Goal: Task Accomplishment & Management: Complete application form

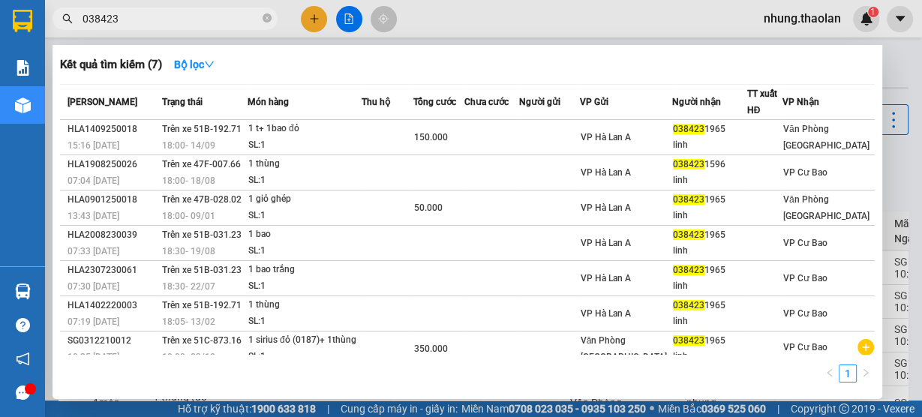
type input "038423"
click at [270, 17] on icon "close-circle" at bounding box center [267, 18] width 9 height 9
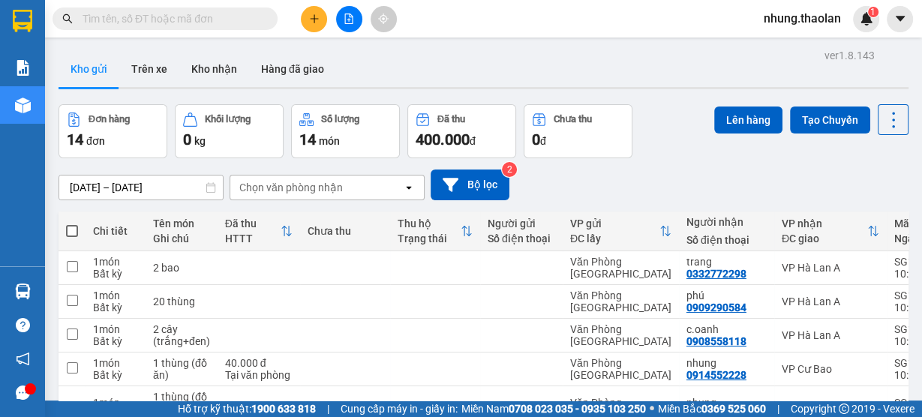
click at [184, 22] on input "text" at bounding box center [171, 19] width 177 height 17
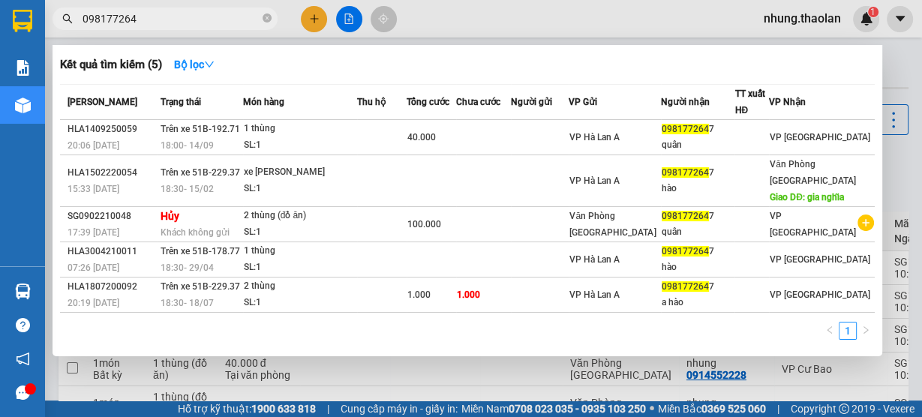
type input "098177264"
drag, startPoint x: 270, startPoint y: 20, endPoint x: 203, endPoint y: 20, distance: 67.6
click at [270, 20] on icon "close-circle" at bounding box center [267, 18] width 9 height 9
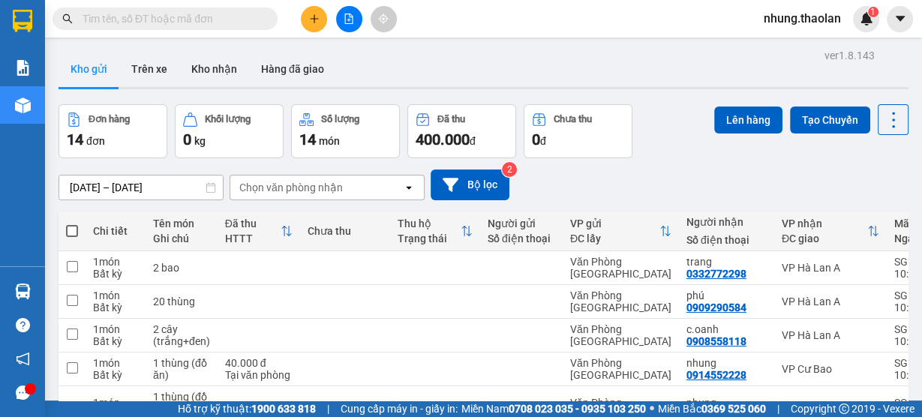
click at [200, 20] on input "text" at bounding box center [171, 19] width 177 height 17
click at [324, 18] on button at bounding box center [314, 19] width 26 height 26
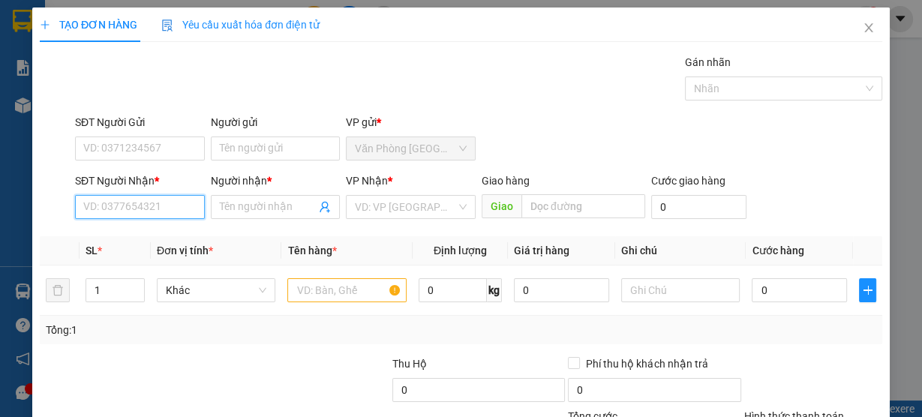
click at [125, 197] on input "SĐT Người Nhận *" at bounding box center [140, 207] width 130 height 24
type input "0911008818"
drag, startPoint x: 164, startPoint y: 234, endPoint x: 399, endPoint y: 312, distance: 247.6
click at [165, 236] on div "0911008818 - nhân" at bounding box center [138, 236] width 110 height 17
type input "nhân"
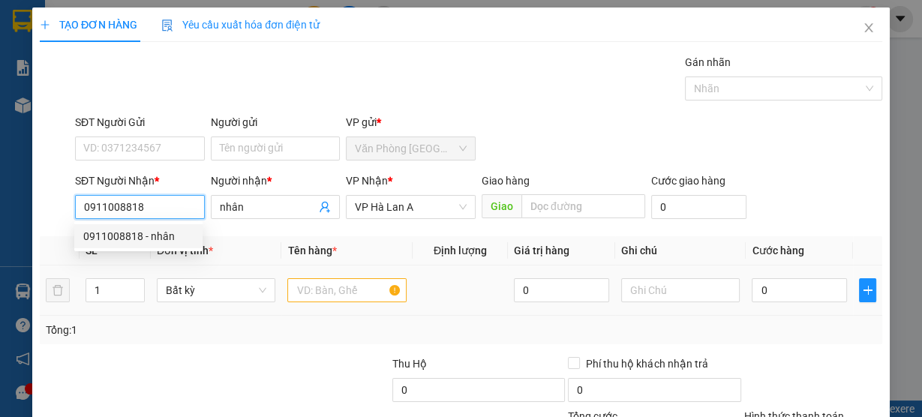
type input "0911008818"
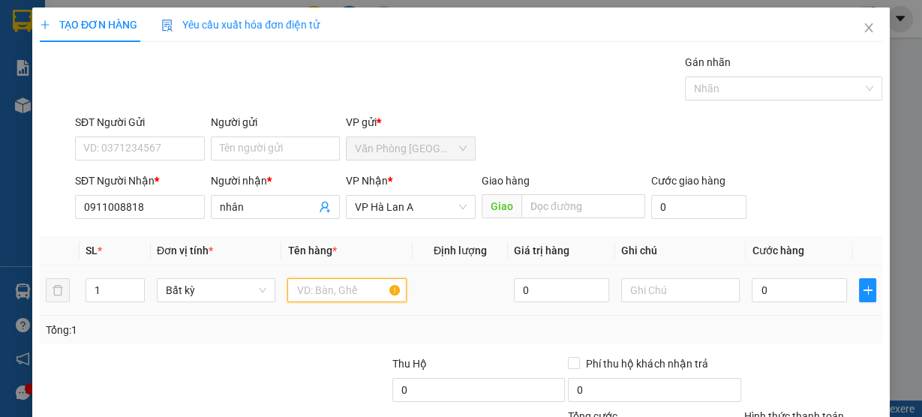
click at [363, 285] on input "text" at bounding box center [346, 290] width 119 height 24
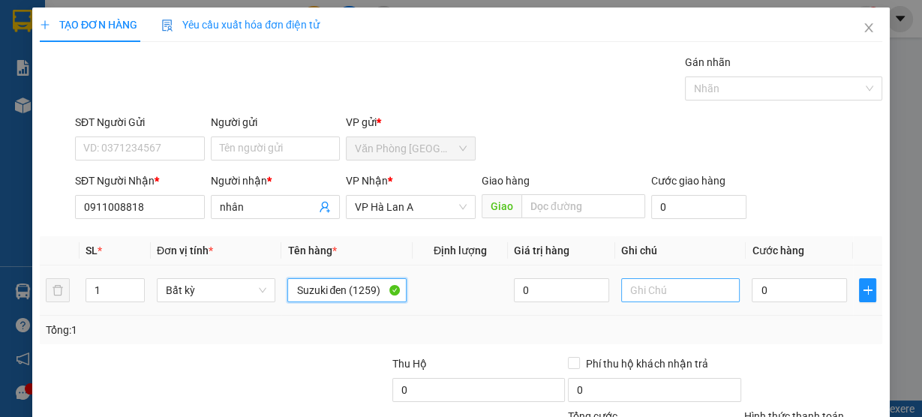
type input "Suzuki đen (1259)"
click at [685, 287] on input "text" at bounding box center [680, 290] width 119 height 24
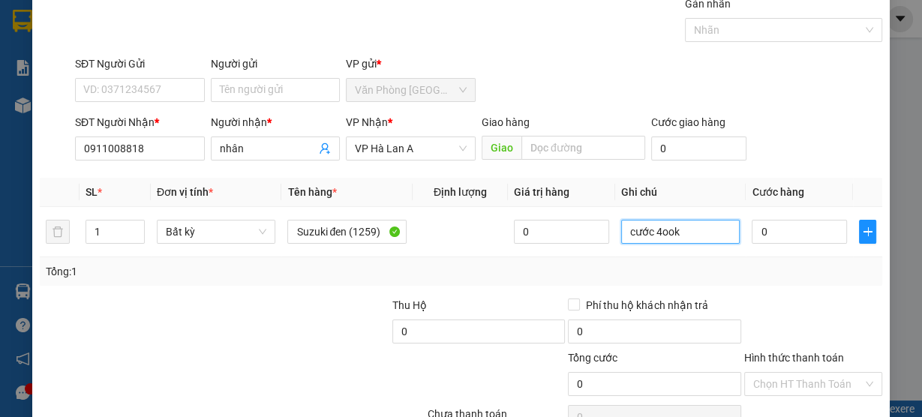
scroll to position [136, 0]
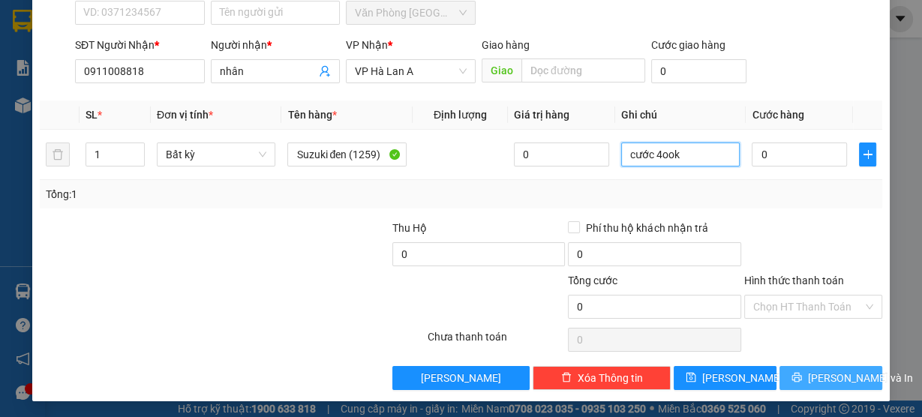
type input "cước 4ook"
click at [829, 375] on span "[PERSON_NAME] và In" at bounding box center [860, 378] width 105 height 17
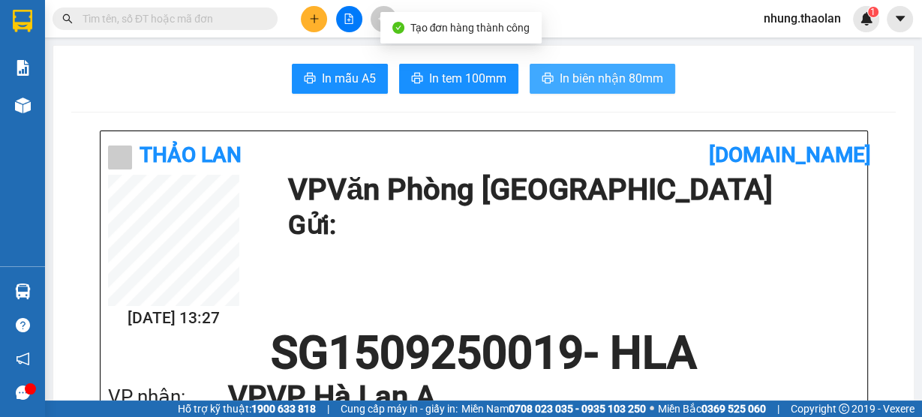
click at [612, 81] on span "In biên nhận 80mm" at bounding box center [612, 78] width 104 height 19
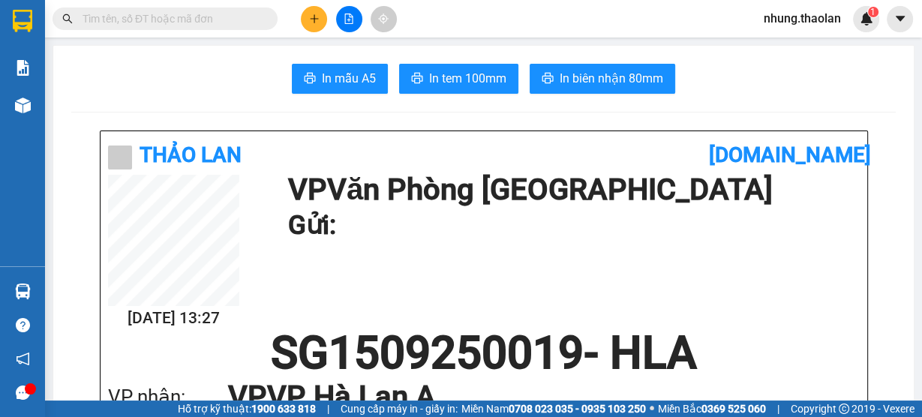
click at [321, 18] on button at bounding box center [314, 19] width 26 height 26
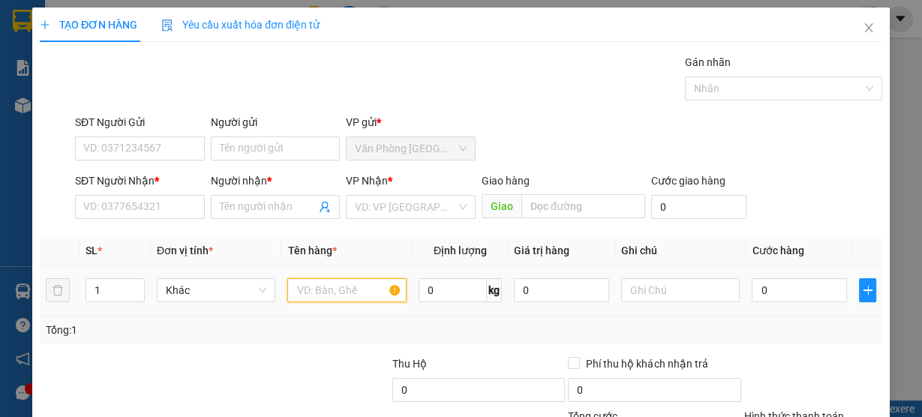
click at [336, 286] on input "text" at bounding box center [346, 290] width 119 height 24
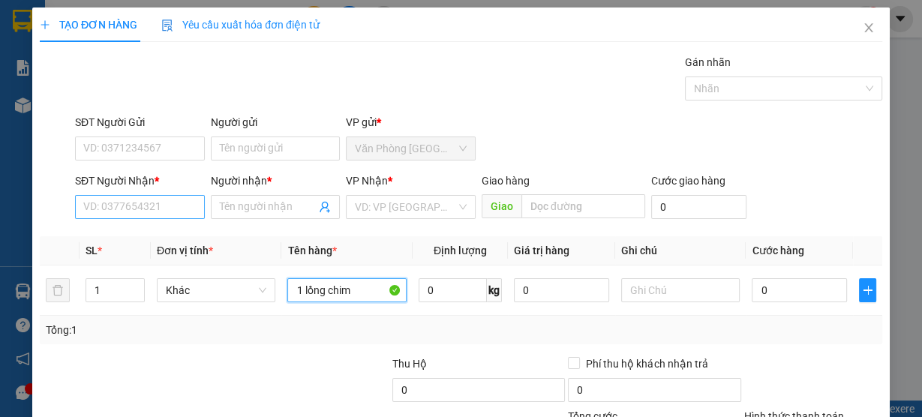
type input "1 lồng chim"
click at [121, 209] on input "SĐT Người Nhận *" at bounding box center [140, 207] width 130 height 24
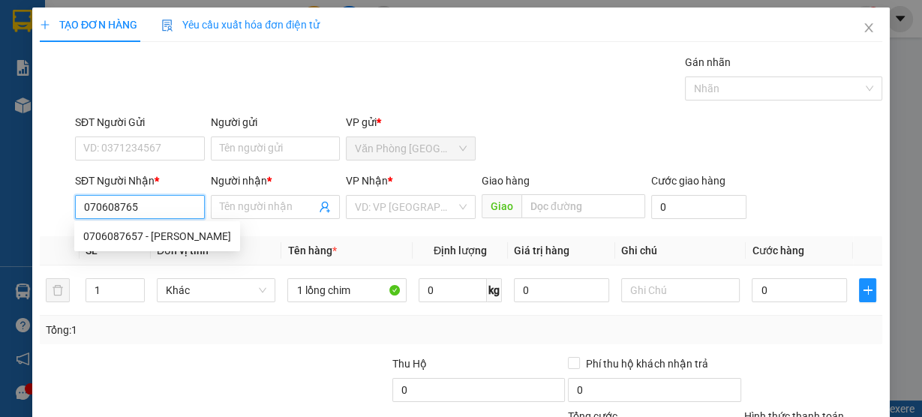
type input "0706087657"
click at [141, 239] on div "0706087657 - [PERSON_NAME]" at bounding box center [157, 236] width 148 height 17
type input "vũ"
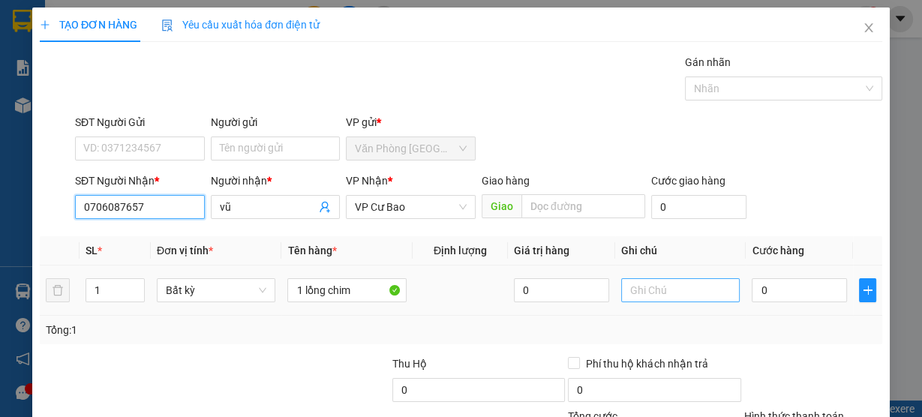
type input "0706087657"
click at [670, 299] on input "text" at bounding box center [680, 290] width 119 height 24
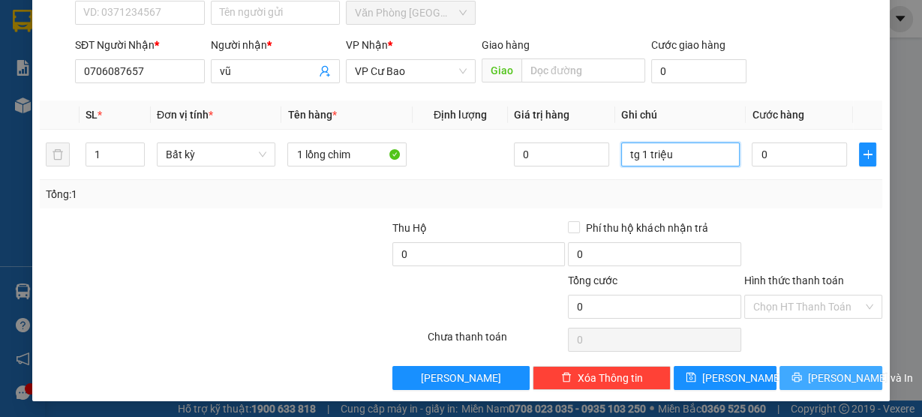
type input "tg 1 triệu"
click at [838, 375] on span "[PERSON_NAME] và In" at bounding box center [860, 378] width 105 height 17
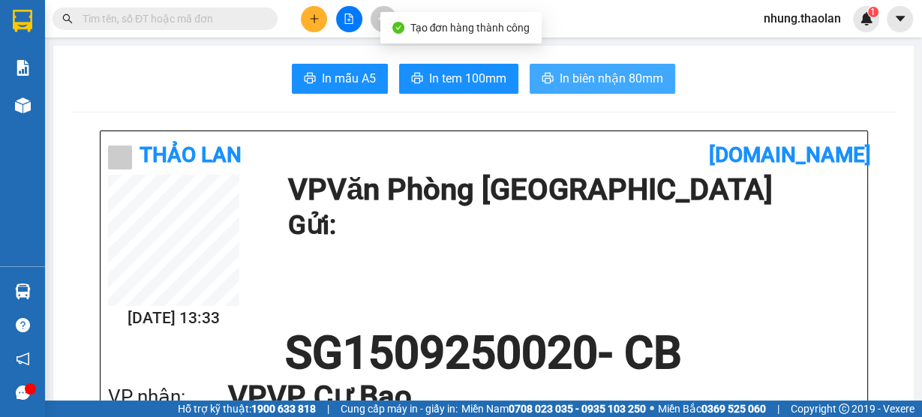
click at [644, 89] on button "In biên nhận 80mm" at bounding box center [603, 79] width 146 height 30
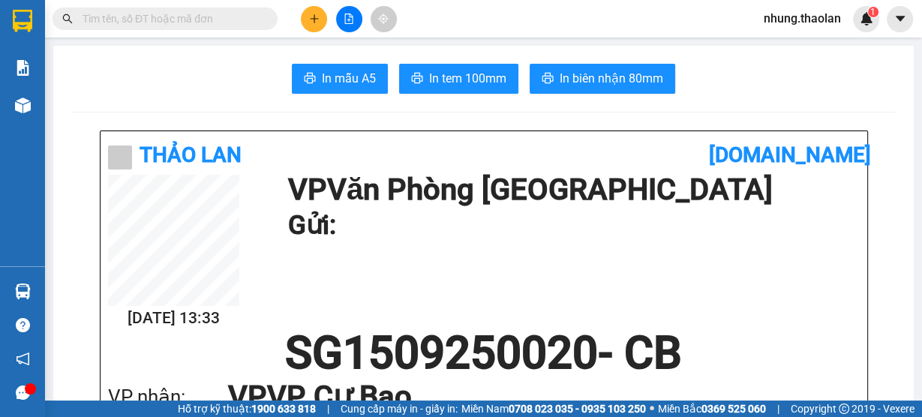
click at [246, 11] on input "text" at bounding box center [171, 19] width 177 height 17
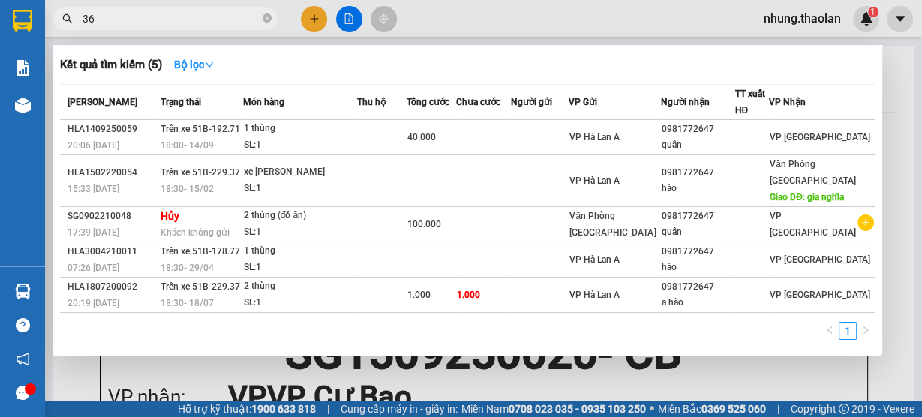
type input "361"
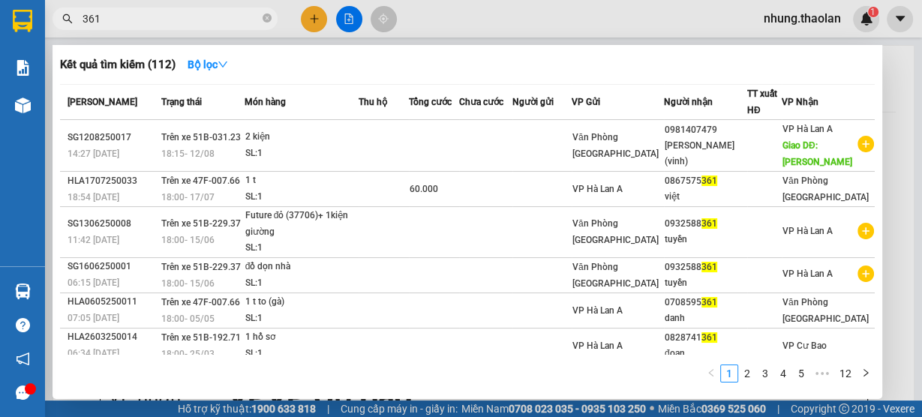
drag, startPoint x: 125, startPoint y: 17, endPoint x: 48, endPoint y: 26, distance: 77.1
click at [48, 25] on div "361" at bounding box center [146, 19] width 293 height 23
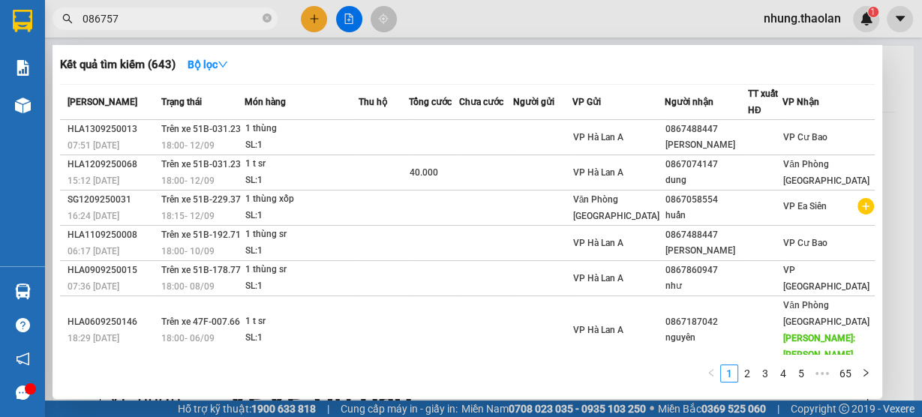
type input "0867575"
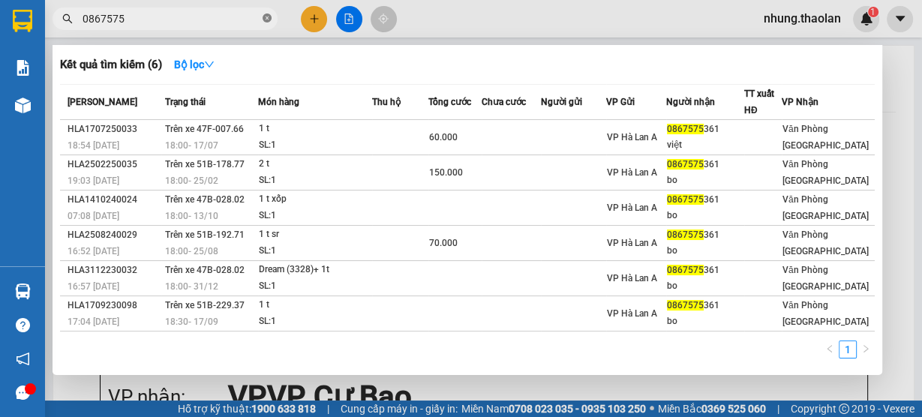
click at [266, 19] on icon "close-circle" at bounding box center [267, 18] width 9 height 9
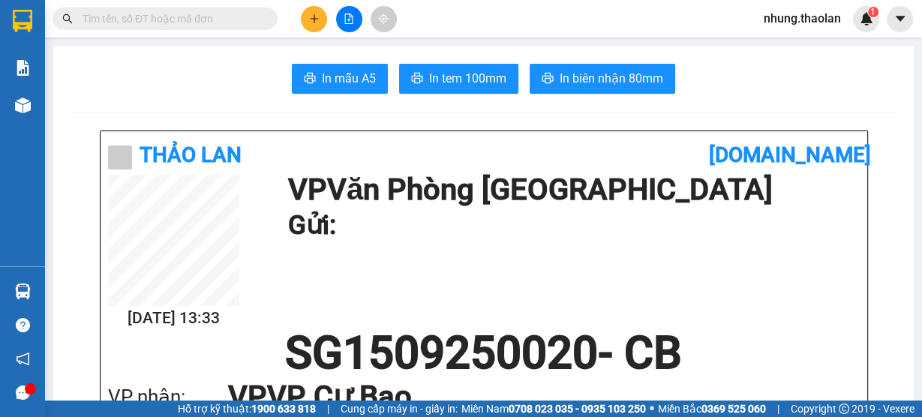
click at [199, 14] on input "text" at bounding box center [171, 19] width 177 height 17
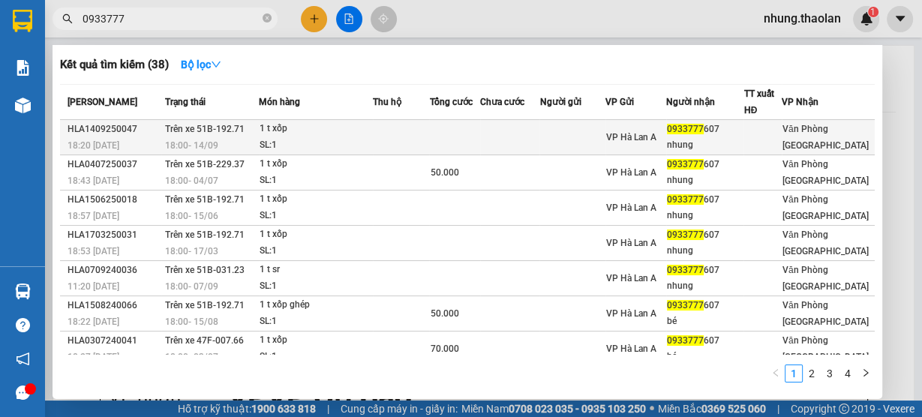
type input "0933777"
click at [402, 135] on td at bounding box center [401, 137] width 57 height 35
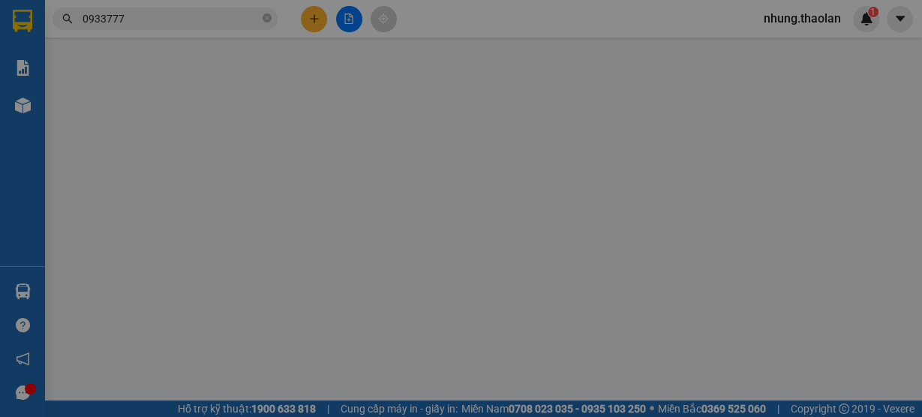
type input "0933777607"
type input "nhung"
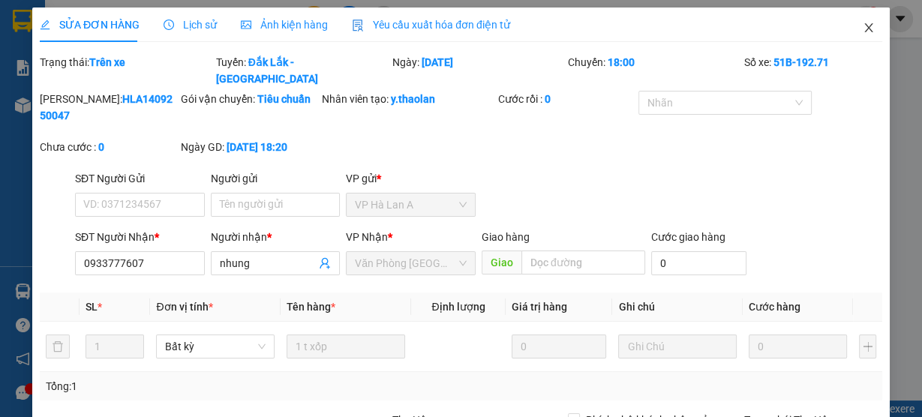
click at [865, 35] on span "Close" at bounding box center [869, 29] width 42 height 42
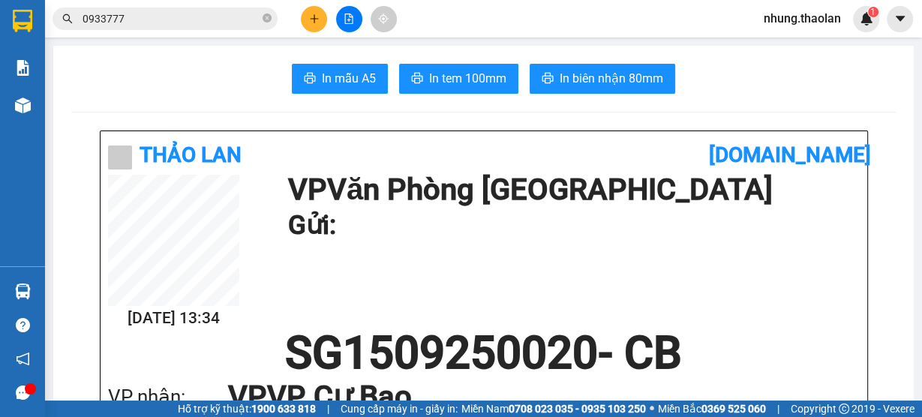
click at [150, 11] on input "0933777" at bounding box center [171, 19] width 177 height 17
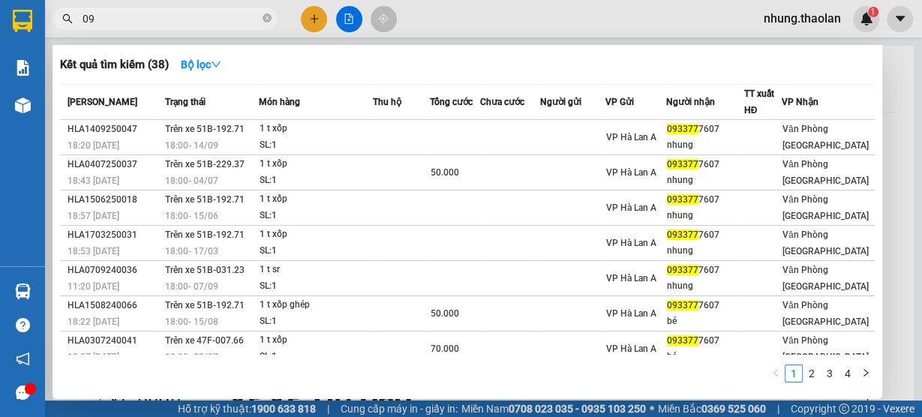
type input "0"
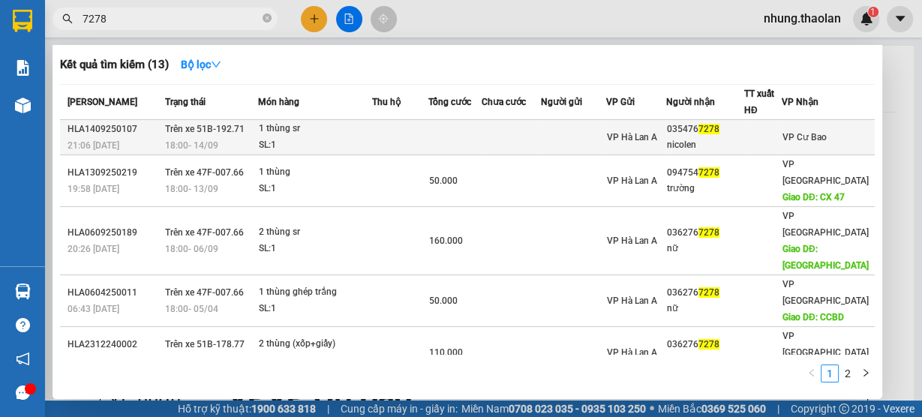
type input "7278"
click at [504, 140] on td at bounding box center [511, 137] width 59 height 35
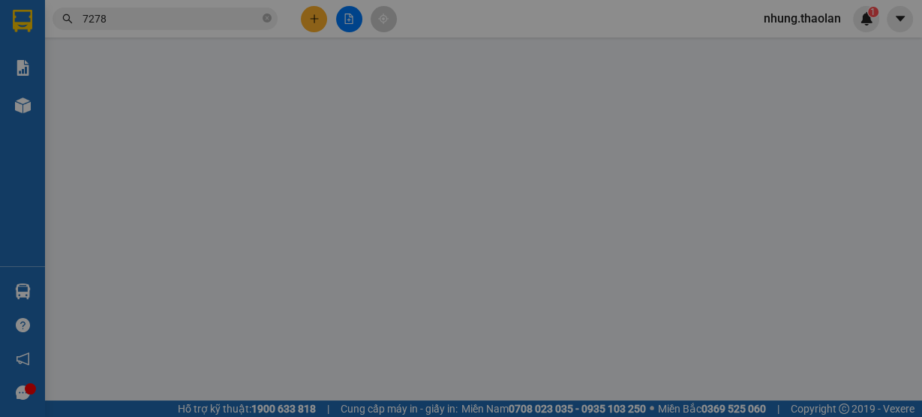
type input "0354767278"
type input "nicolen"
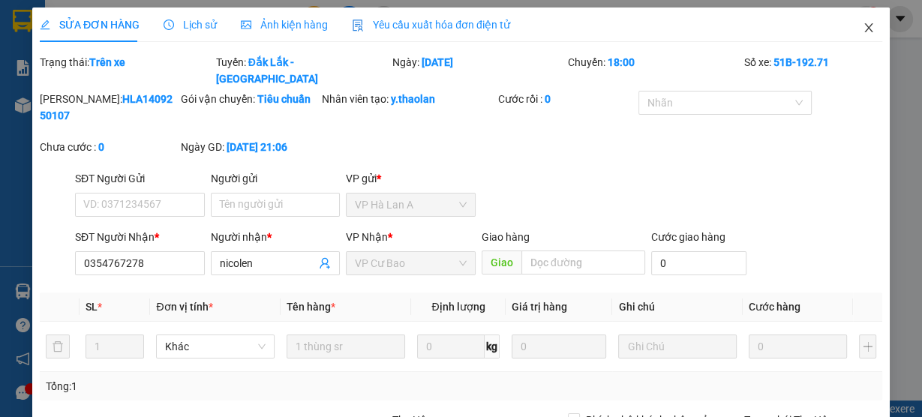
click at [862, 35] on span "Close" at bounding box center [869, 29] width 42 height 42
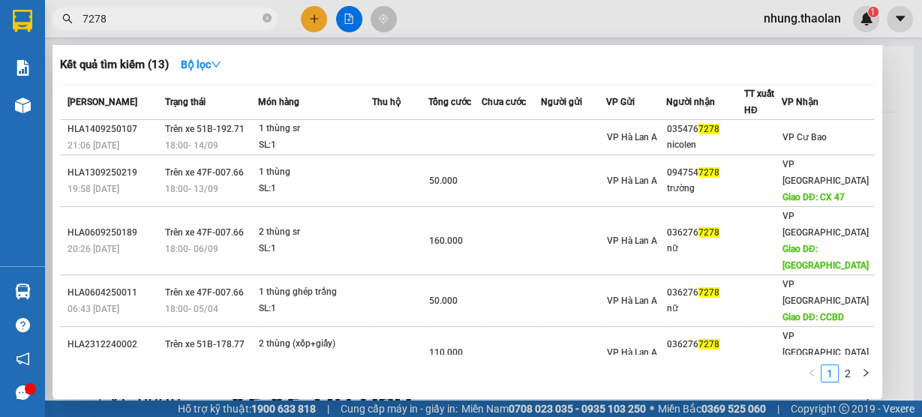
click at [124, 21] on input "7278" at bounding box center [171, 19] width 177 height 17
type input "7"
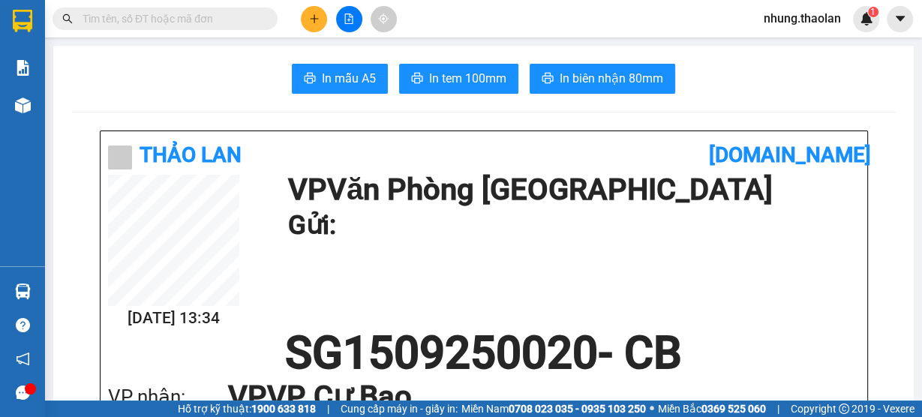
click at [131, 22] on input "text" at bounding box center [171, 19] width 177 height 17
click at [316, 11] on button at bounding box center [314, 19] width 26 height 26
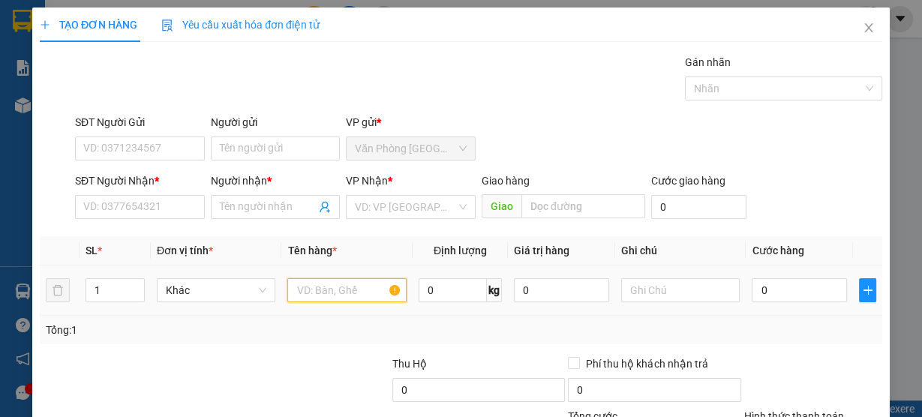
drag, startPoint x: 327, startPoint y: 293, endPoint x: 325, endPoint y: 285, distance: 7.7
click at [327, 290] on input "text" at bounding box center [346, 290] width 119 height 24
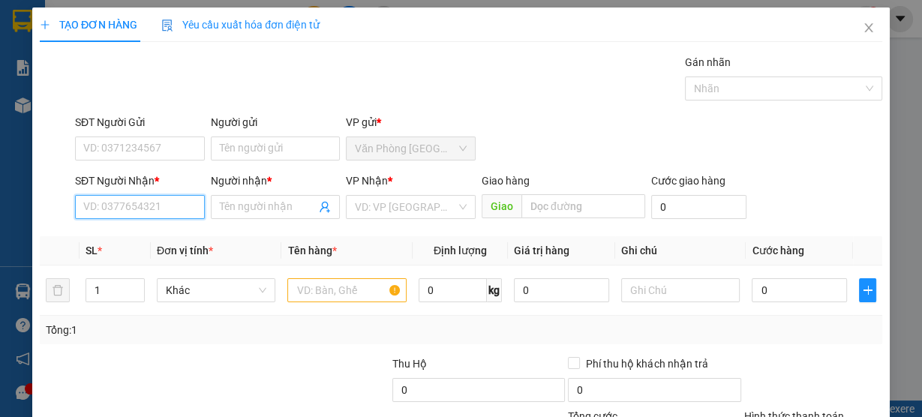
click at [129, 203] on input "SĐT Người Nhận *" at bounding box center [140, 207] width 130 height 24
drag, startPoint x: 185, startPoint y: 233, endPoint x: 356, endPoint y: 284, distance: 178.1
click at [185, 235] on div "0973969519 - [PERSON_NAME]" at bounding box center [157, 236] width 148 height 17
type input "0973969519"
type input "[PERSON_NAME]"
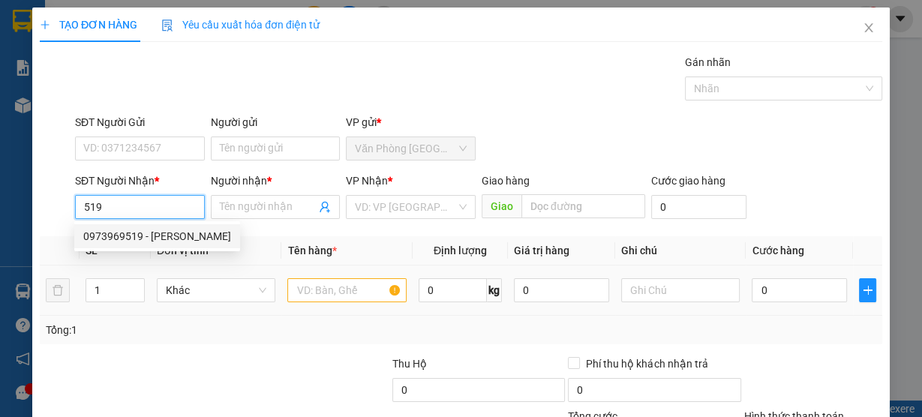
type input "[PERSON_NAME]"
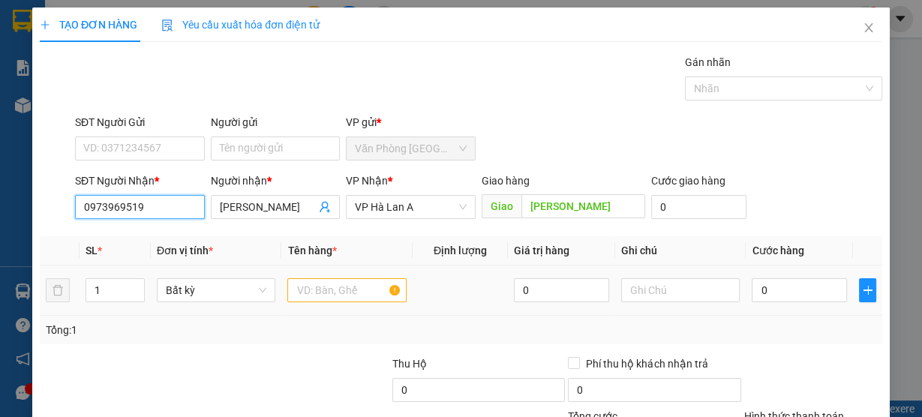
type input "0973969519"
click at [339, 284] on input "text" at bounding box center [346, 290] width 119 height 24
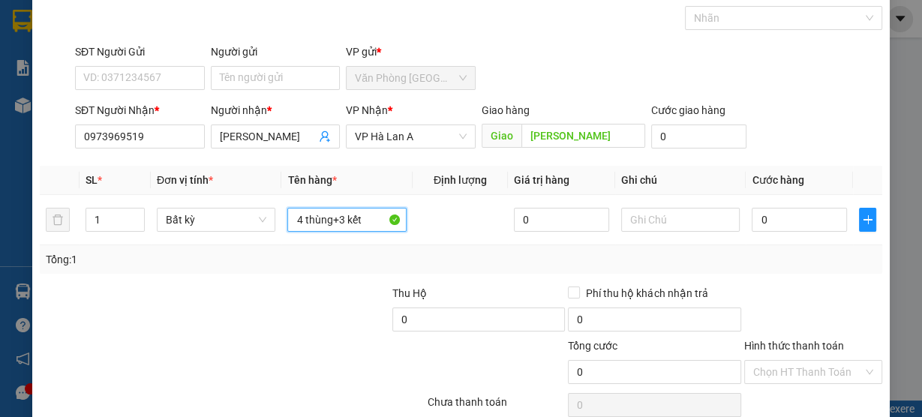
scroll to position [136, 0]
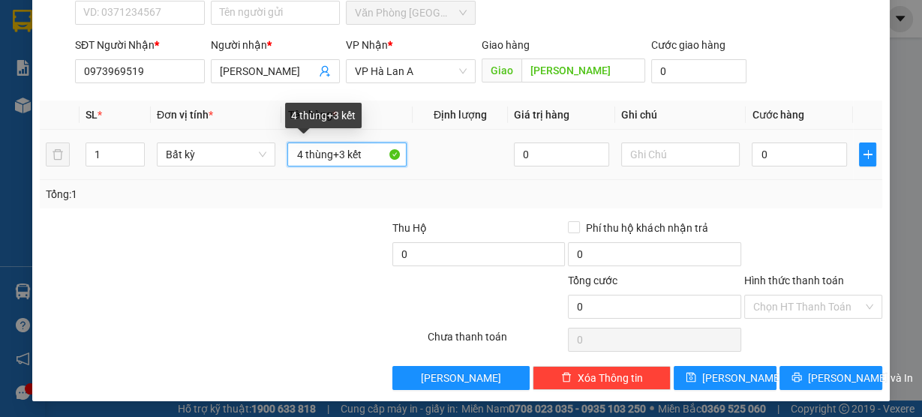
click at [328, 155] on input "4 thùng+3 kết" at bounding box center [346, 155] width 119 height 24
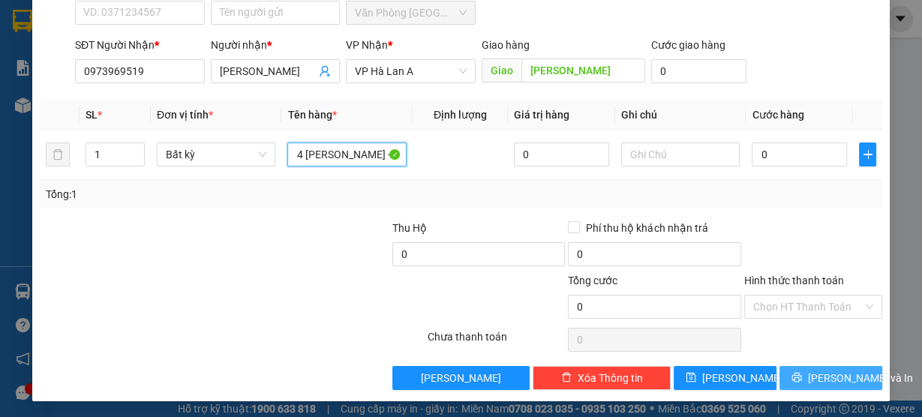
type input "4 [PERSON_NAME] +3 kết"
click at [805, 373] on button "[PERSON_NAME] và In" at bounding box center [831, 378] width 103 height 24
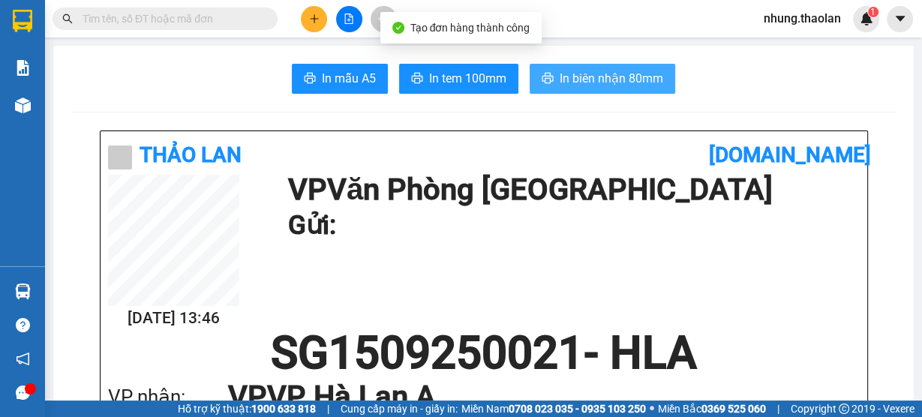
click at [626, 80] on span "In biên nhận 80mm" at bounding box center [612, 78] width 104 height 19
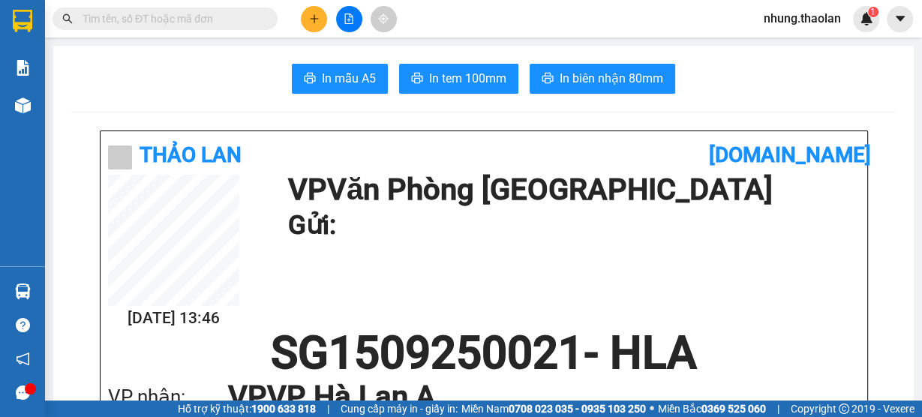
click at [140, 15] on input "text" at bounding box center [171, 19] width 177 height 17
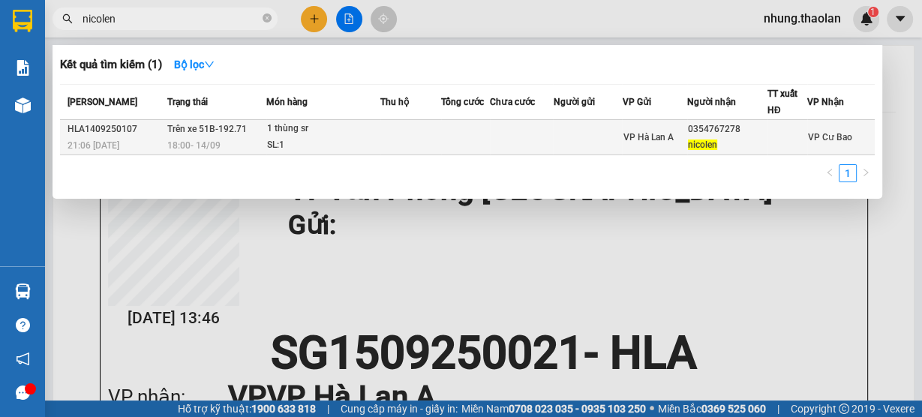
type input "nicolen"
click at [474, 135] on td at bounding box center [465, 137] width 49 height 35
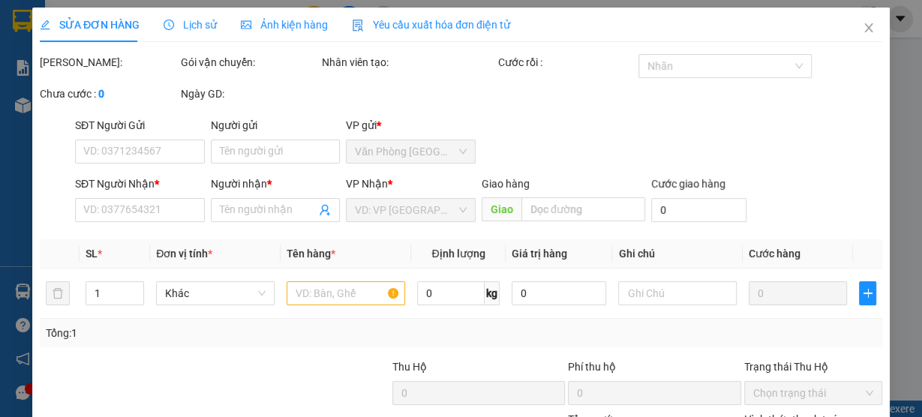
type input "0354767278"
type input "nicolen"
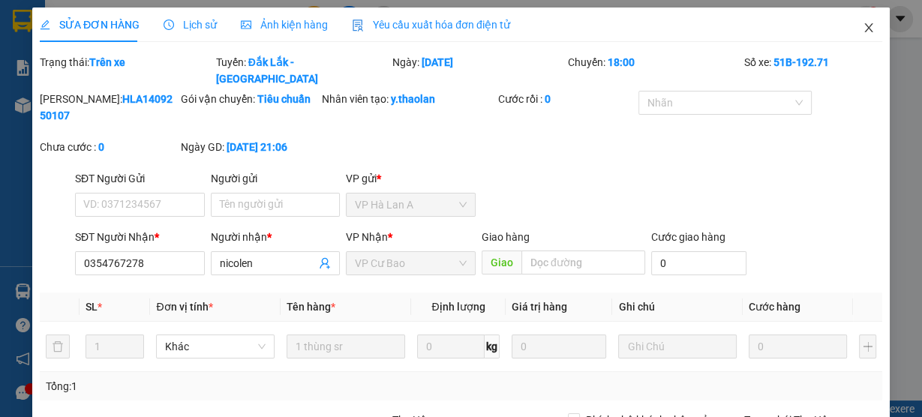
click at [863, 32] on icon "close" at bounding box center [869, 28] width 12 height 12
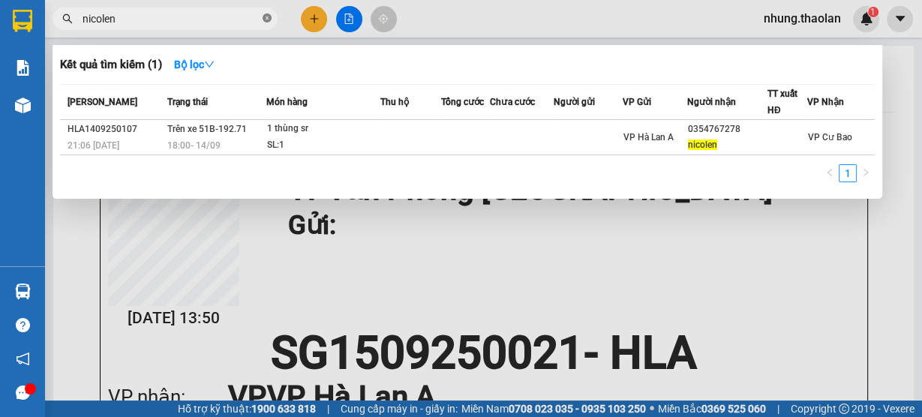
click at [269, 17] on icon "close-circle" at bounding box center [267, 18] width 9 height 9
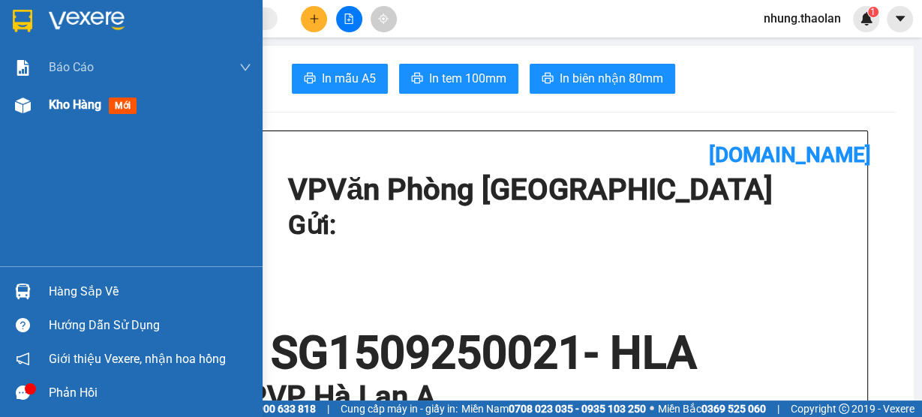
click at [74, 104] on span "Kho hàng" at bounding box center [75, 105] width 53 height 14
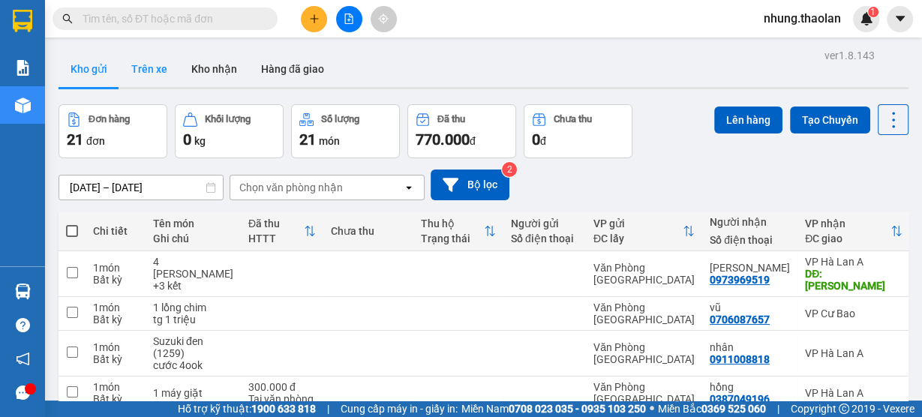
click at [170, 71] on button "Trên xe" at bounding box center [149, 69] width 60 height 36
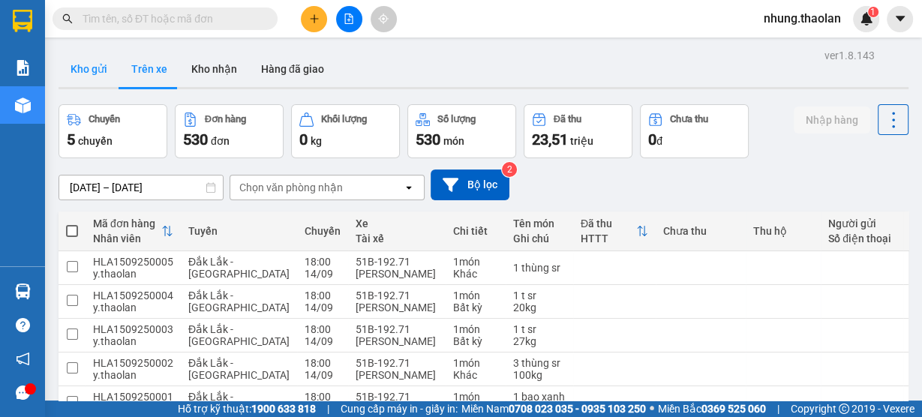
click at [80, 75] on button "Kho gửi" at bounding box center [89, 69] width 61 height 36
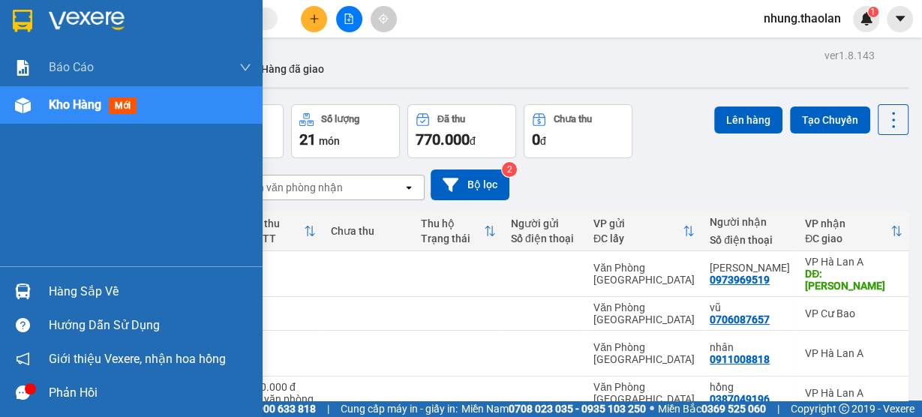
click at [86, 98] on span "Kho hàng" at bounding box center [75, 105] width 53 height 14
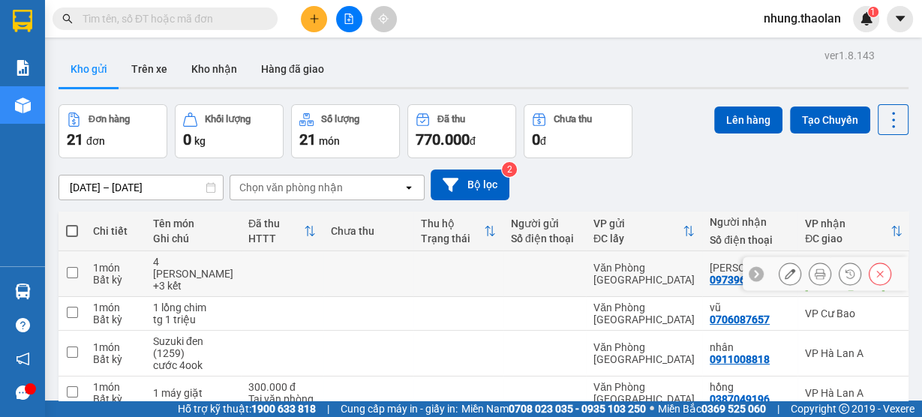
click at [785, 269] on icon at bounding box center [790, 274] width 11 height 11
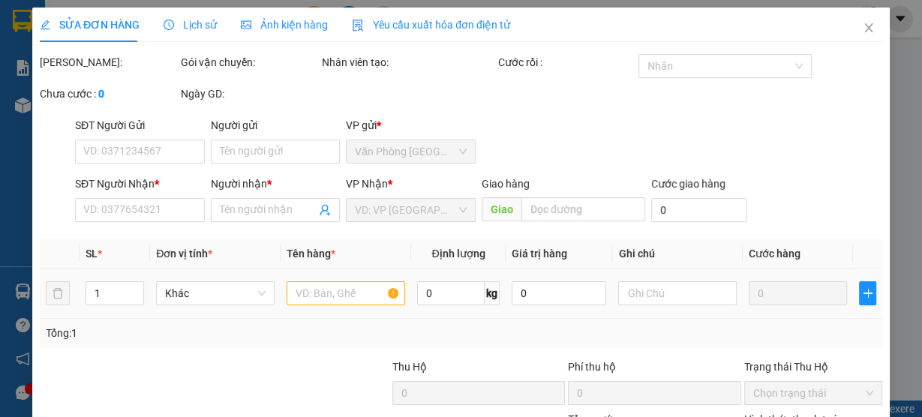
type input "0973969519"
type input "[PERSON_NAME]"
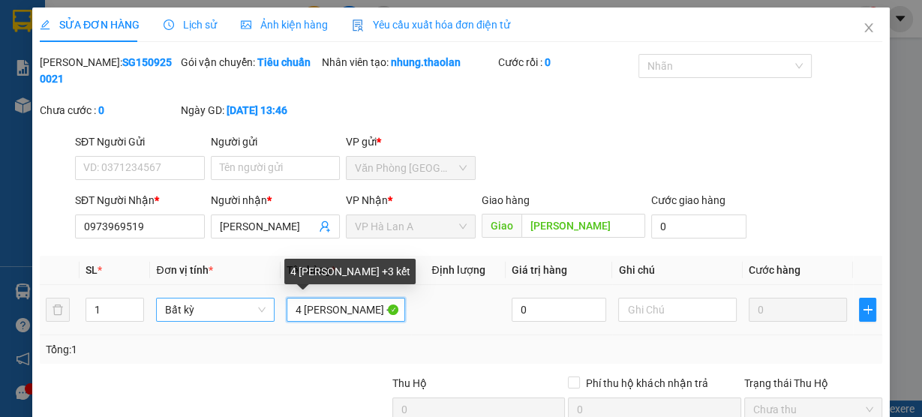
drag, startPoint x: 298, startPoint y: 313, endPoint x: 258, endPoint y: 320, distance: 40.4
click at [258, 320] on tr "1 Bất kỳ 4 thùng sơn +3 kết 0 0" at bounding box center [461, 310] width 843 height 50
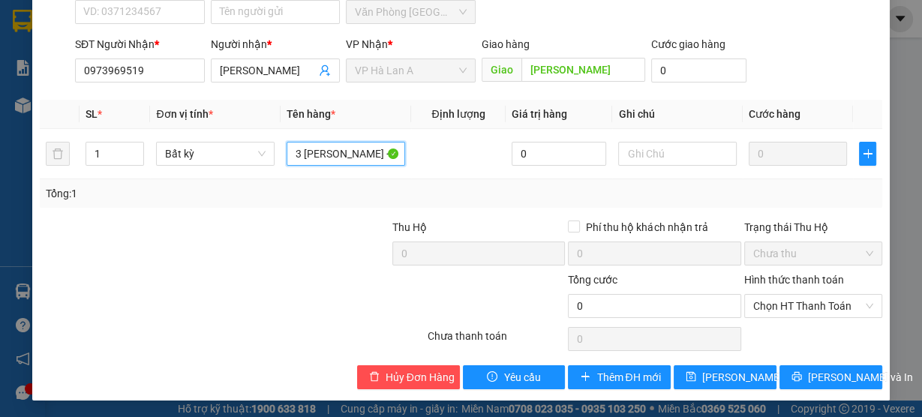
scroll to position [156, 0]
type input "3 [PERSON_NAME] +3 kết"
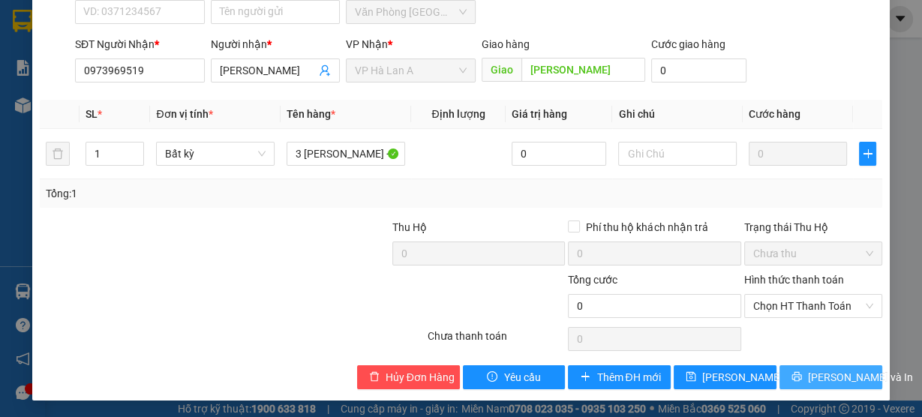
click at [820, 377] on span "[PERSON_NAME] và In" at bounding box center [860, 377] width 105 height 17
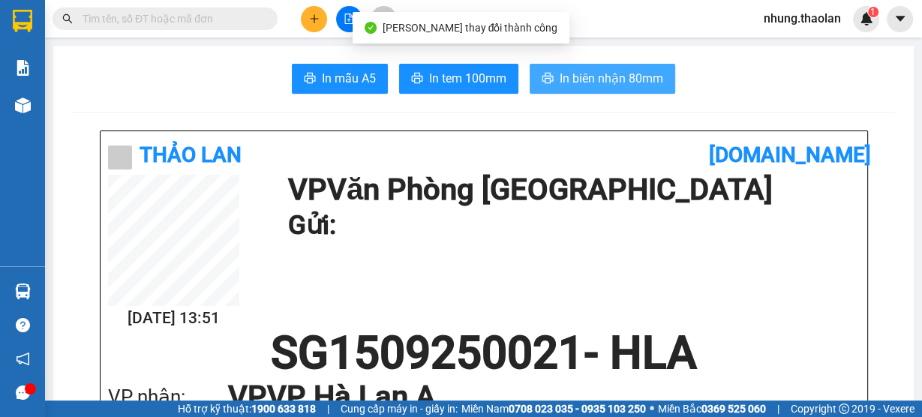
click at [585, 77] on span "In biên nhận 80mm" at bounding box center [612, 78] width 104 height 19
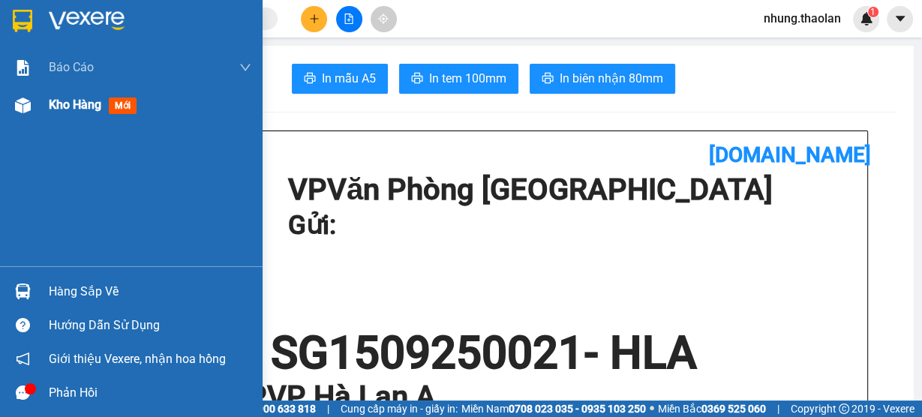
click at [79, 100] on span "Kho hàng" at bounding box center [75, 105] width 53 height 14
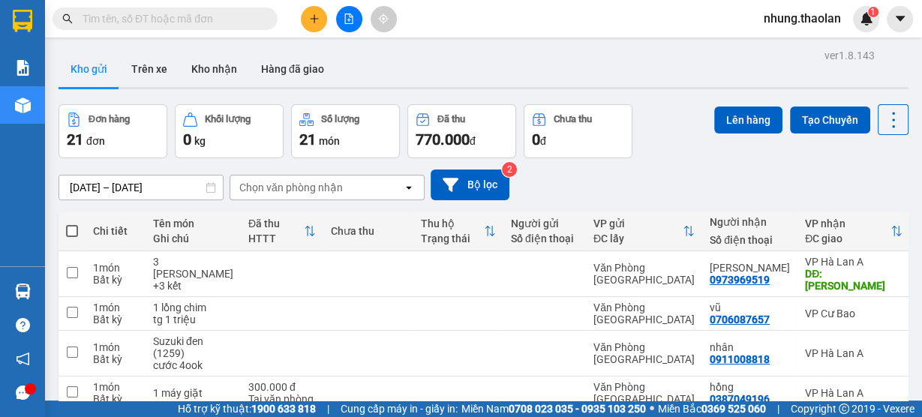
click at [179, 20] on input "text" at bounding box center [171, 19] width 177 height 17
click at [310, 14] on icon "plus" at bounding box center [314, 19] width 11 height 11
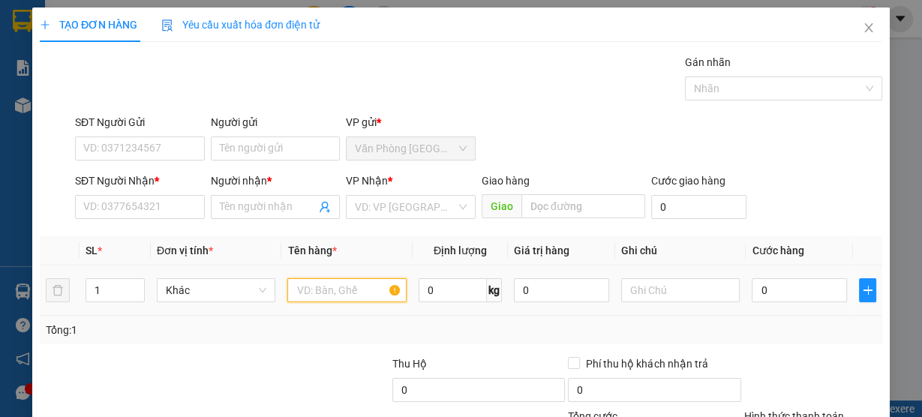
click at [340, 296] on input "text" at bounding box center [346, 290] width 119 height 24
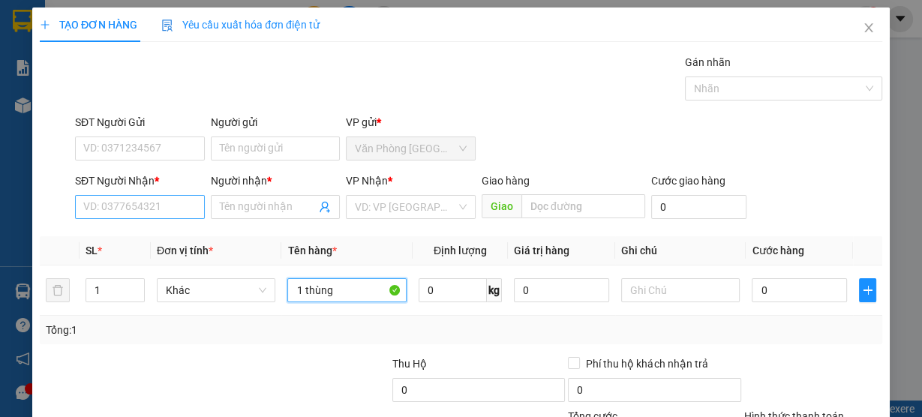
type input "1 thùng"
click at [132, 209] on input "SĐT Người Nhận *" at bounding box center [140, 207] width 130 height 24
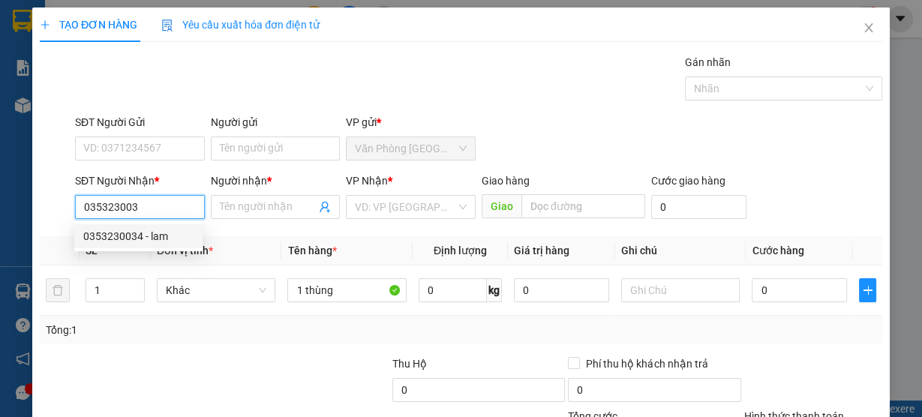
click at [150, 233] on div "0353230034 - lam" at bounding box center [138, 236] width 110 height 17
type input "0353230034"
type input "lam"
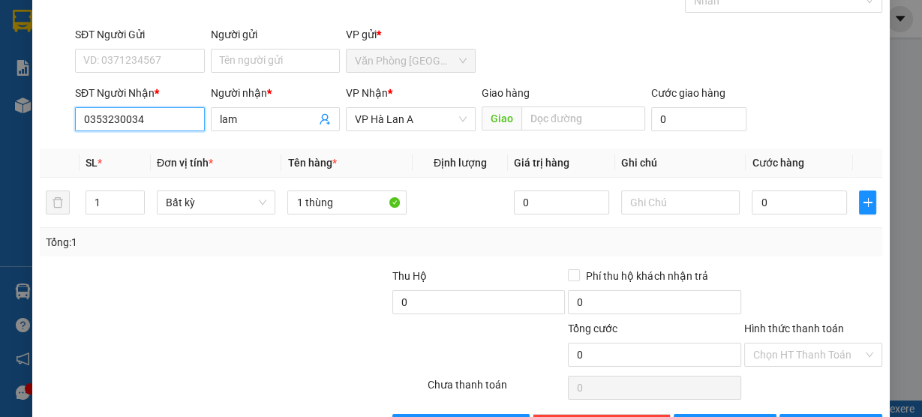
scroll to position [136, 0]
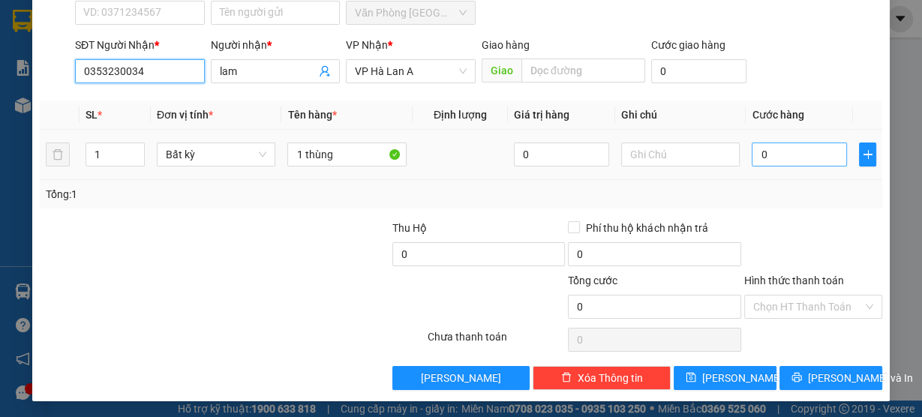
type input "0353230034"
click at [769, 157] on input "0" at bounding box center [799, 155] width 95 height 24
type input "4"
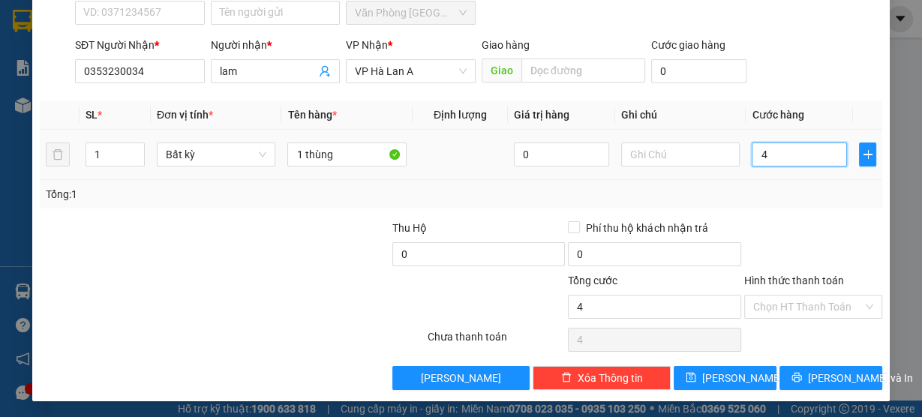
type input "40"
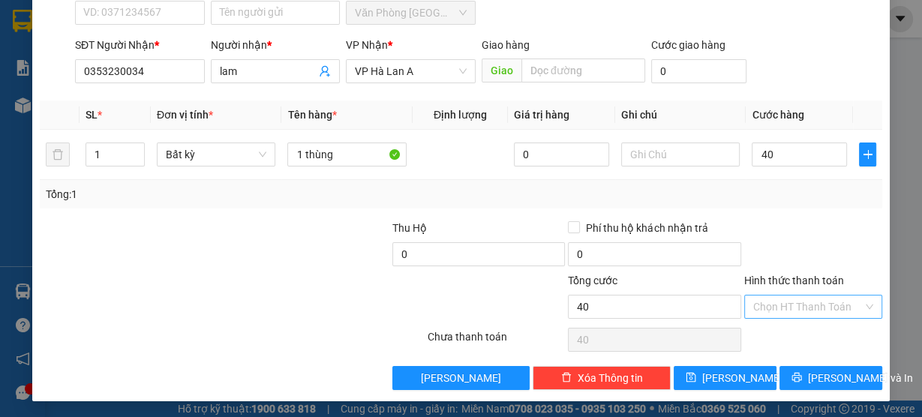
type input "40.000"
drag, startPoint x: 796, startPoint y: 303, endPoint x: 794, endPoint y: 311, distance: 8.6
click at [796, 304] on input "Hình thức thanh toán" at bounding box center [809, 307] width 110 height 23
click at [790, 333] on div "Tại văn phòng" at bounding box center [805, 335] width 119 height 17
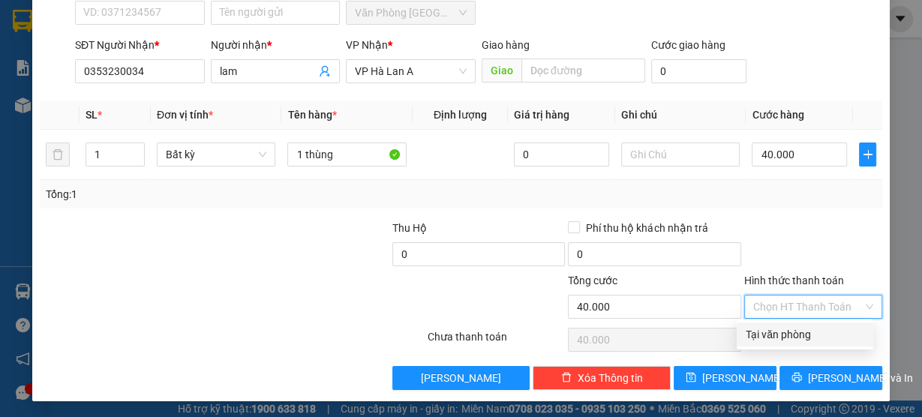
type input "0"
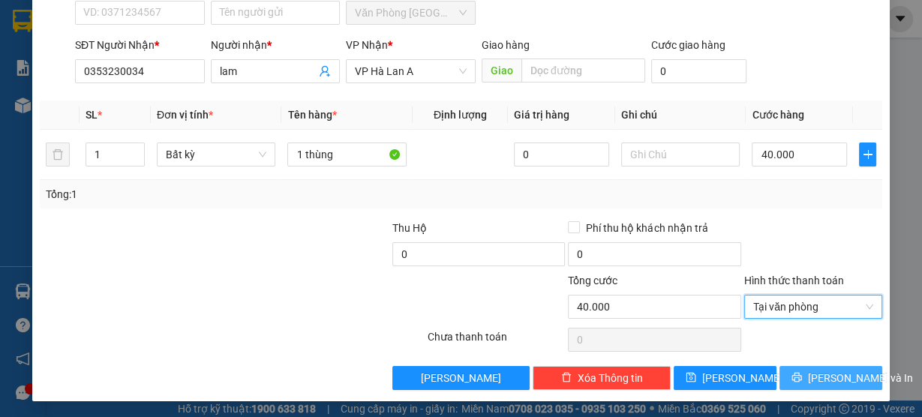
click at [829, 375] on span "[PERSON_NAME] và In" at bounding box center [860, 378] width 105 height 17
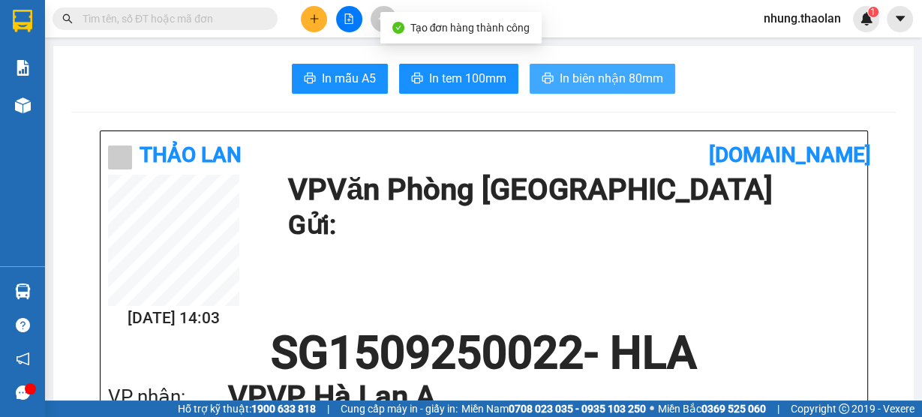
click at [603, 83] on span "In biên nhận 80mm" at bounding box center [612, 78] width 104 height 19
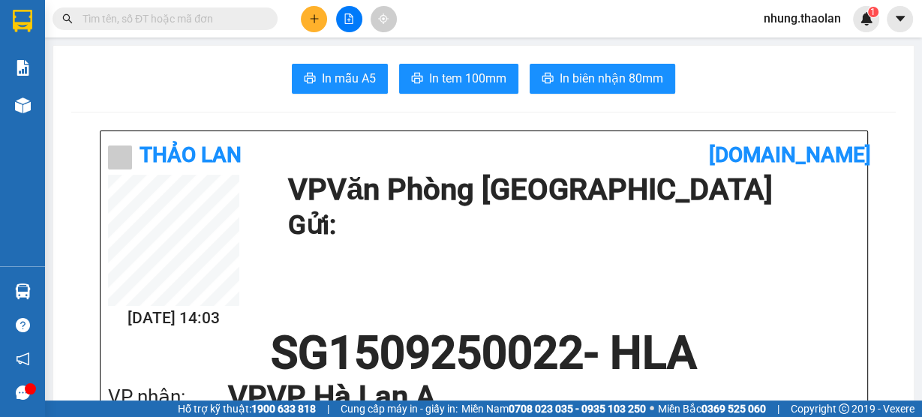
click at [206, 26] on input "text" at bounding box center [171, 19] width 177 height 17
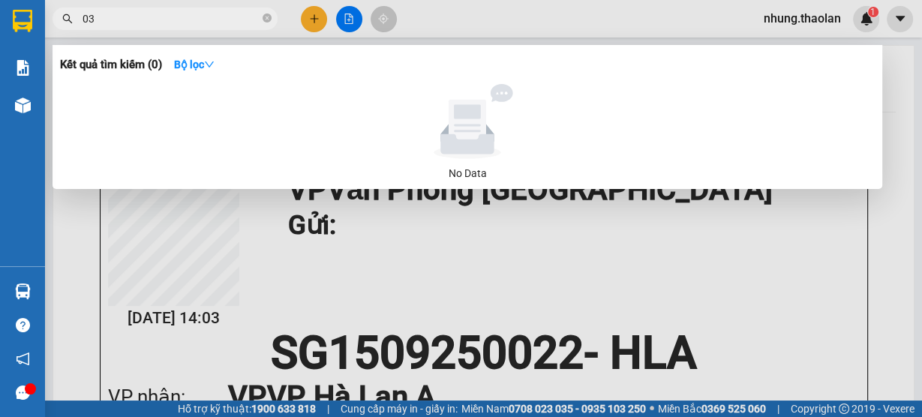
type input "0"
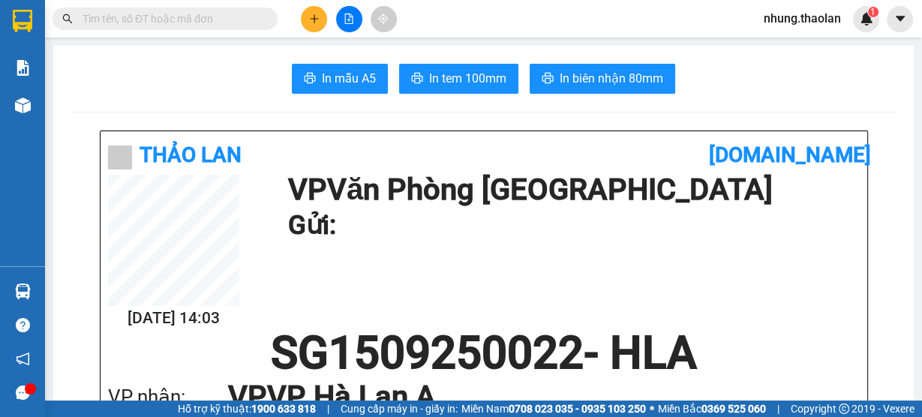
click at [324, 15] on button at bounding box center [314, 19] width 26 height 26
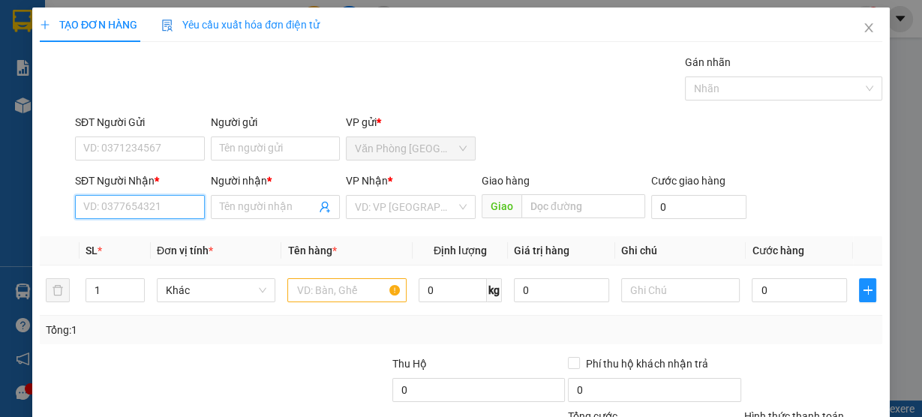
click at [164, 215] on input "SĐT Người Nhận *" at bounding box center [140, 207] width 130 height 24
drag, startPoint x: 170, startPoint y: 236, endPoint x: 193, endPoint y: 248, distance: 26.2
click at [170, 238] on div "0934500333 - cương" at bounding box center [138, 236] width 110 height 17
type input "0934500333"
type input "cương"
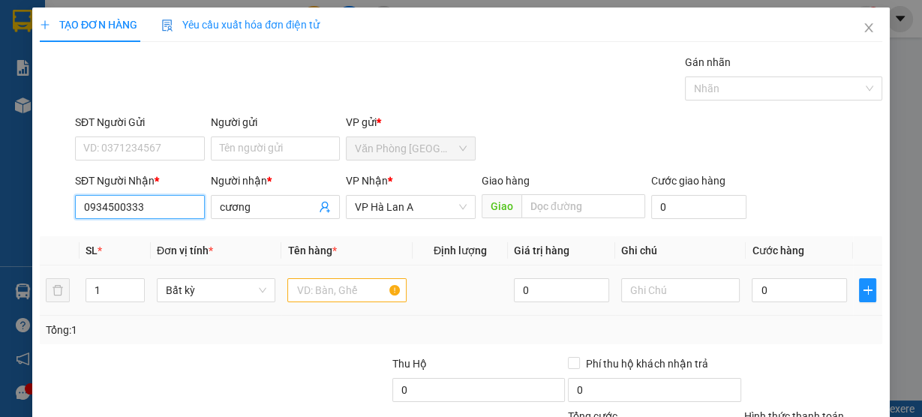
type input "0934500333"
click at [337, 293] on input "text" at bounding box center [346, 290] width 119 height 24
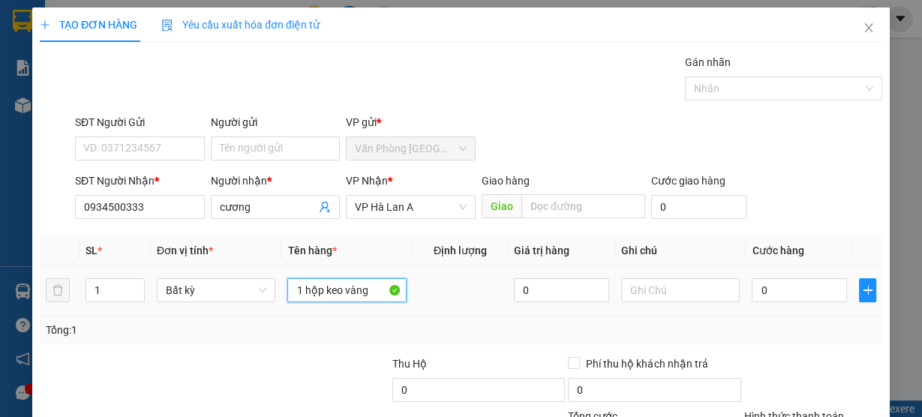
type input "1 hộp keo vàng ("
drag, startPoint x: 795, startPoint y: 381, endPoint x: 811, endPoint y: 327, distance: 56.5
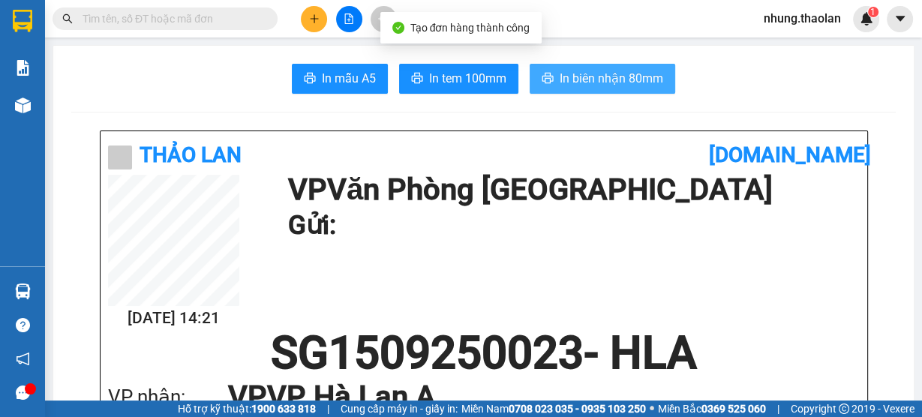
click at [614, 64] on button "In biên nhận 80mm" at bounding box center [603, 79] width 146 height 30
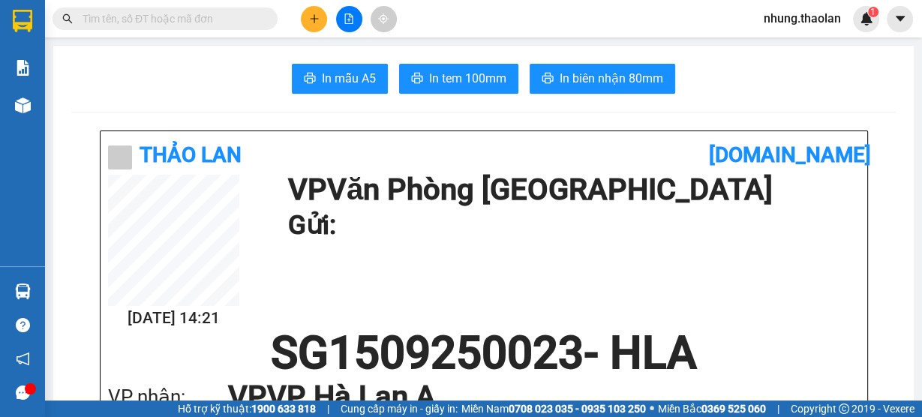
click at [179, 16] on input "text" at bounding box center [171, 19] width 177 height 17
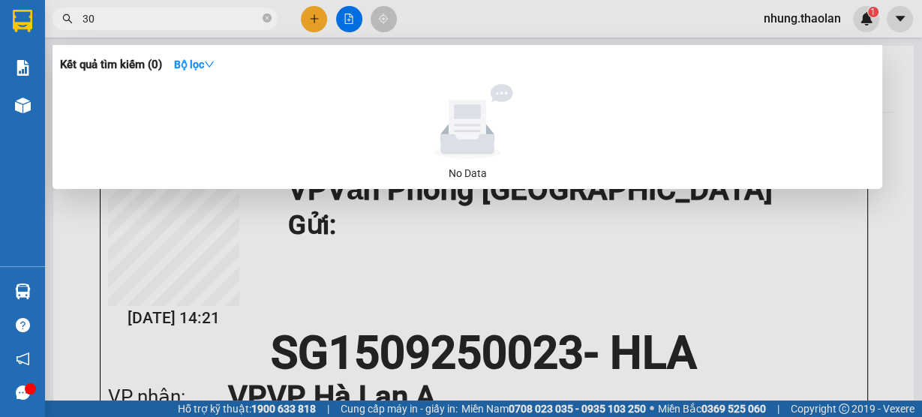
type input "3"
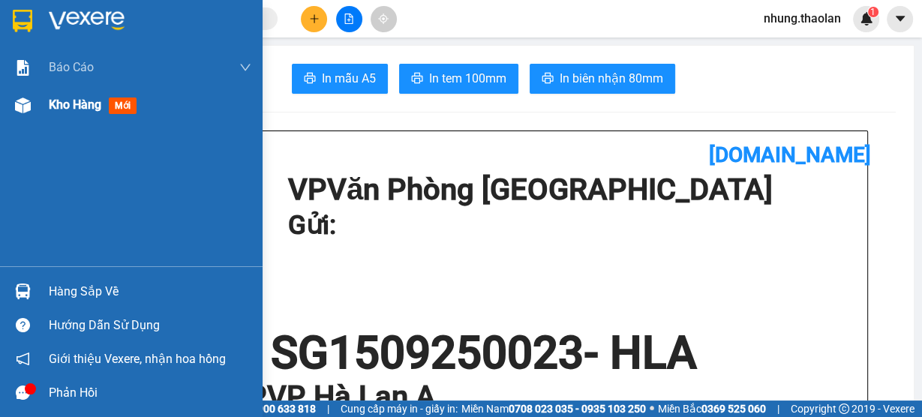
click at [73, 111] on span "Kho hàng" at bounding box center [75, 105] width 53 height 14
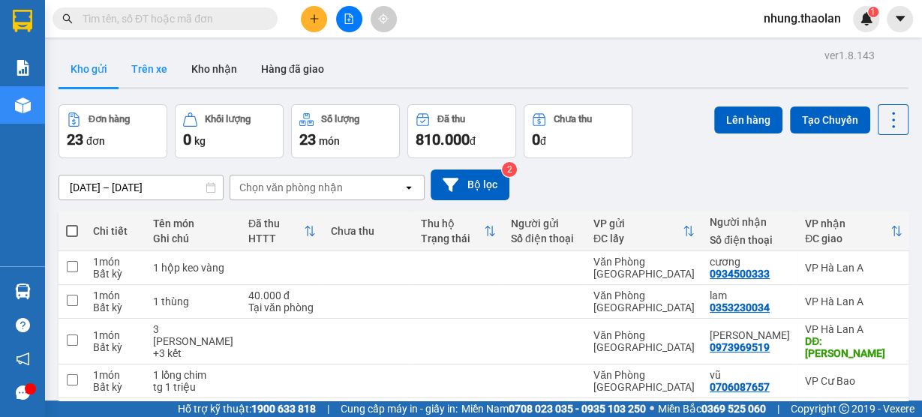
click at [160, 74] on button "Trên xe" at bounding box center [149, 69] width 60 height 36
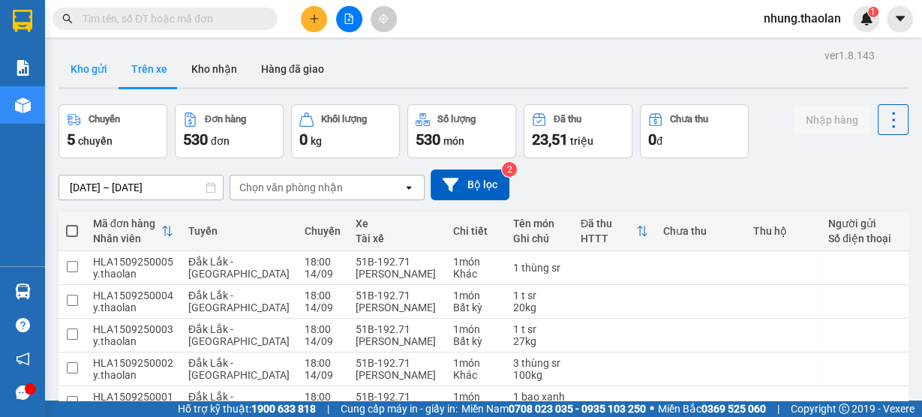
click at [68, 71] on button "Kho gửi" at bounding box center [89, 69] width 61 height 36
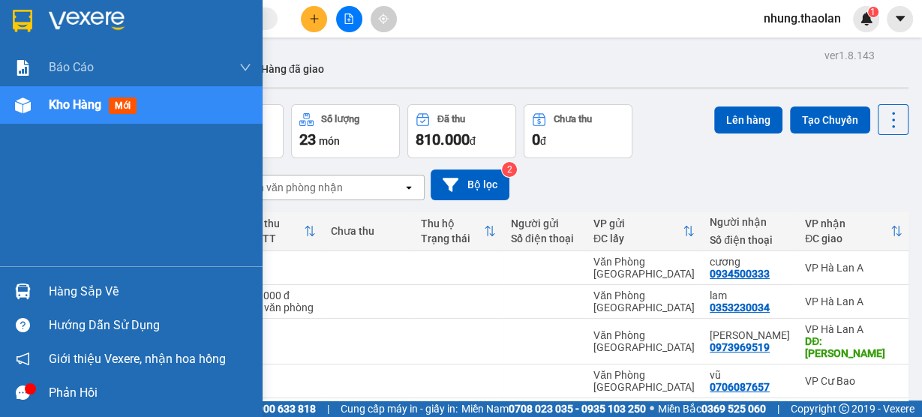
click at [92, 109] on span "Kho hàng" at bounding box center [75, 105] width 53 height 14
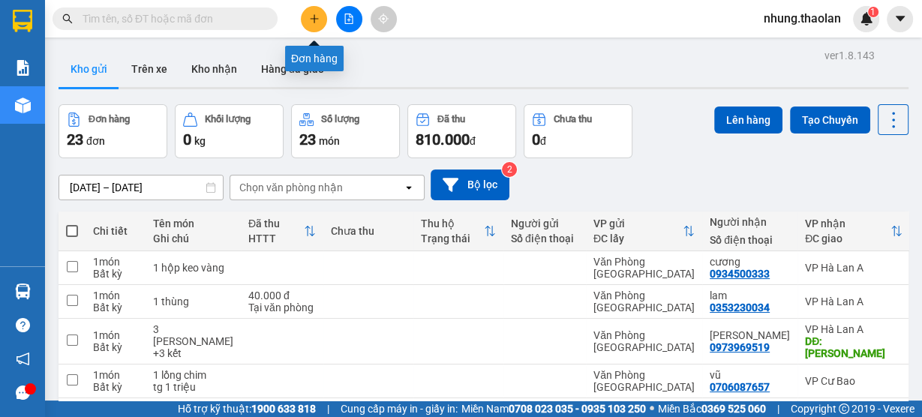
click at [314, 20] on icon "plus" at bounding box center [314, 19] width 11 height 11
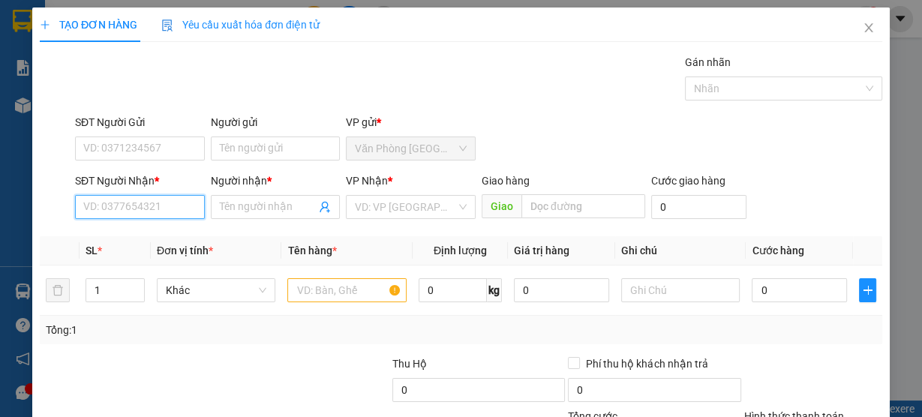
click at [144, 209] on input "SĐT Người Nhận *" at bounding box center [140, 207] width 130 height 24
click at [159, 235] on div "0933148488 - trang nhỏ" at bounding box center [139, 236] width 113 height 17
type input "0933148488"
type input "trang nhỏ"
type input "Buôn Hồ"
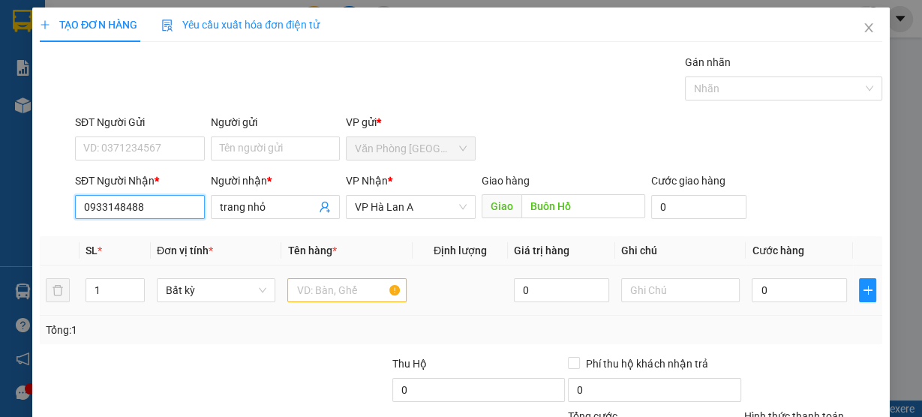
type input "0933148488"
click at [348, 296] on input "text" at bounding box center [346, 290] width 119 height 24
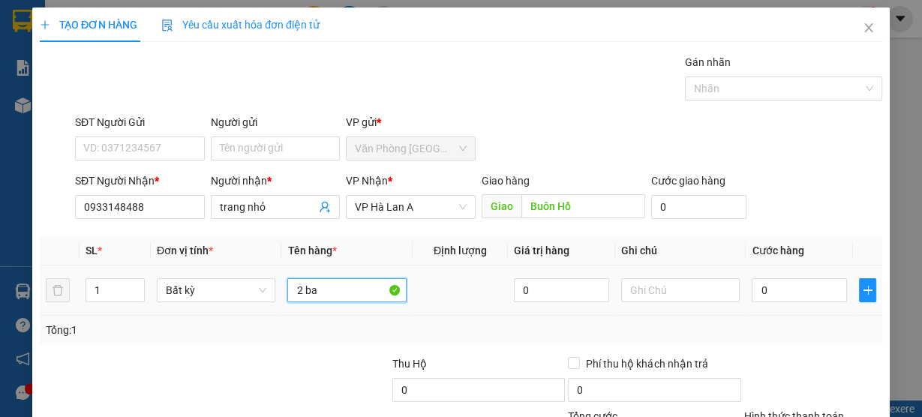
type input "2 bao"
drag, startPoint x: 829, startPoint y: 379, endPoint x: 895, endPoint y: 310, distance: 95.0
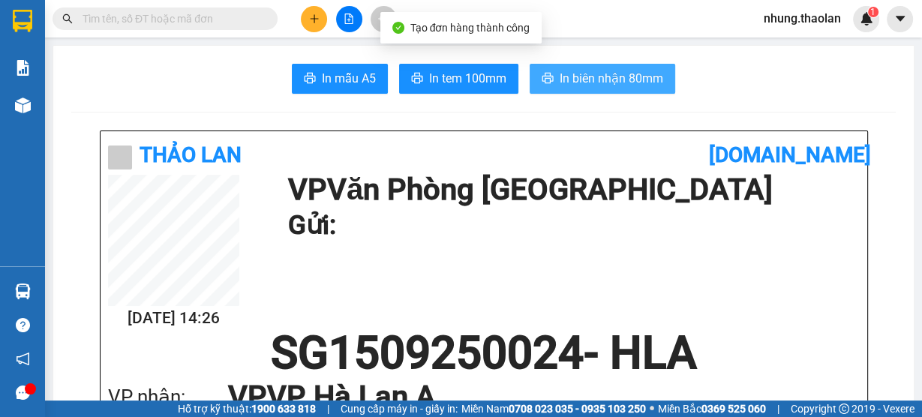
click at [625, 68] on button "In biên nhận 80mm" at bounding box center [603, 79] width 146 height 30
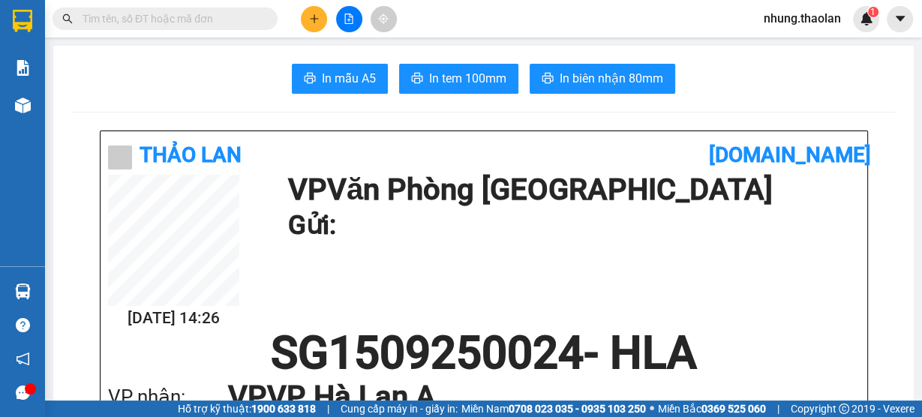
click at [309, 22] on icon "plus" at bounding box center [314, 19] width 11 height 11
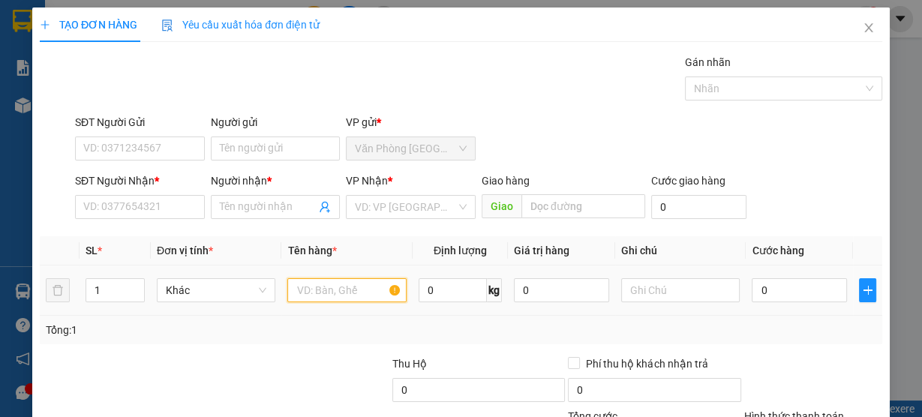
click at [346, 285] on input "text" at bounding box center [346, 290] width 119 height 24
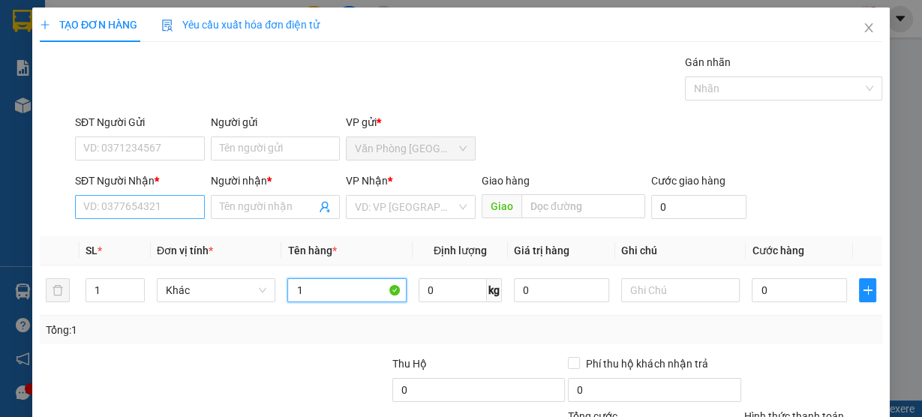
type input "1"
click at [160, 205] on input "SĐT Người Nhận *" at bounding box center [140, 207] width 130 height 24
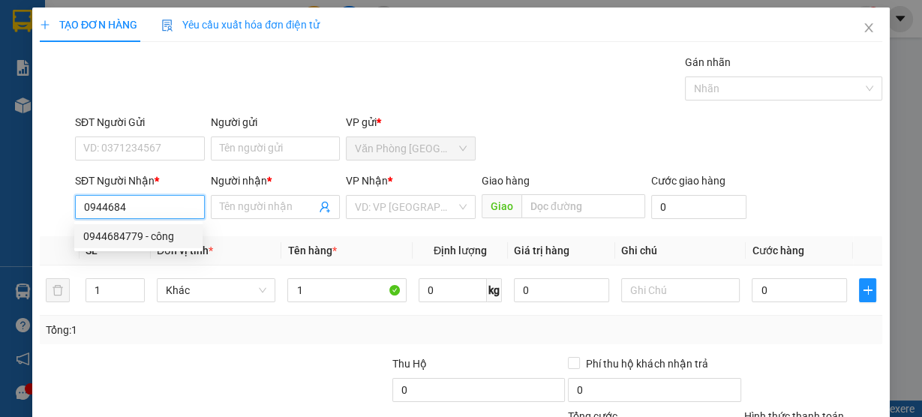
click at [161, 230] on div "0944684779 - công" at bounding box center [138, 236] width 128 height 24
type input "0944684779"
type input "công"
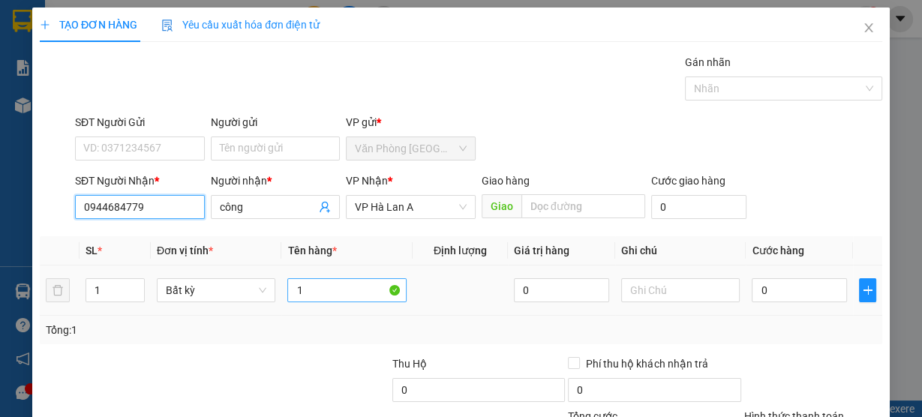
type input "0944684779"
click at [331, 299] on input "1" at bounding box center [346, 290] width 119 height 24
type input "1 vali bọc màng"
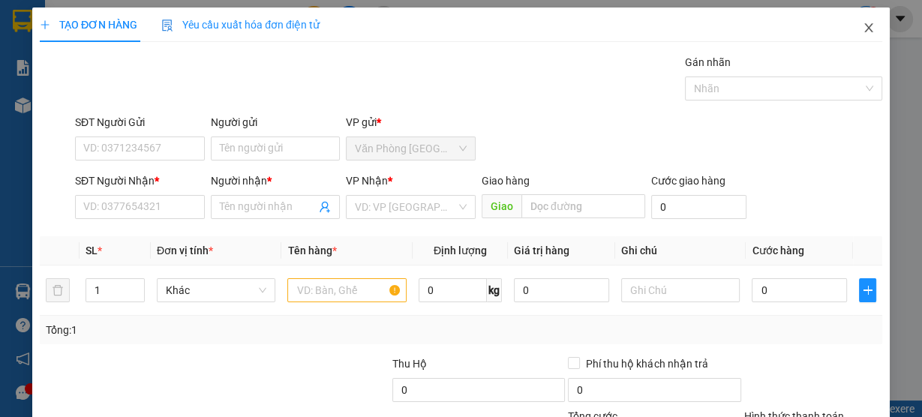
click at [871, 23] on span "Close" at bounding box center [869, 29] width 42 height 42
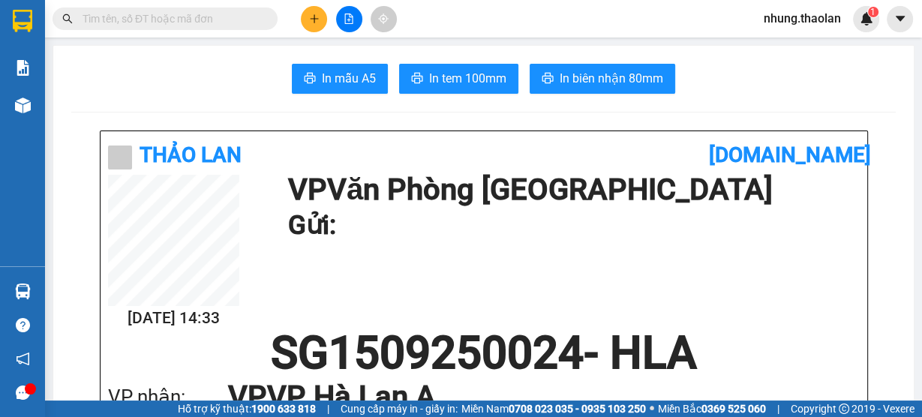
click at [212, 21] on input "text" at bounding box center [171, 19] width 177 height 17
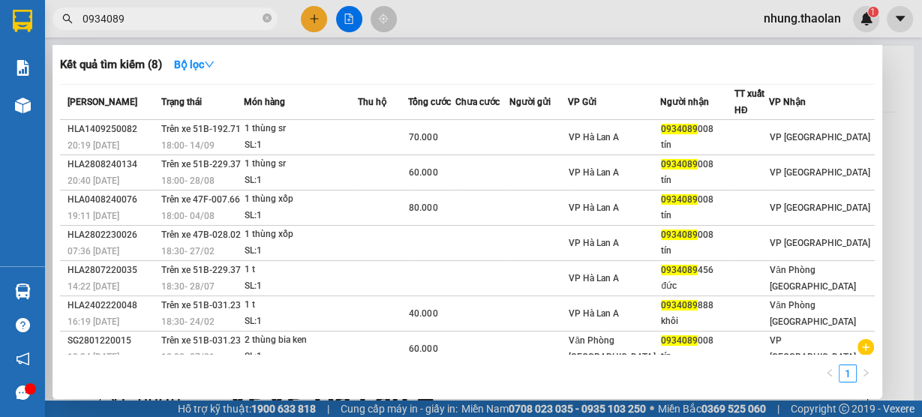
type input "0934089"
drag, startPoint x: 164, startPoint y: 14, endPoint x: 41, endPoint y: 36, distance: 125.0
click at [41, 36] on section "Kết quả tìm kiếm ( 8 ) Bộ lọc Mã ĐH Trạng thái Món hàng Thu hộ Tổng cước Chưa c…" at bounding box center [461, 208] width 922 height 417
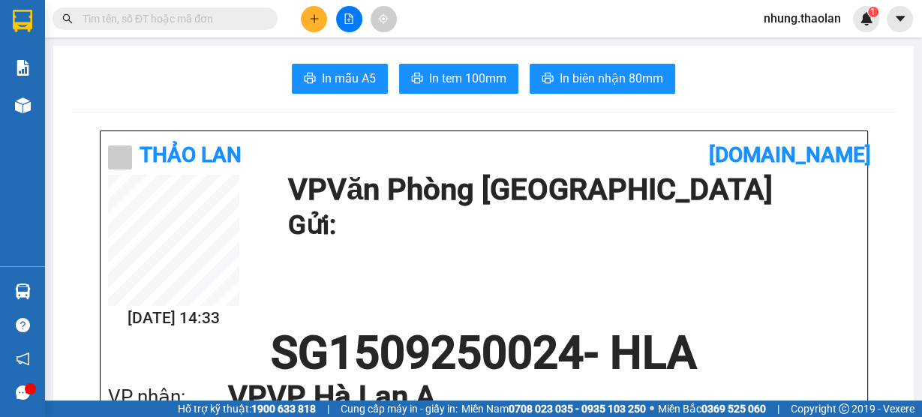
click at [145, 22] on input "text" at bounding box center [171, 19] width 177 height 17
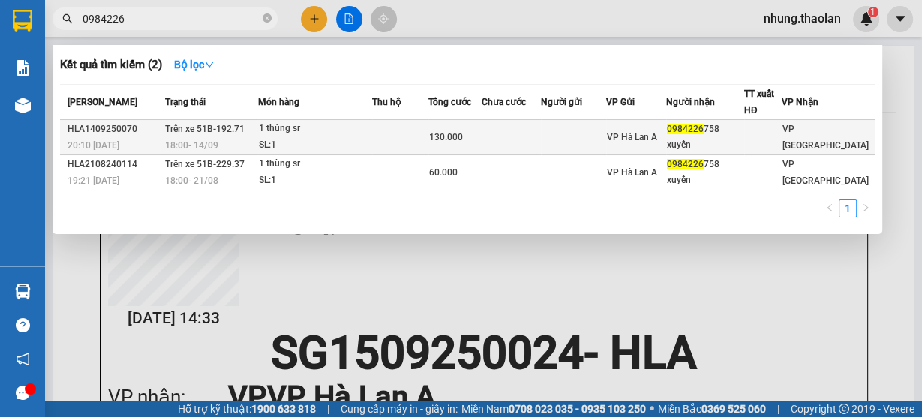
type input "0984226"
click at [473, 143] on div "130.000" at bounding box center [454, 137] width 51 height 17
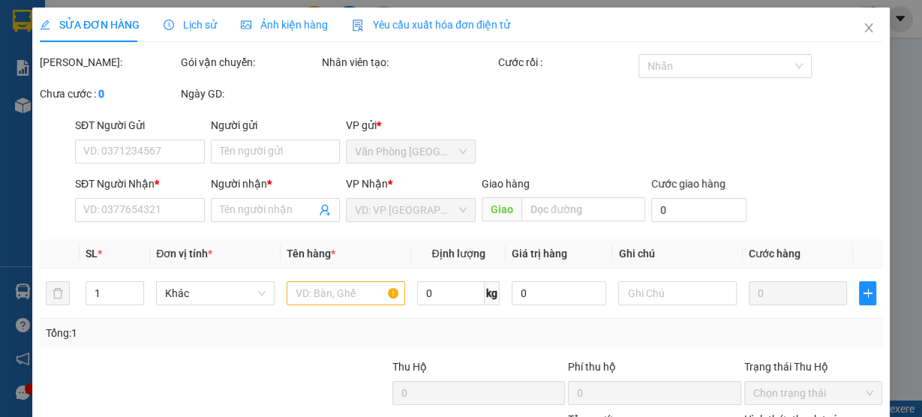
type input "0984226758"
type input "xuyến"
type input "130.000"
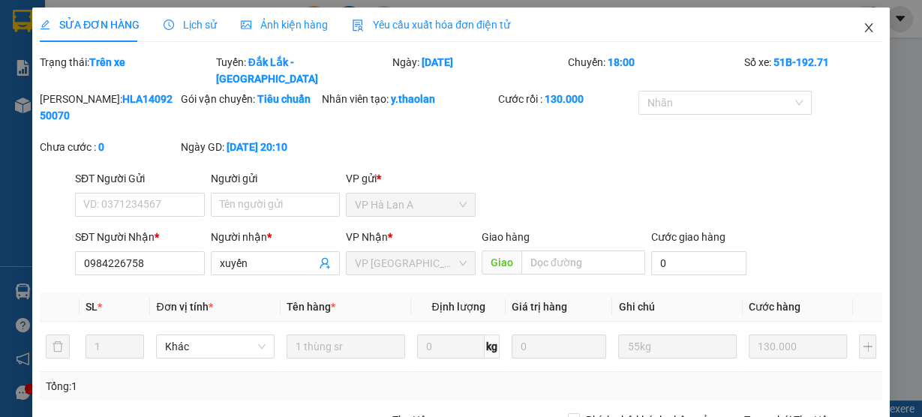
click at [863, 25] on icon "close" at bounding box center [869, 28] width 12 height 12
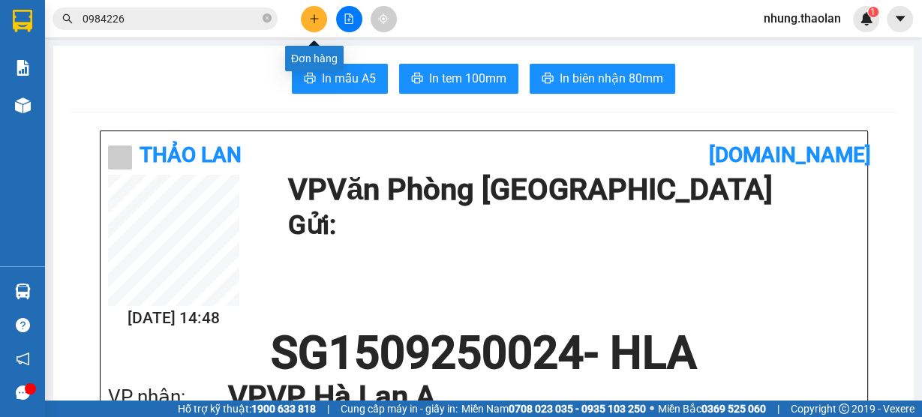
click at [311, 17] on icon "plus" at bounding box center [314, 19] width 11 height 11
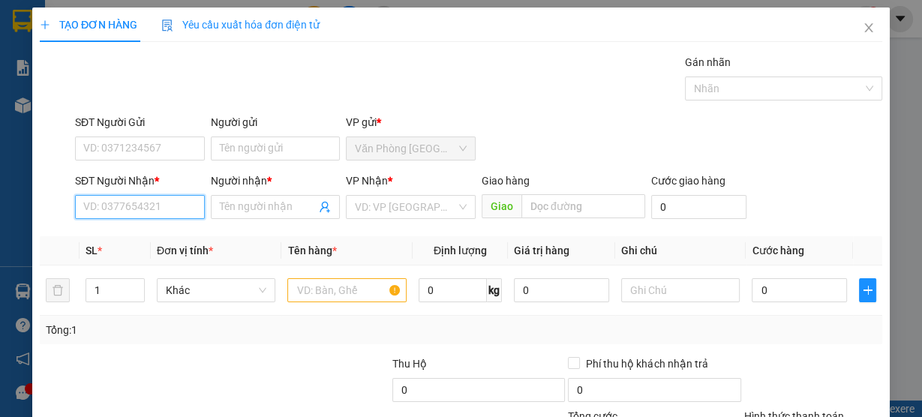
click at [155, 203] on input "SĐT Người Nhận *" at bounding box center [140, 207] width 130 height 24
type input "0379398330"
click at [165, 245] on div "0379398330 - chính" at bounding box center [138, 236] width 128 height 24
type input "chính"
type input "0379398330"
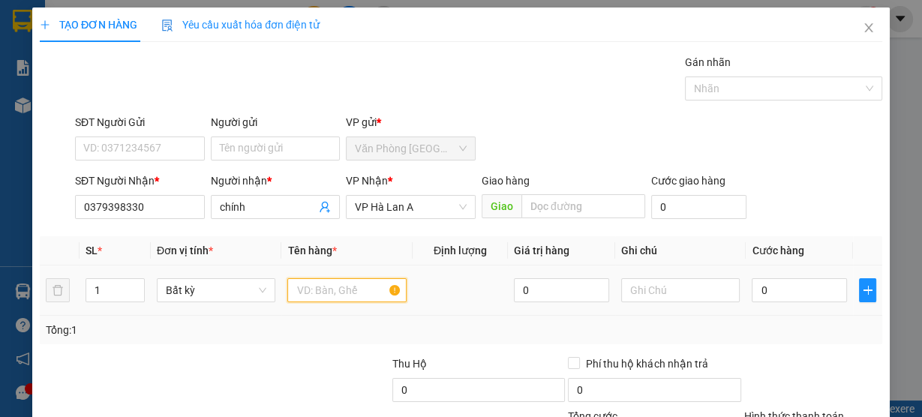
click at [330, 291] on input "text" at bounding box center [346, 290] width 119 height 24
type input "6 bọc đen+1 kiện ba"
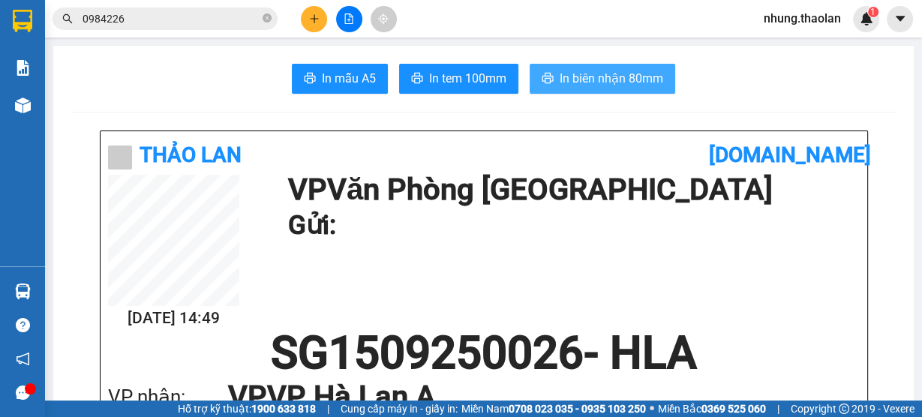
click at [582, 70] on span "In biên nhận 80mm" at bounding box center [612, 78] width 104 height 19
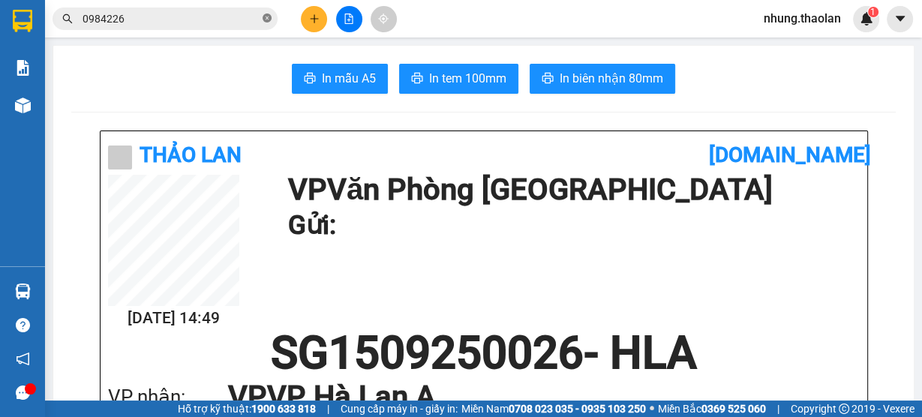
click at [270, 21] on icon "close-circle" at bounding box center [267, 18] width 9 height 9
click at [210, 20] on input "text" at bounding box center [171, 19] width 177 height 17
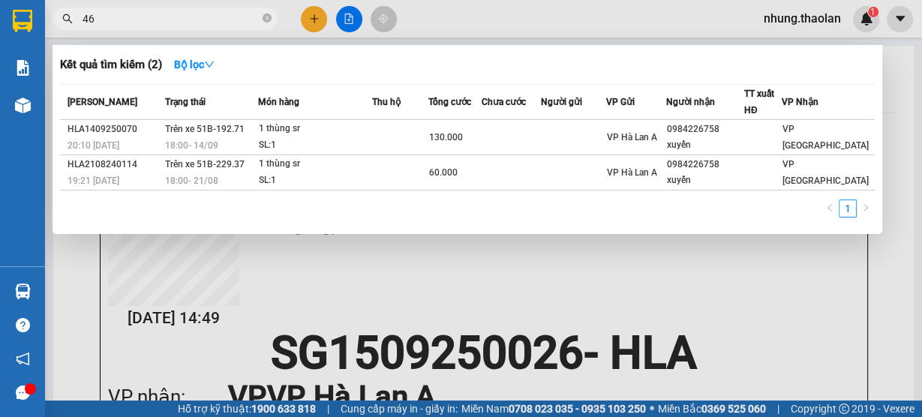
type input "467"
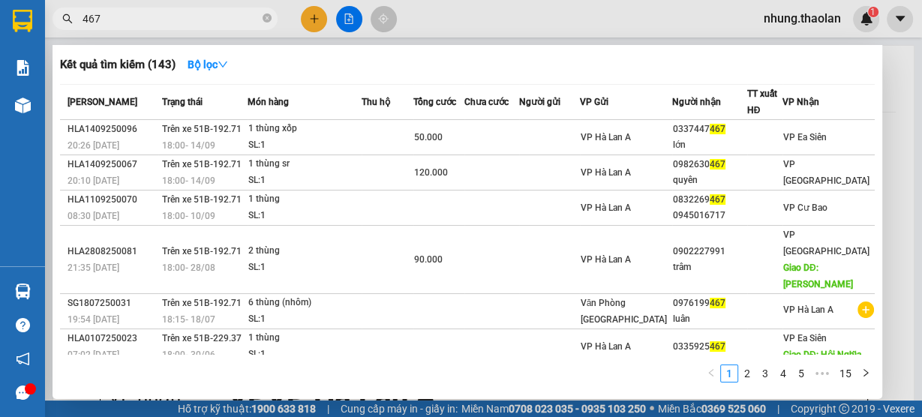
click at [269, 20] on icon "close-circle" at bounding box center [267, 18] width 9 height 9
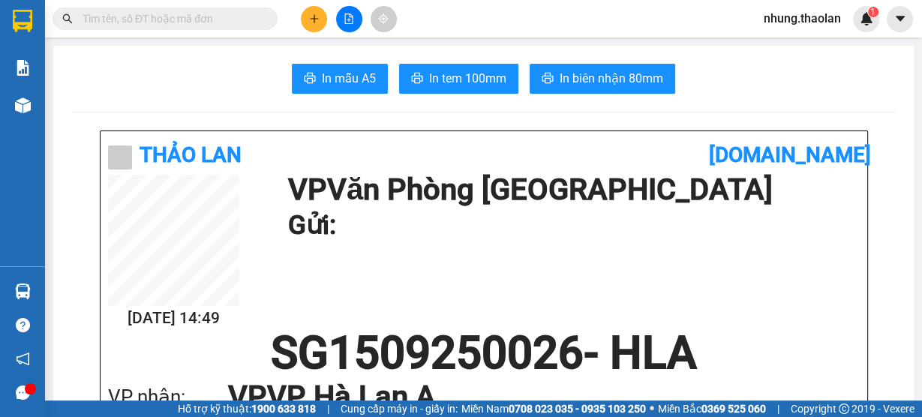
click at [188, 22] on input "text" at bounding box center [171, 19] width 177 height 17
click at [188, 17] on input "text" at bounding box center [171, 19] width 177 height 17
type input "0"
click at [268, 20] on icon "close-circle" at bounding box center [267, 18] width 9 height 9
click at [196, 19] on input "text" at bounding box center [171, 19] width 177 height 17
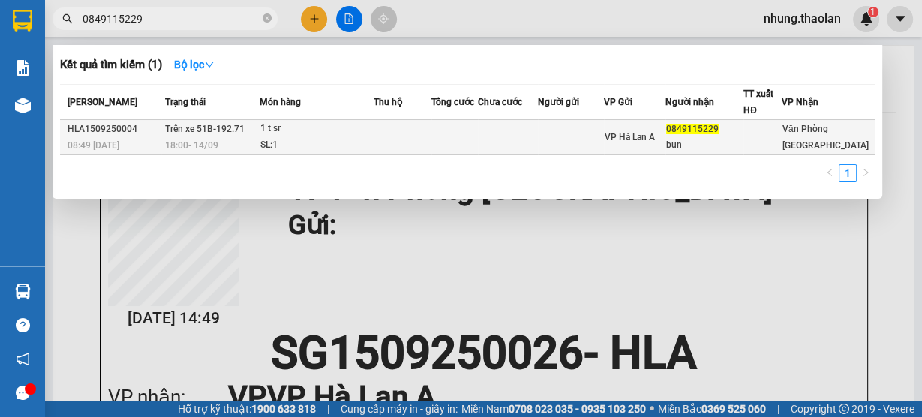
type input "0849115229"
click at [507, 146] on td at bounding box center [508, 137] width 60 height 35
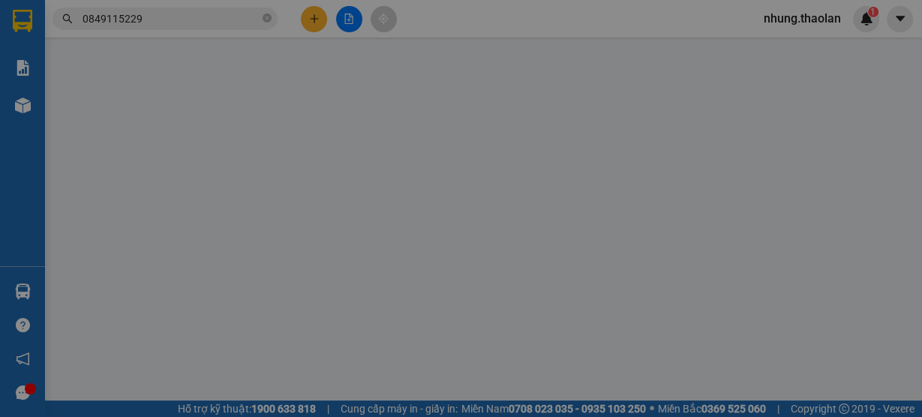
type input "0849115229"
type input "bun"
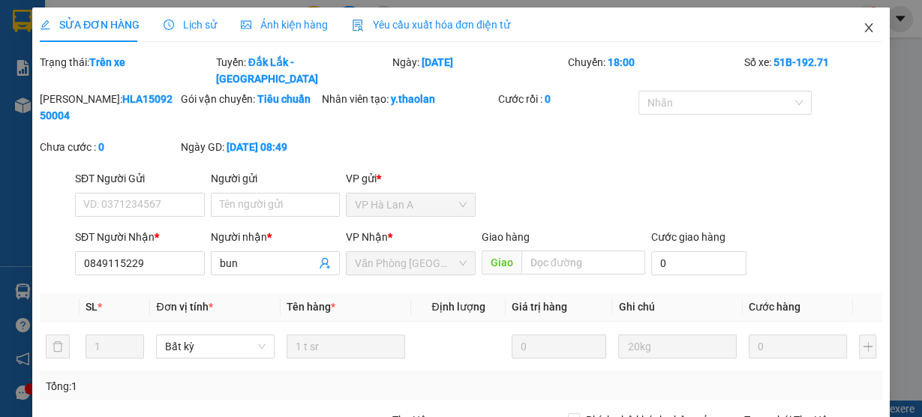
click at [867, 30] on span "Close" at bounding box center [869, 29] width 42 height 42
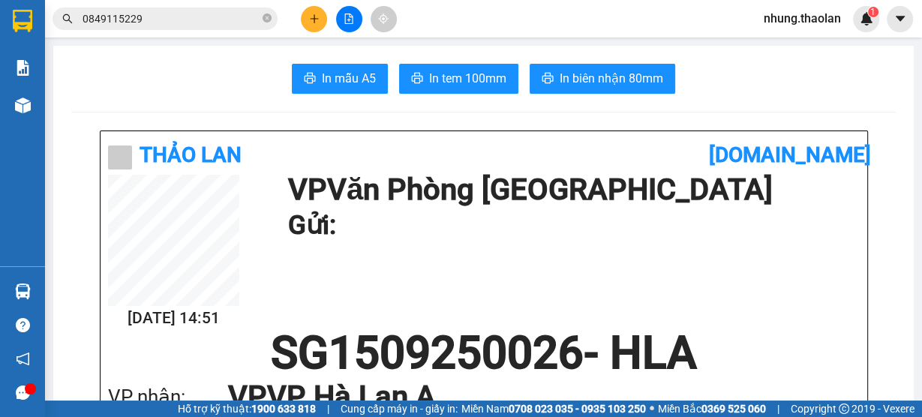
click at [306, 13] on button at bounding box center [314, 19] width 26 height 26
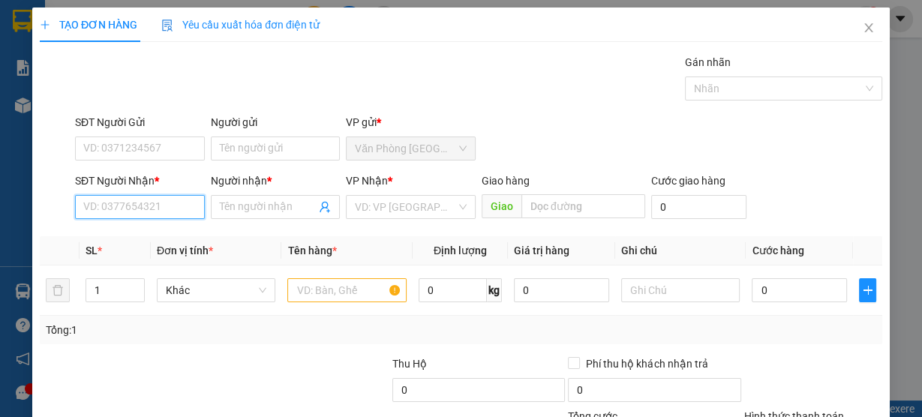
click at [125, 209] on input "SĐT Người Nhận *" at bounding box center [140, 207] width 130 height 24
click at [158, 232] on div "0973018718 - nguyên" at bounding box center [138, 236] width 110 height 17
type input "0973018718"
type input "nguyên"
type input "0973018718"
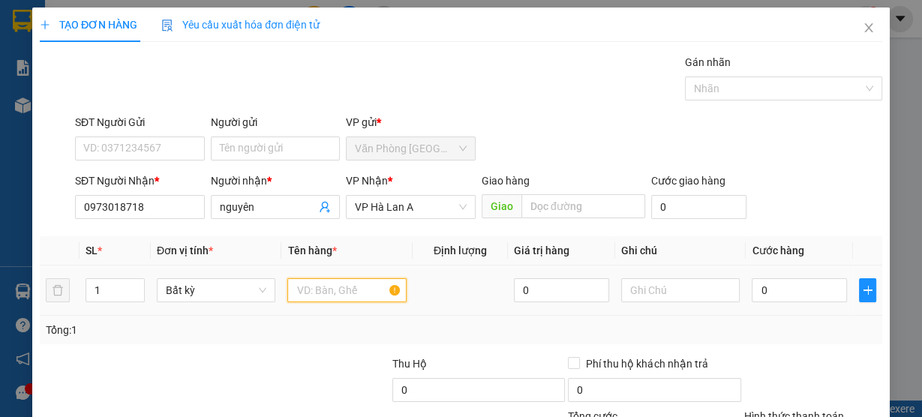
click at [329, 291] on input "text" at bounding box center [346, 290] width 119 height 24
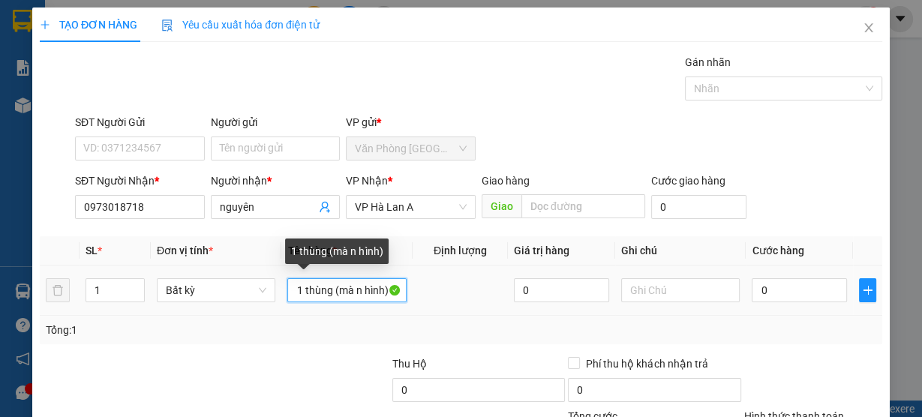
click at [357, 294] on input "1 thùng (mà n hình)" at bounding box center [346, 290] width 119 height 24
click at [355, 293] on input "1 thùng (mà n hình)" at bounding box center [346, 290] width 119 height 24
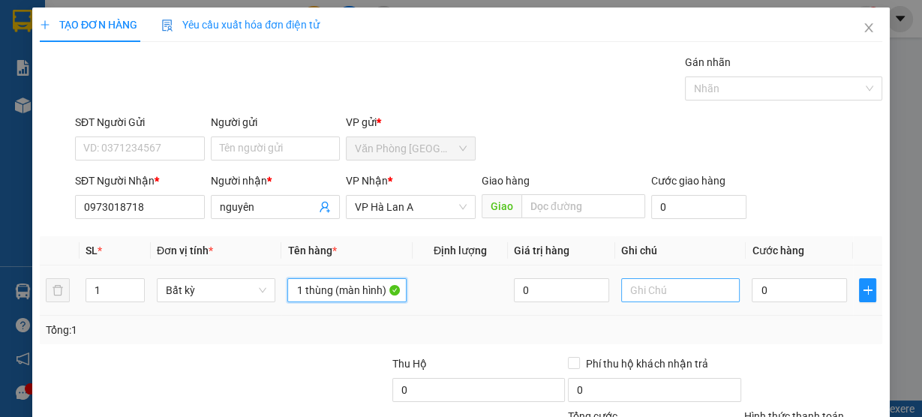
type input "1 thùng (màn hình)"
click at [700, 298] on input "text" at bounding box center [680, 290] width 119 height 24
type input "k bọc sốc hư hỏng nhà xe không chịu trách nhi"
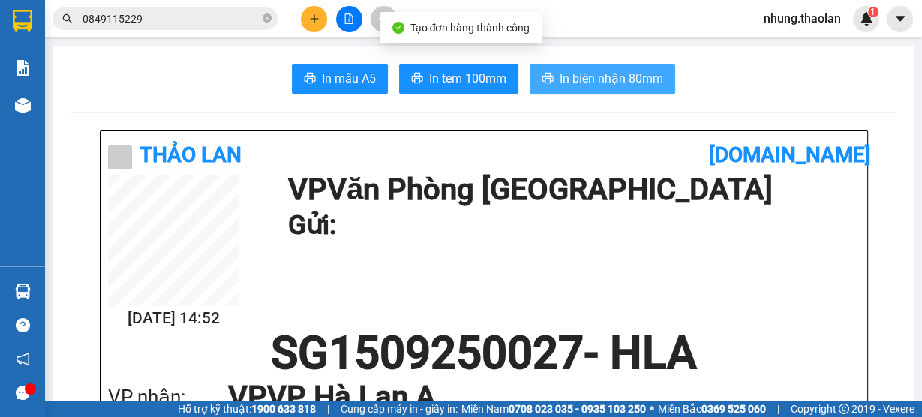
click at [655, 68] on button "In biên nhận 80mm" at bounding box center [603, 79] width 146 height 30
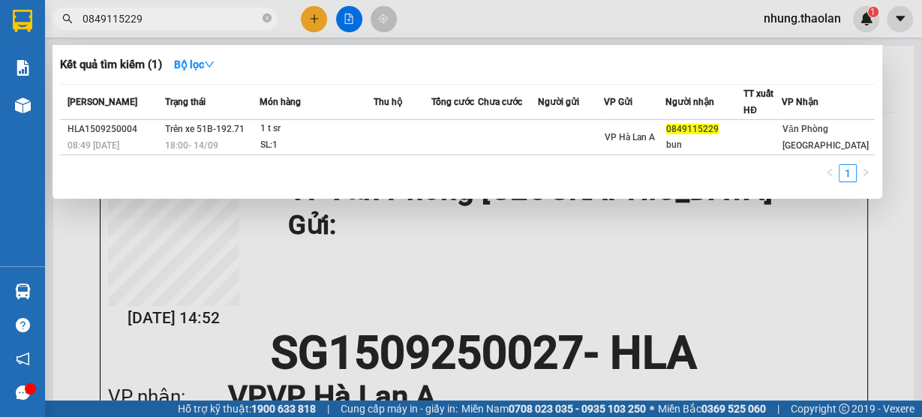
drag, startPoint x: 684, startPoint y: 237, endPoint x: 72, endPoint y: 18, distance: 649.8
click at [72, 18] on div "0849115229" at bounding box center [146, 19] width 293 height 23
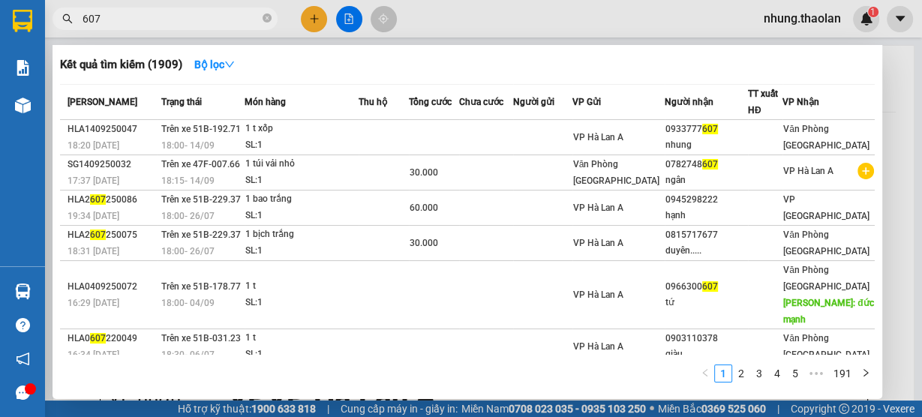
type input "607"
click at [297, 25] on div at bounding box center [461, 208] width 922 height 417
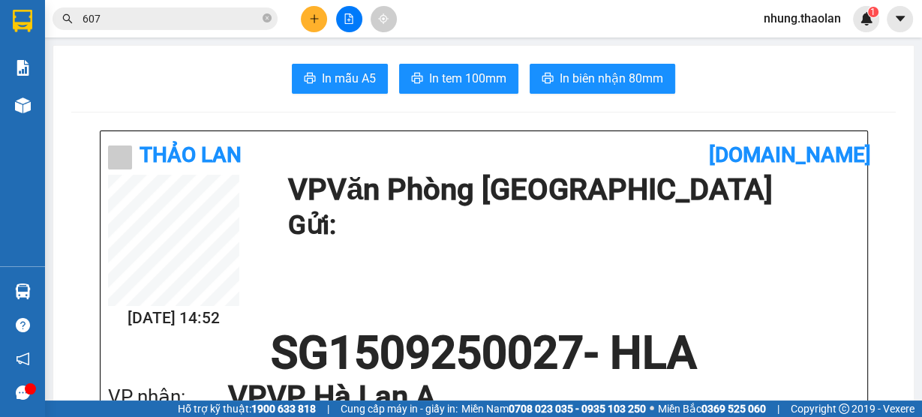
click at [313, 26] on button at bounding box center [314, 19] width 26 height 26
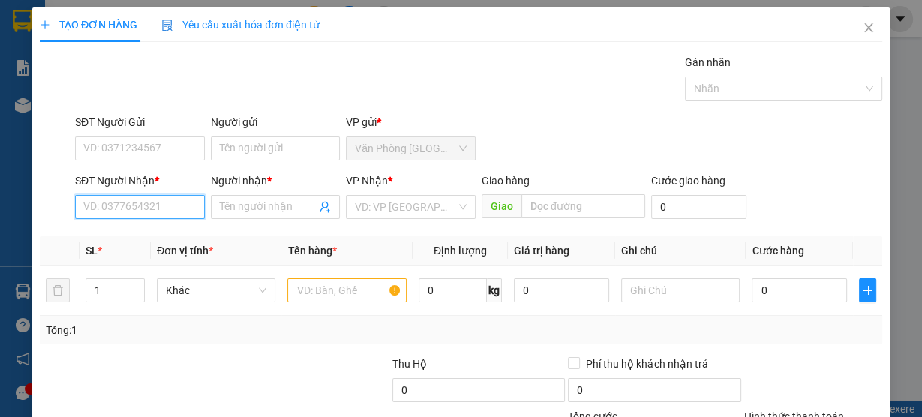
click at [141, 207] on input "SĐT Người Nhận *" at bounding box center [140, 207] width 130 height 24
type input "0356412668"
drag, startPoint x: 172, startPoint y: 239, endPoint x: 229, endPoint y: 254, distance: 59.2
click at [172, 238] on div "0356412668 - trang" at bounding box center [138, 236] width 110 height 17
type input "trang"
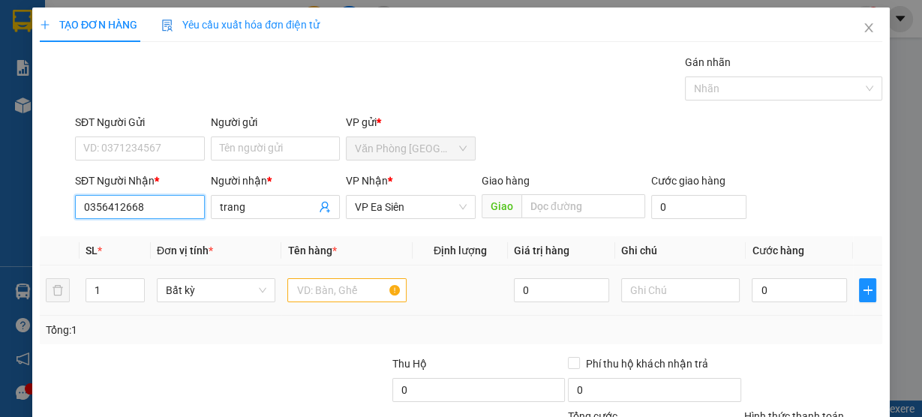
type input "0356412668"
click at [339, 287] on input "text" at bounding box center [346, 290] width 119 height 24
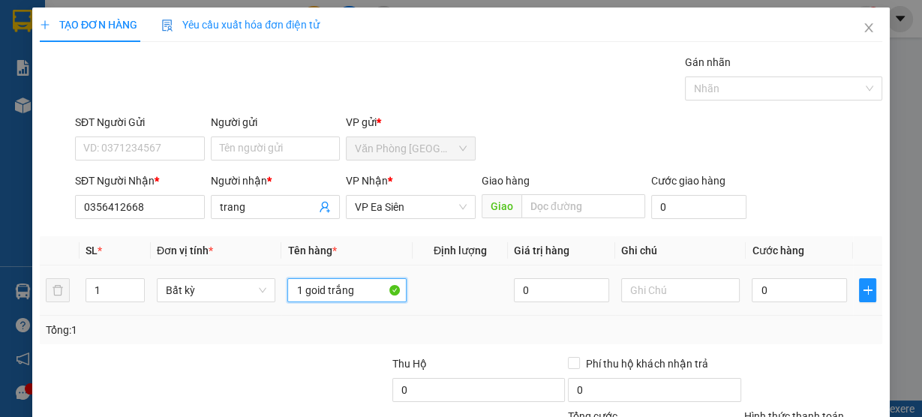
drag, startPoint x: 324, startPoint y: 292, endPoint x: 283, endPoint y: 301, distance: 42.3
click at [283, 301] on td "1 goid trắng" at bounding box center [346, 291] width 131 height 50
type input "1 gói trắng"
click at [793, 278] on input "0" at bounding box center [799, 290] width 95 height 24
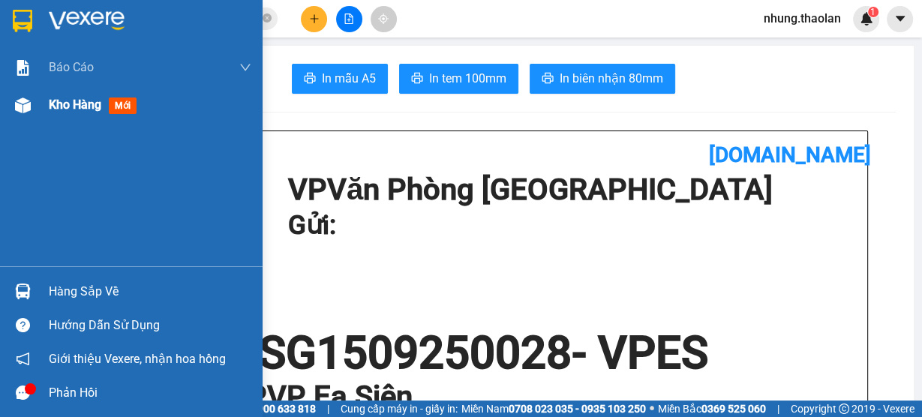
click at [65, 108] on span "Kho hàng" at bounding box center [75, 105] width 53 height 14
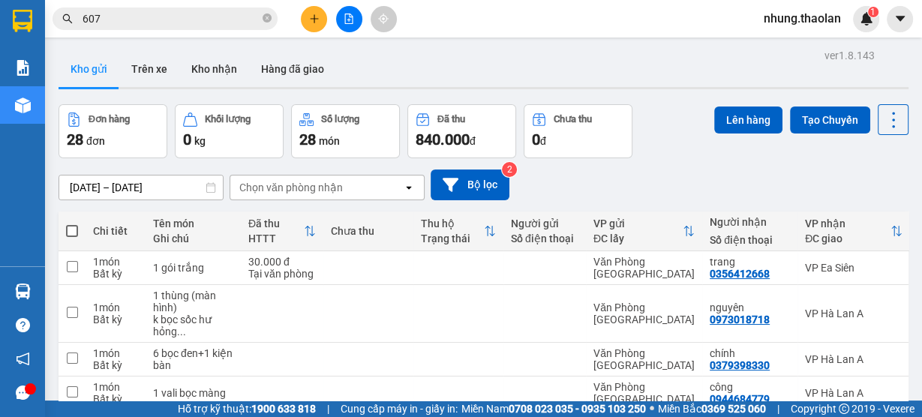
click at [301, 26] on div at bounding box center [349, 19] width 113 height 26
click at [309, 25] on button at bounding box center [314, 19] width 26 height 26
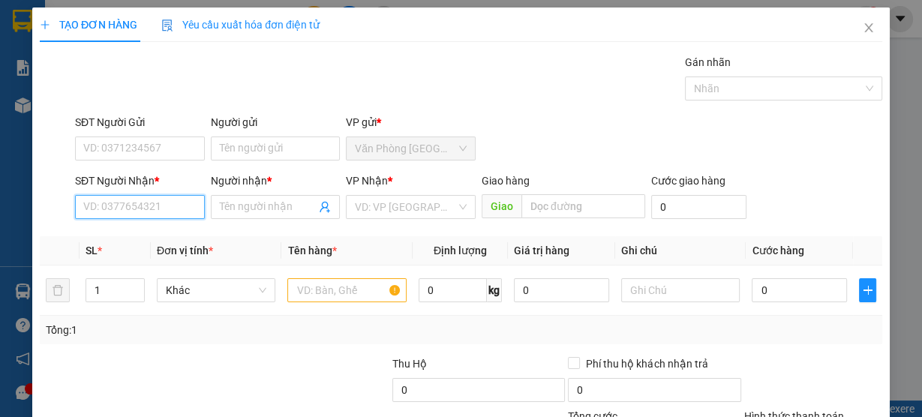
click at [131, 203] on input "SĐT Người Nhận *" at bounding box center [140, 207] width 130 height 24
type input "0389814694"
click at [153, 239] on div "0389814694 - nga" at bounding box center [138, 236] width 110 height 17
type input "nga"
type input "0389814694"
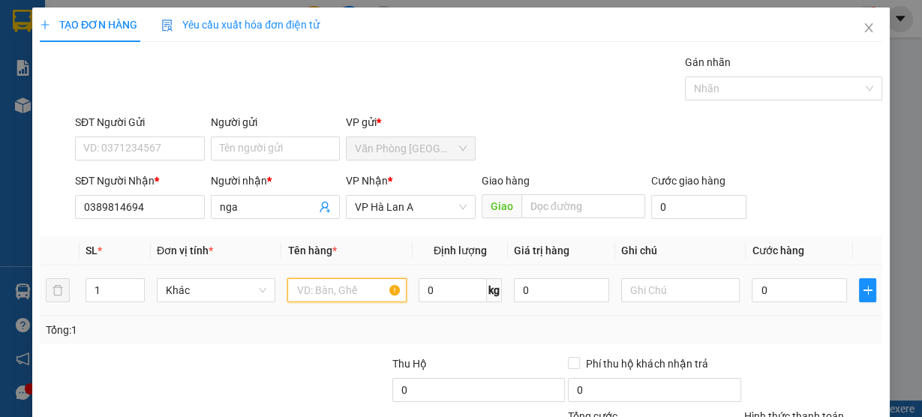
click at [357, 287] on input "text" at bounding box center [346, 290] width 119 height 24
type input "1 thùng"
click at [868, 29] on span "Close" at bounding box center [869, 29] width 42 height 42
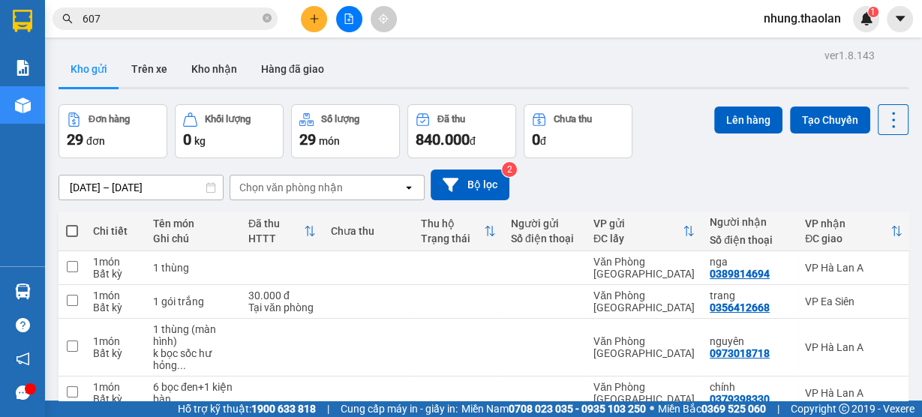
click at [321, 14] on button at bounding box center [314, 19] width 26 height 26
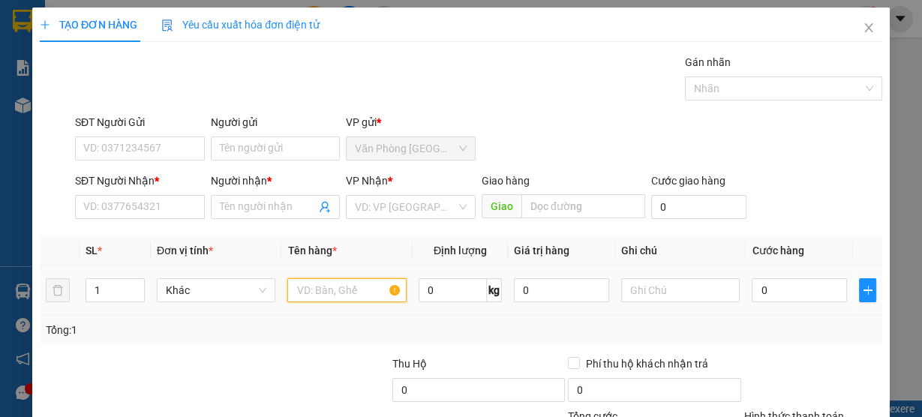
click at [366, 290] on input "text" at bounding box center [346, 290] width 119 height 24
click at [350, 296] on input "text" at bounding box center [346, 290] width 119 height 24
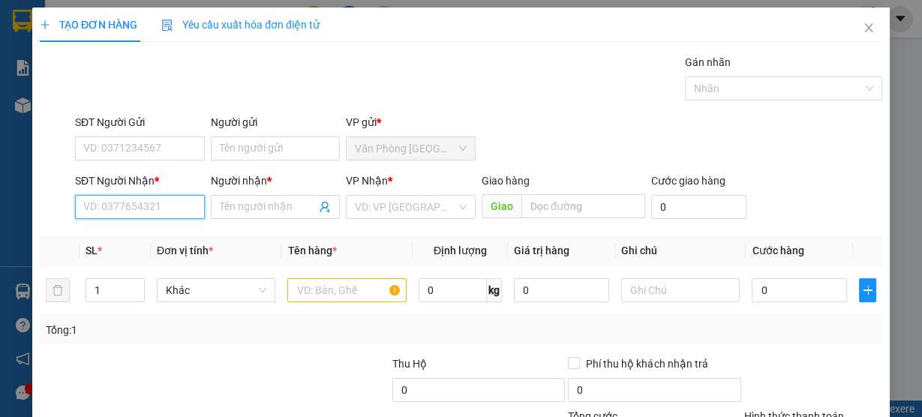
click at [181, 209] on input "SĐT Người Nhận *" at bounding box center [140, 207] width 130 height 24
type input "0946945989"
click at [151, 244] on div "0946945989 - thắng" at bounding box center [138, 236] width 110 height 17
type input "thắng"
type input "0946945989"
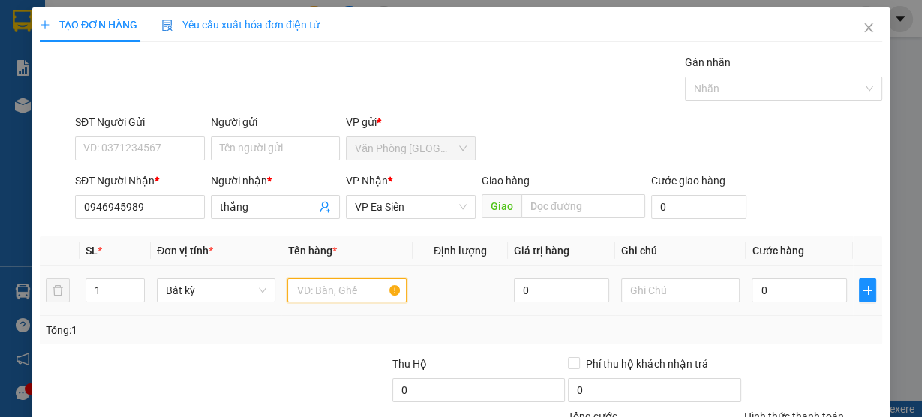
click at [315, 290] on input "text" at bounding box center [346, 290] width 119 height 24
type input "2 bao"
drag, startPoint x: 822, startPoint y: 375, endPoint x: 850, endPoint y: 354, distance: 35.0
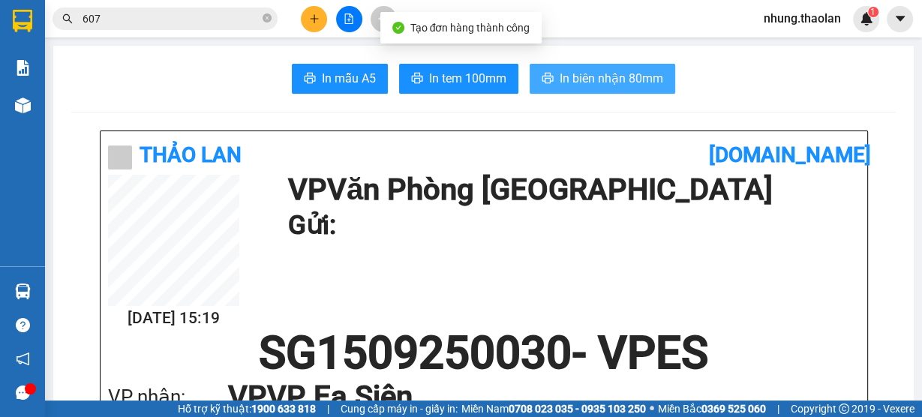
click at [565, 74] on span "In biên nhận 80mm" at bounding box center [612, 78] width 104 height 19
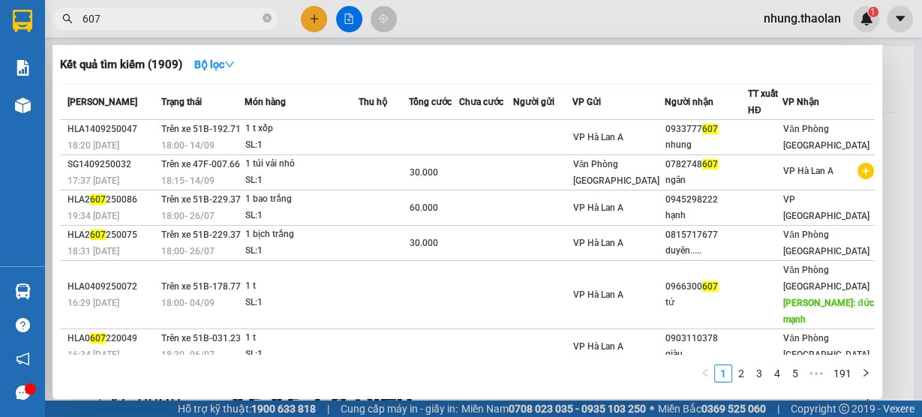
drag, startPoint x: 138, startPoint y: 18, endPoint x: 62, endPoint y: 23, distance: 76.0
click at [62, 22] on div "607" at bounding box center [146, 19] width 293 height 23
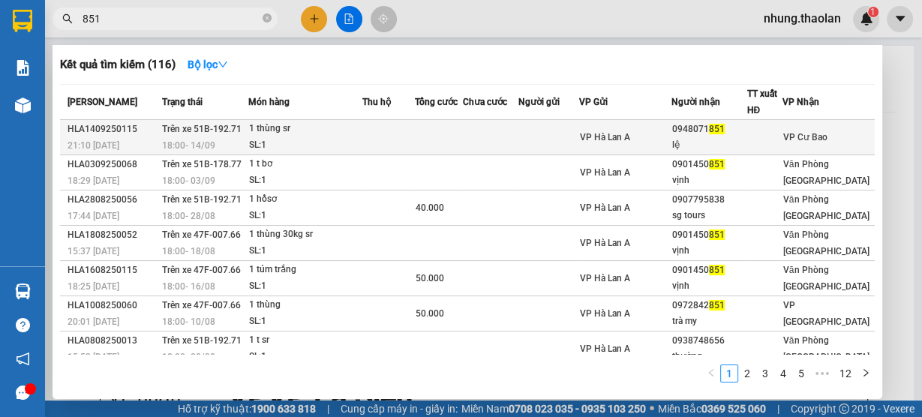
type input "851"
click at [559, 141] on td at bounding box center [549, 137] width 61 height 35
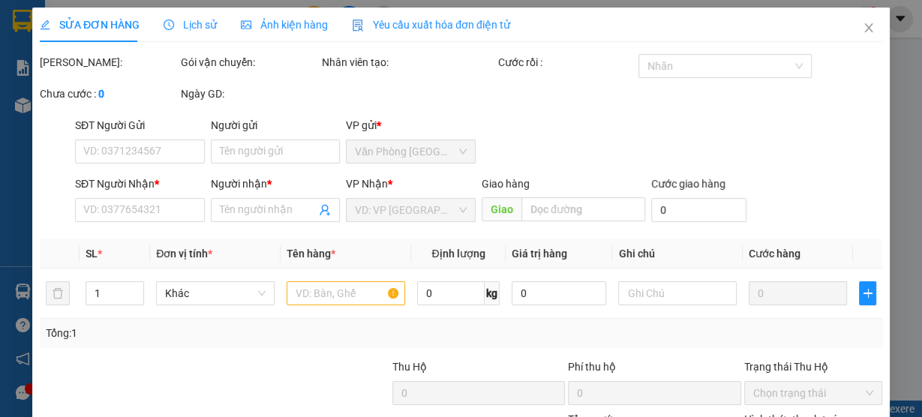
type input "0948071851"
type input "lệ"
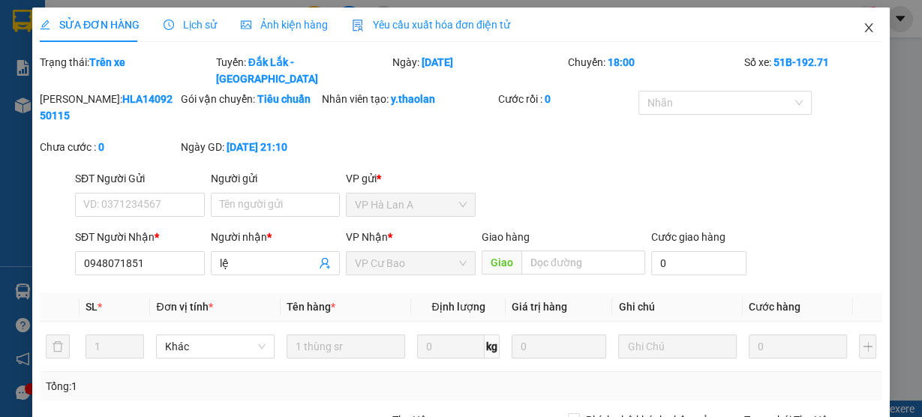
drag, startPoint x: 870, startPoint y: 26, endPoint x: 853, endPoint y: 26, distance: 16.5
click at [870, 26] on span "Close" at bounding box center [869, 29] width 42 height 42
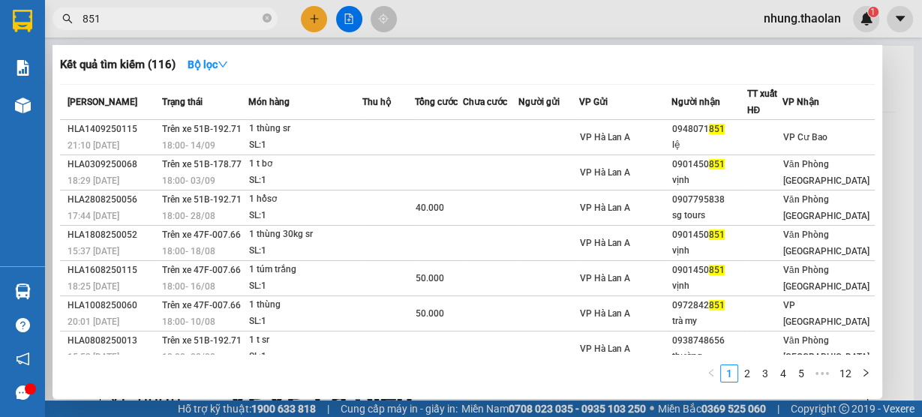
drag, startPoint x: 101, startPoint y: 17, endPoint x: 66, endPoint y: 33, distance: 38.0
click at [66, 32] on div "Kết quả tìm kiếm ( 116 ) Bộ lọc Mã ĐH Trạng thái Món hàng Thu hộ Tổng cước Chưa…" at bounding box center [146, 19] width 293 height 26
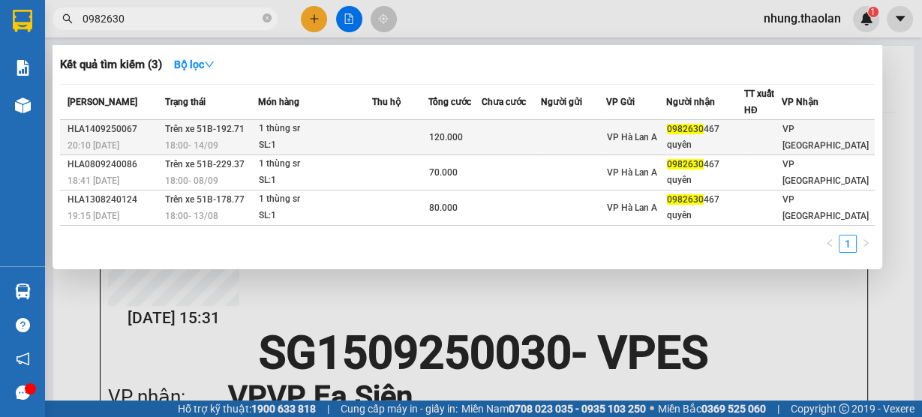
type input "0982630"
click at [445, 133] on span "120.000" at bounding box center [446, 137] width 34 height 11
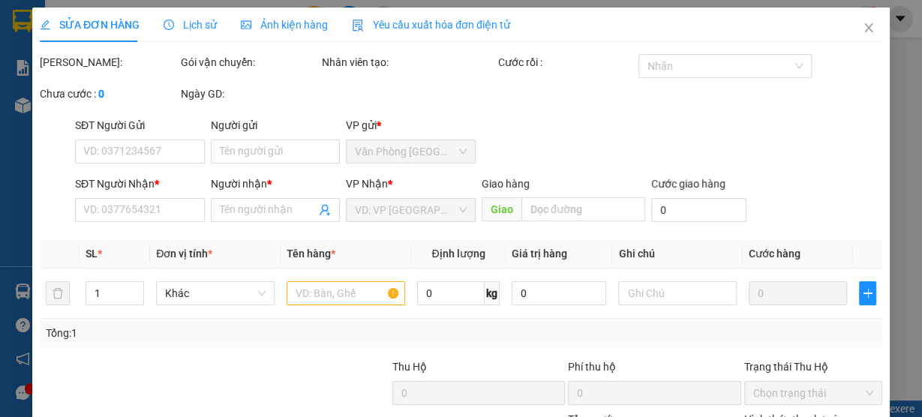
type input "0982630467"
type input "quyên"
type input "120.000"
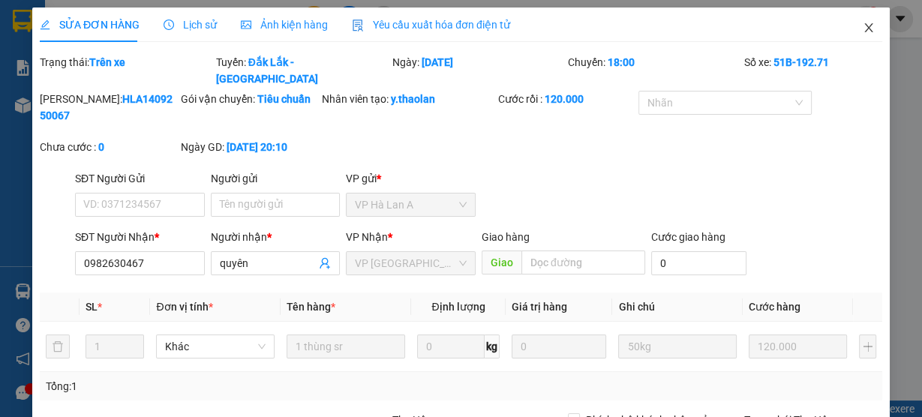
click at [880, 26] on span "Close" at bounding box center [869, 29] width 42 height 42
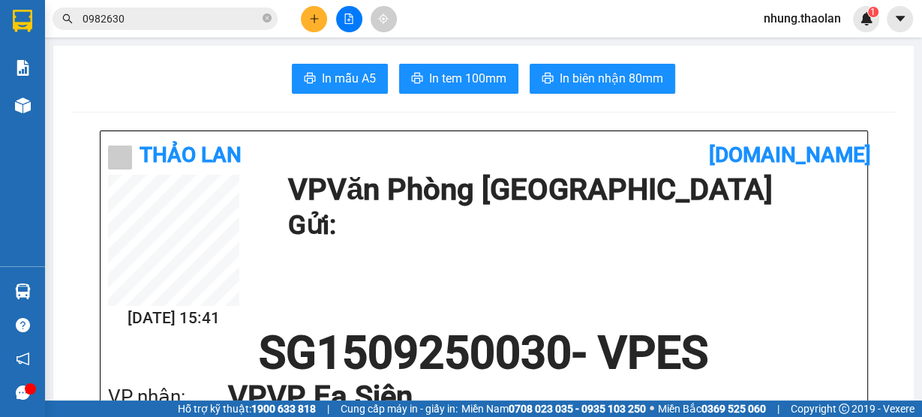
click at [318, 16] on icon "plus" at bounding box center [314, 19] width 11 height 11
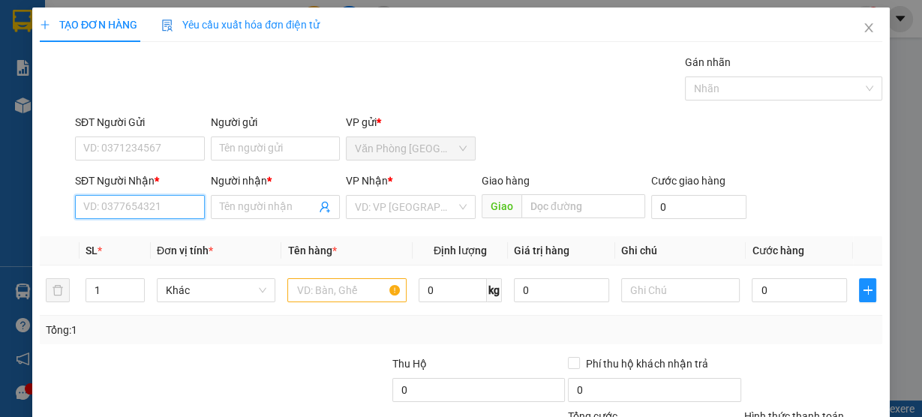
click at [121, 201] on input "SĐT Người Nhận *" at bounding box center [140, 207] width 130 height 24
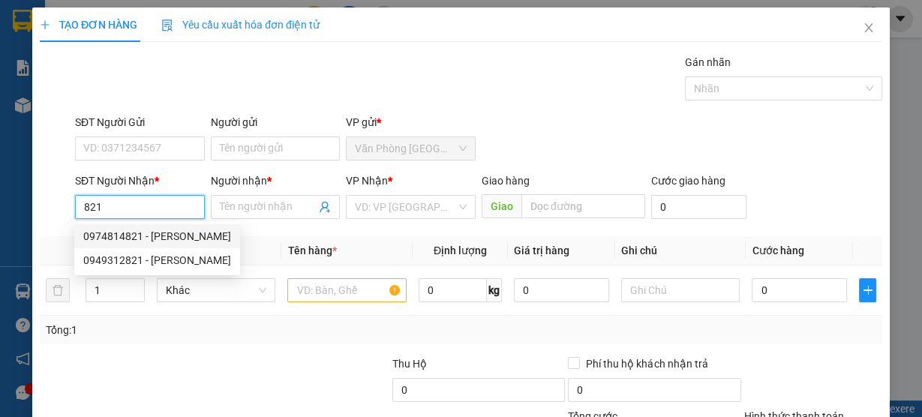
click at [181, 233] on div "0974814821 - [PERSON_NAME]" at bounding box center [157, 236] width 148 height 17
type input "0974814821"
type input "tuấn anh"
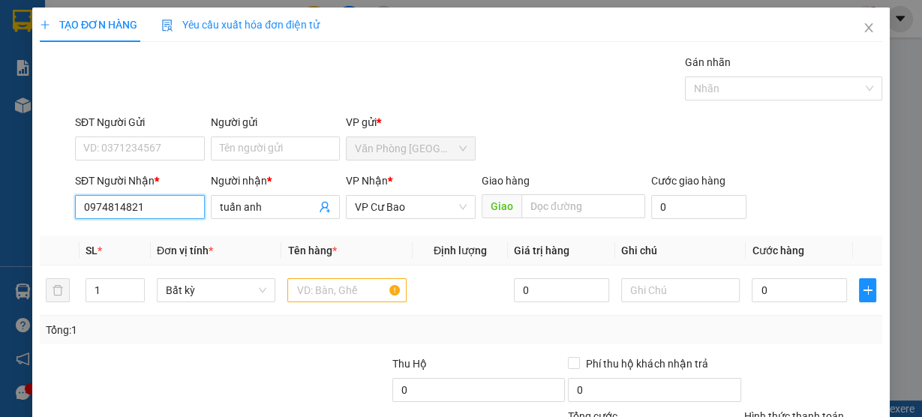
type input "0974814821"
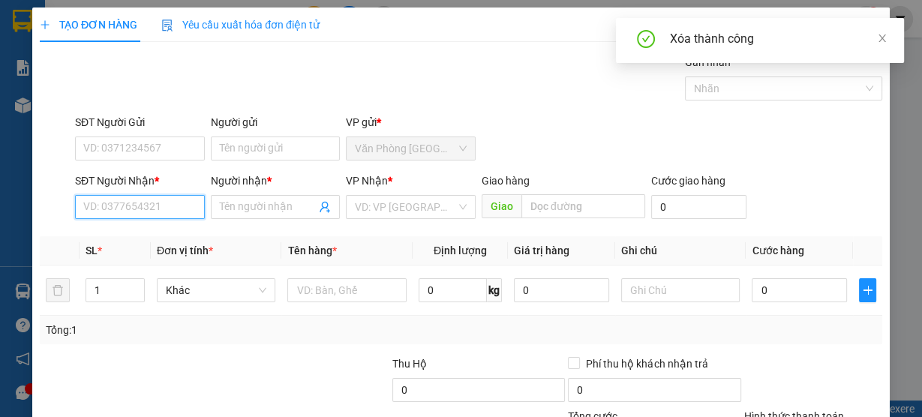
click at [160, 195] on input "SĐT Người Nhận *" at bounding box center [140, 207] width 130 height 24
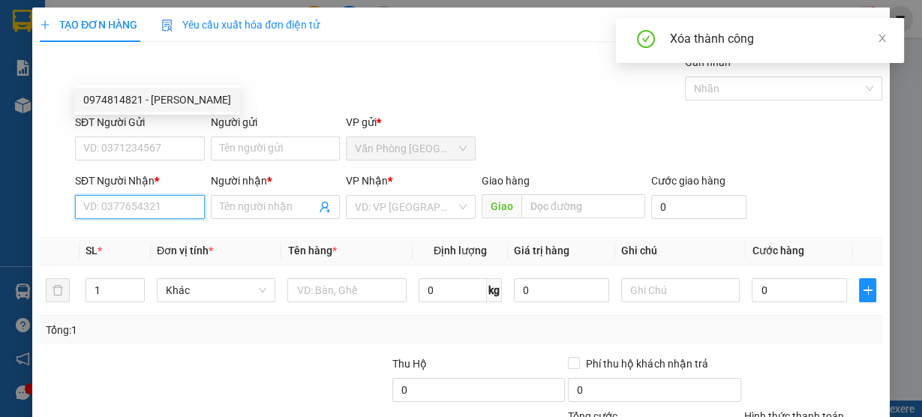
type input "5"
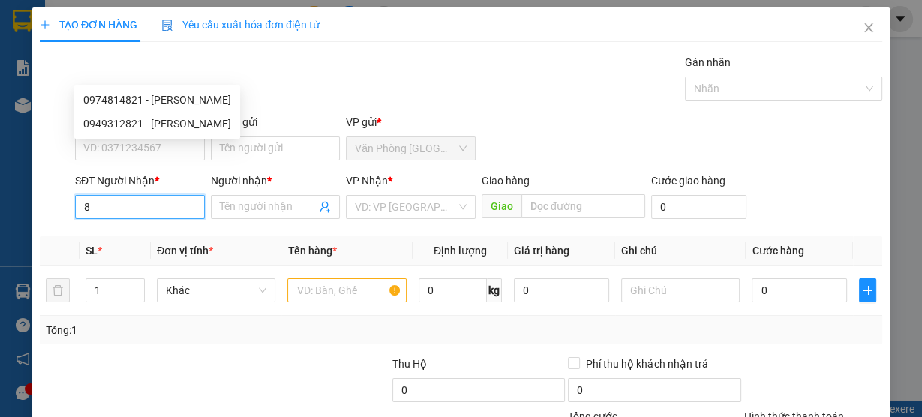
type input "82"
click at [195, 125] on div "0949312821 - [PERSON_NAME]" at bounding box center [157, 124] width 148 height 17
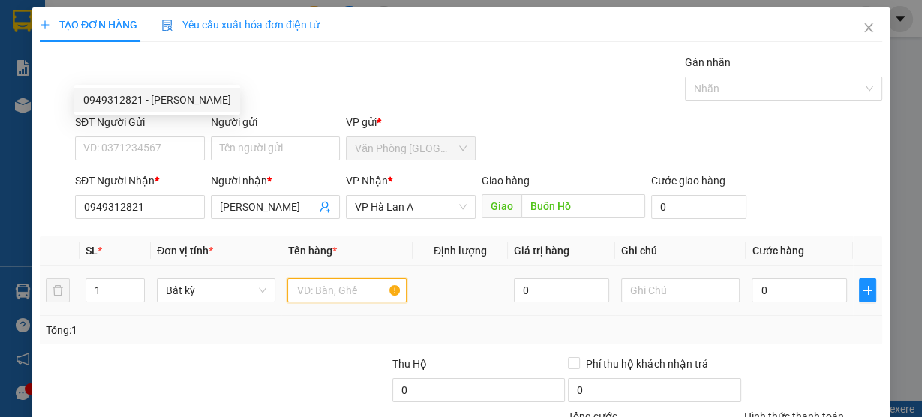
click at [337, 278] on input "text" at bounding box center [346, 290] width 119 height 24
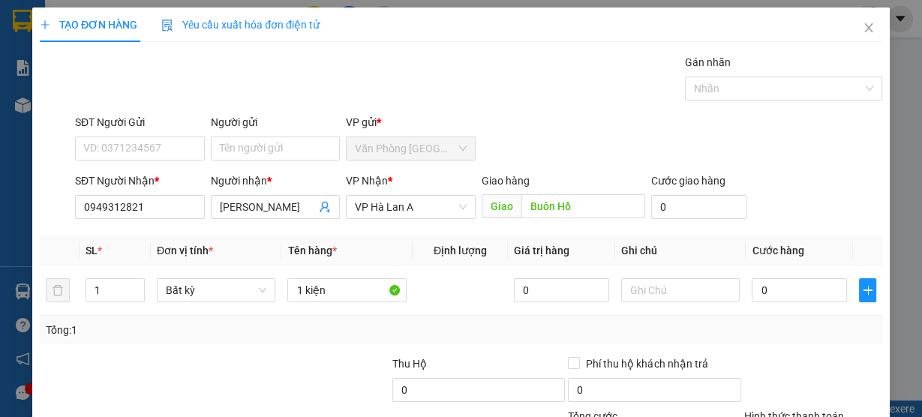
drag, startPoint x: 856, startPoint y: 378, endPoint x: 817, endPoint y: 308, distance: 80.3
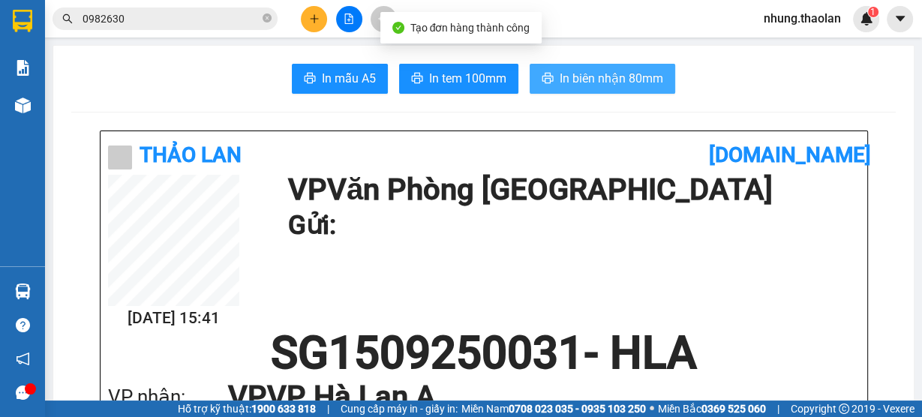
click at [616, 77] on span "In biên nhận 80mm" at bounding box center [612, 78] width 104 height 19
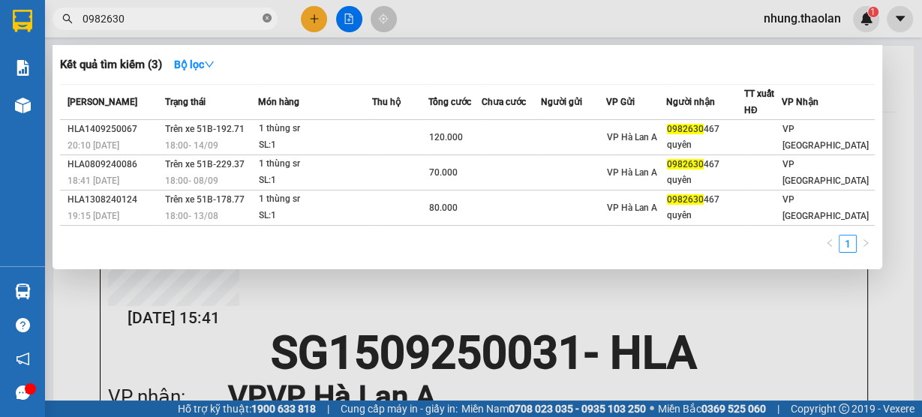
click at [266, 20] on icon "close-circle" at bounding box center [267, 18] width 9 height 9
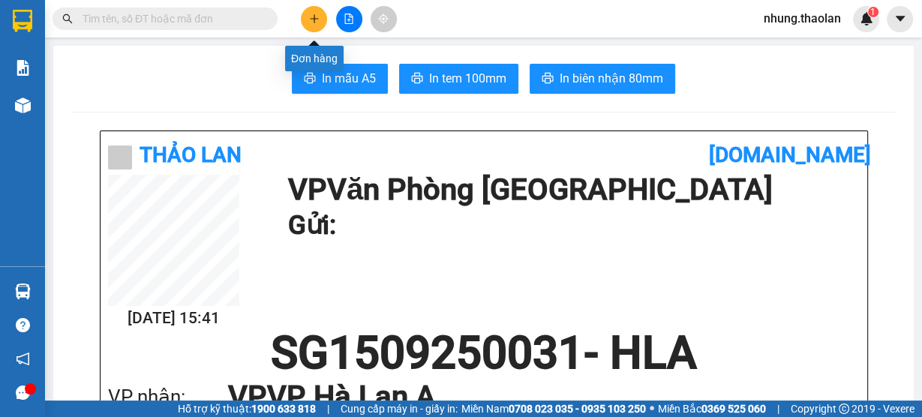
click at [313, 23] on icon "plus" at bounding box center [314, 19] width 11 height 11
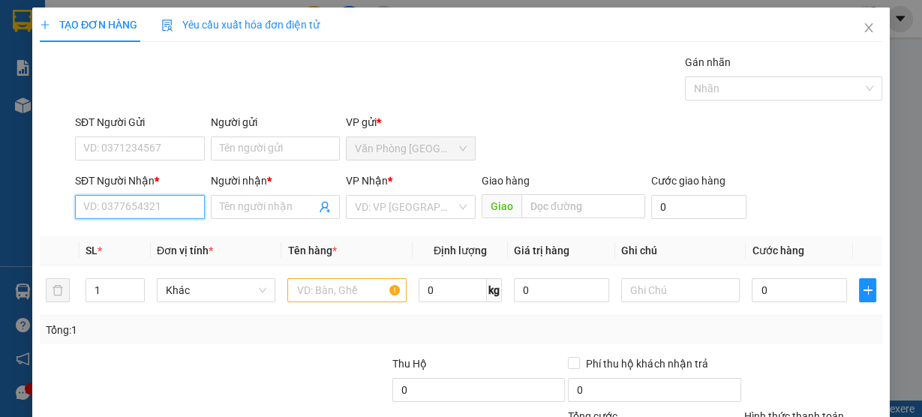
click at [135, 206] on input "SĐT Người Nhận *" at bounding box center [140, 207] width 130 height 24
click at [170, 210] on input "SĐT Người Nhận *" at bounding box center [140, 207] width 130 height 24
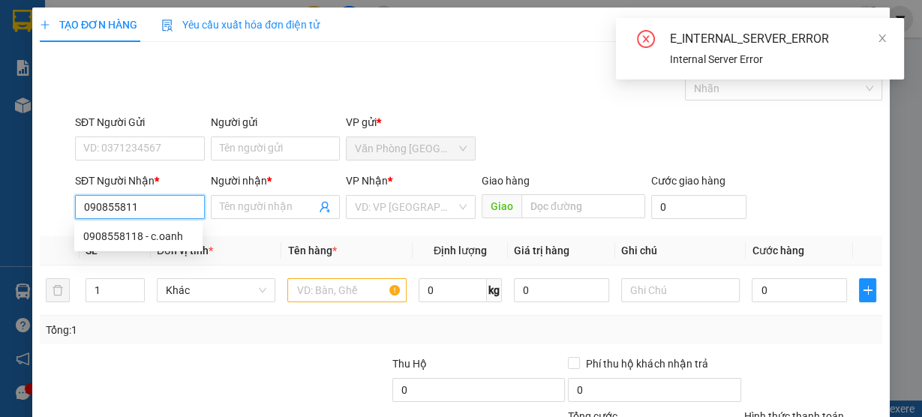
type input "0908558118"
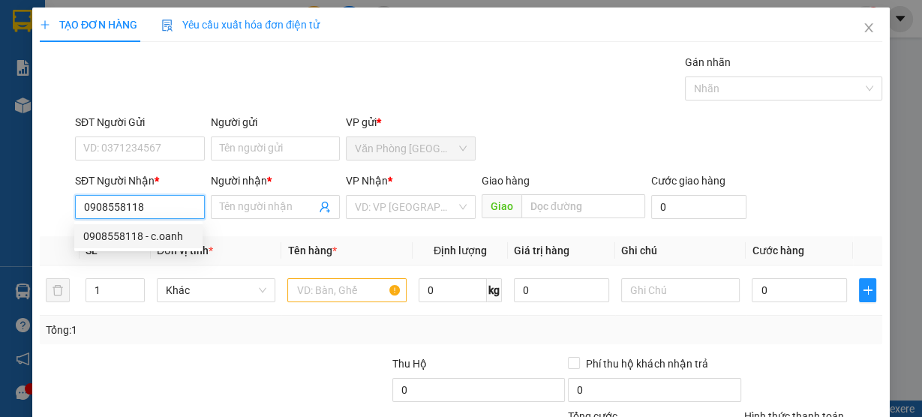
drag, startPoint x: 169, startPoint y: 239, endPoint x: 472, endPoint y: 293, distance: 308.0
click at [169, 239] on div "0908558118 - c.oanh" at bounding box center [138, 236] width 110 height 17
type input "c.oanh"
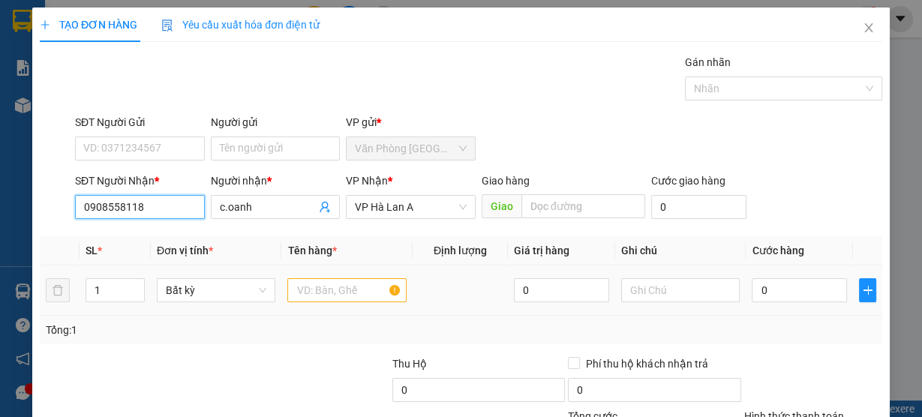
type input "0908558118"
click at [364, 290] on input "text" at bounding box center [346, 290] width 119 height 24
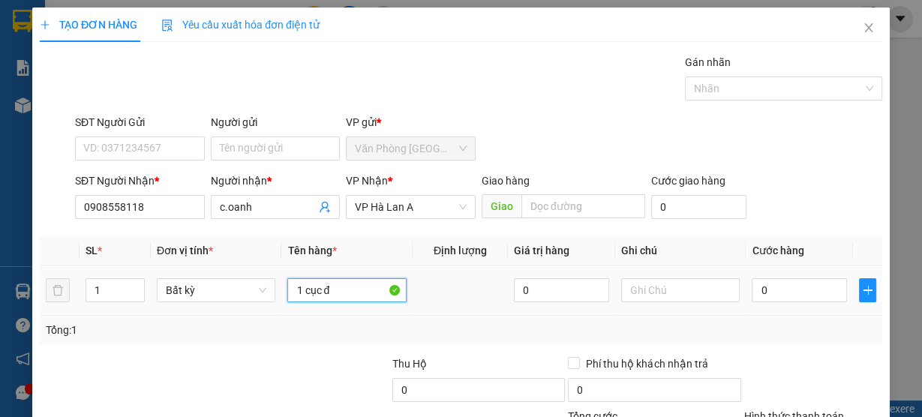
type input "1 cục đe"
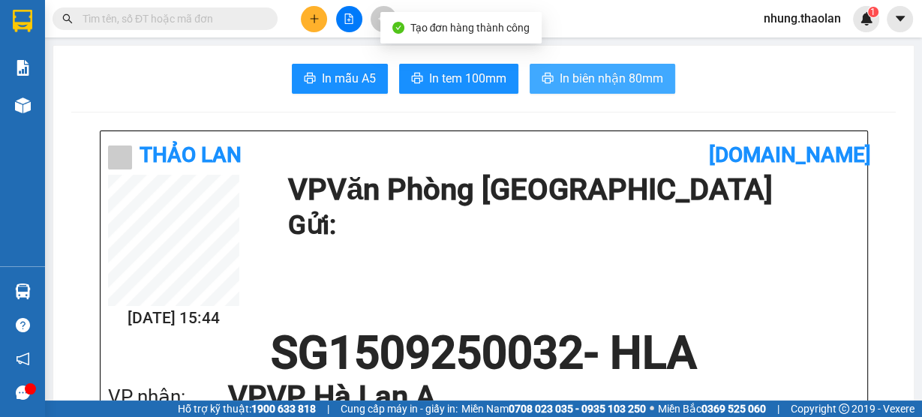
click at [627, 71] on span "In biên nhận 80mm" at bounding box center [612, 78] width 104 height 19
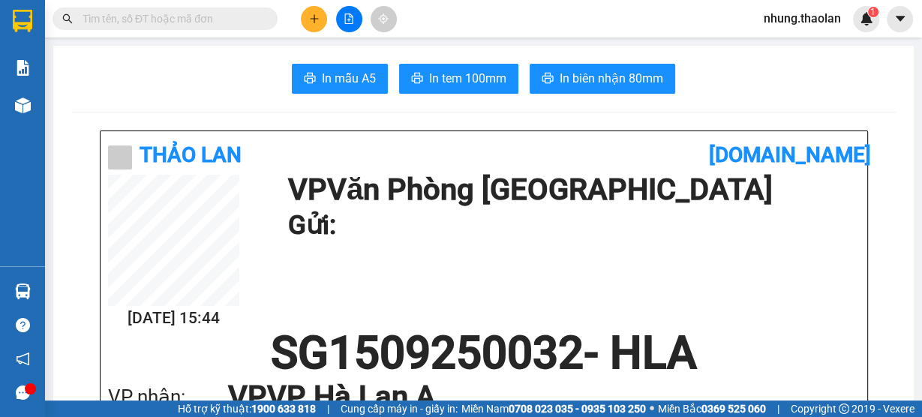
click at [313, 27] on button at bounding box center [314, 19] width 26 height 26
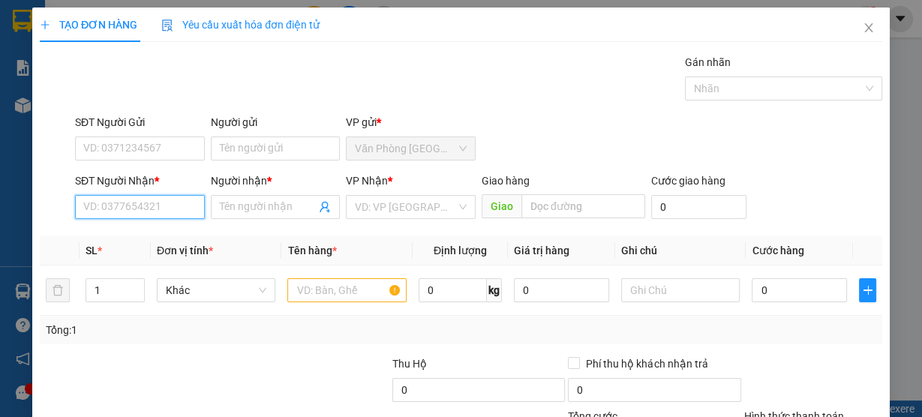
click at [141, 213] on input "SĐT Người Nhận *" at bounding box center [140, 207] width 130 height 24
type input "18"
click at [244, 222] on div "Người nhận * Tên người nhận" at bounding box center [276, 199] width 130 height 53
click at [246, 202] on input "Người nhận *" at bounding box center [268, 207] width 97 height 17
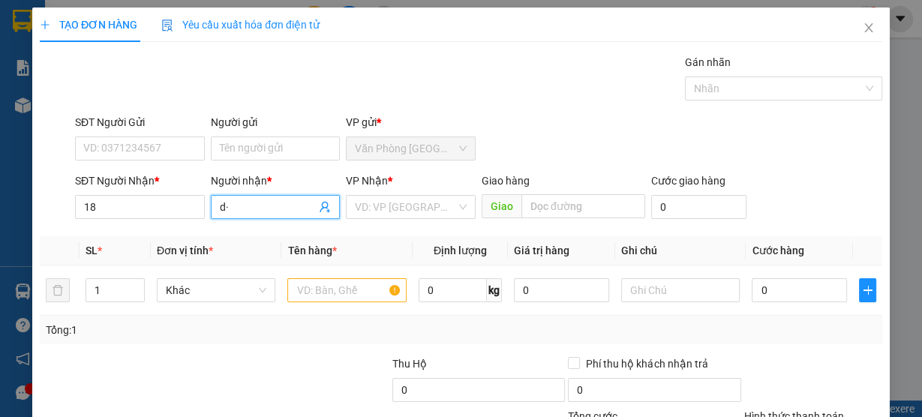
type input "d"
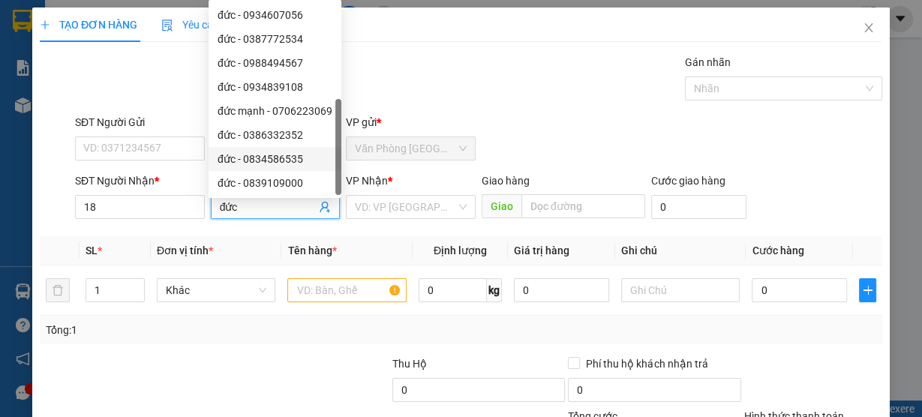
type input "đức"
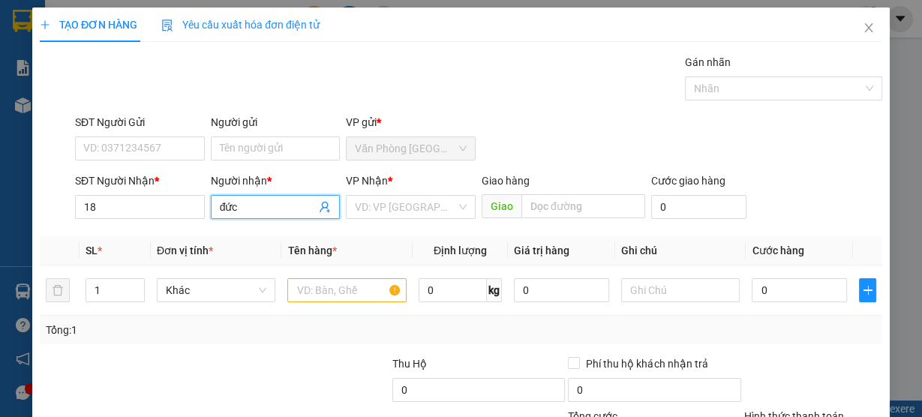
click at [251, 199] on input "đức" at bounding box center [268, 207] width 97 height 17
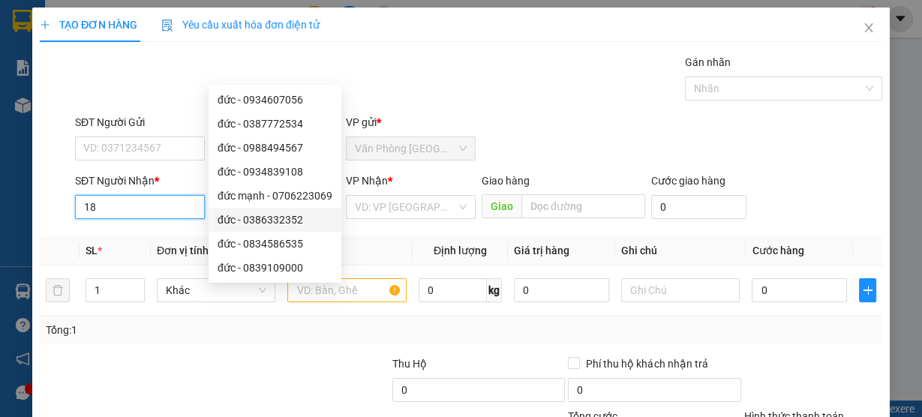
click at [114, 213] on input "18" at bounding box center [140, 207] width 130 height 24
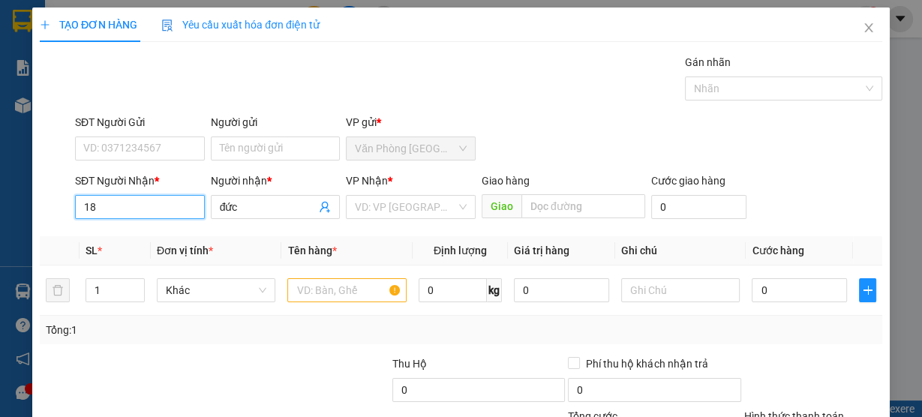
type input "1"
click at [265, 206] on input "đức" at bounding box center [268, 207] width 97 height 17
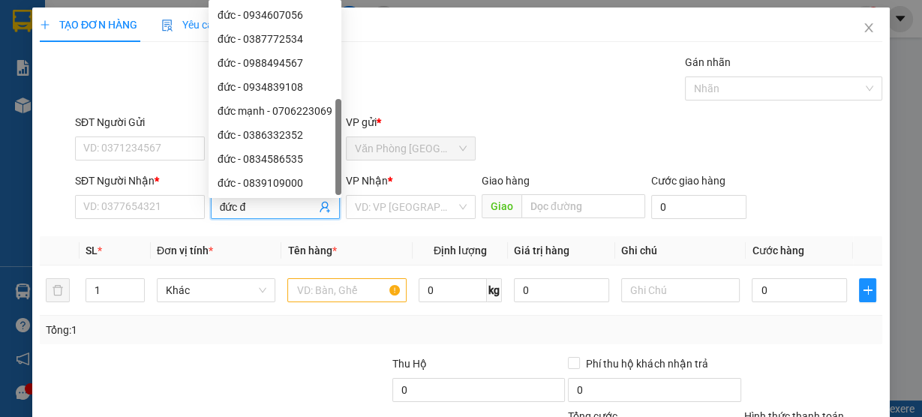
type input "đức đâ"
click at [451, 107] on div "Transit Pickup Surcharge Ids Transit Deliver Surcharge Ids Transit Deliver Surc…" at bounding box center [461, 290] width 843 height 472
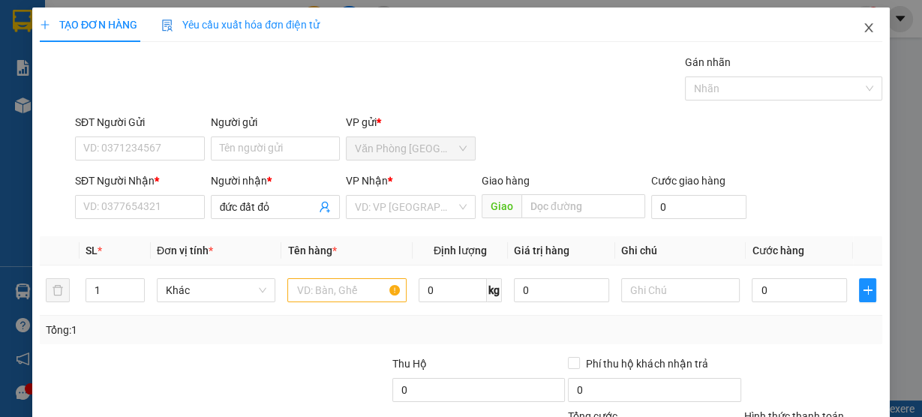
click at [864, 35] on span "Close" at bounding box center [869, 29] width 42 height 42
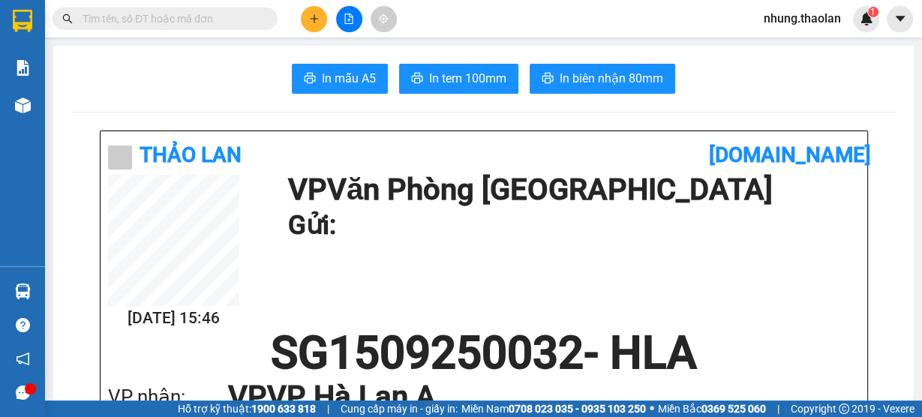
click at [239, 17] on input "text" at bounding box center [171, 19] width 177 height 17
type input "d"
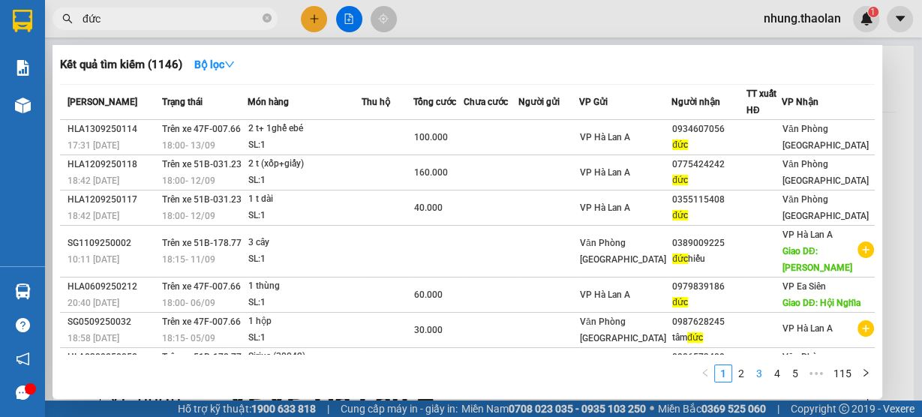
type input "đức"
click at [754, 379] on link "3" at bounding box center [759, 374] width 17 height 17
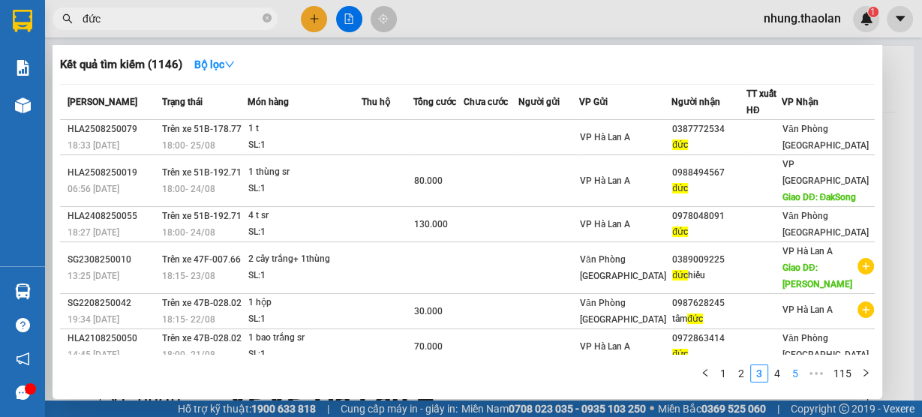
click at [778, 378] on link "4" at bounding box center [777, 374] width 17 height 17
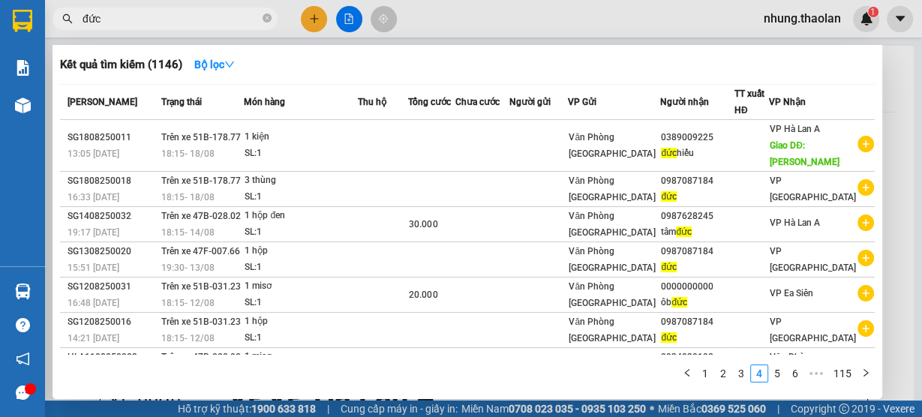
click at [309, 23] on div at bounding box center [461, 208] width 922 height 417
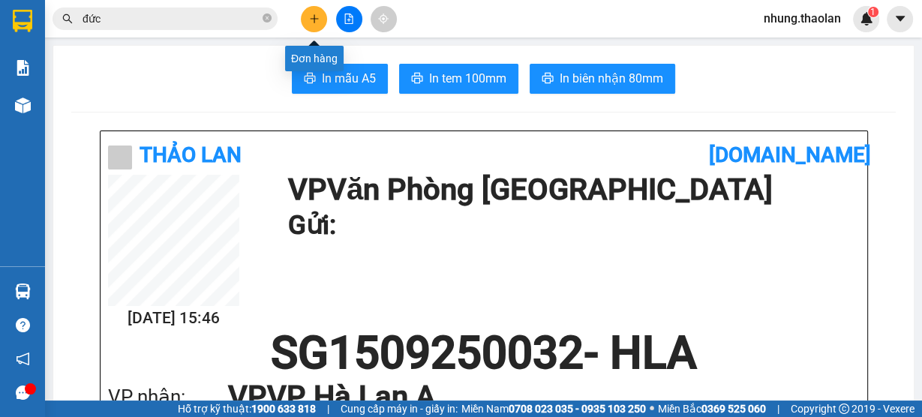
click at [311, 20] on icon "plus" at bounding box center [314, 19] width 11 height 11
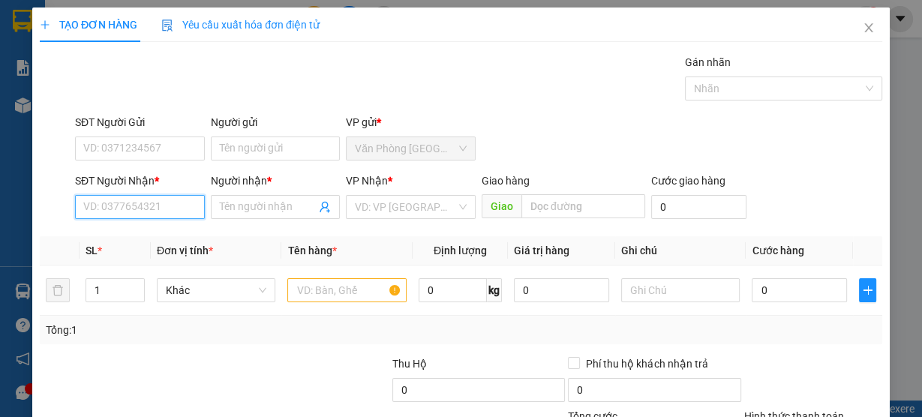
click at [128, 201] on input "SĐT Người Nhận *" at bounding box center [140, 207] width 130 height 24
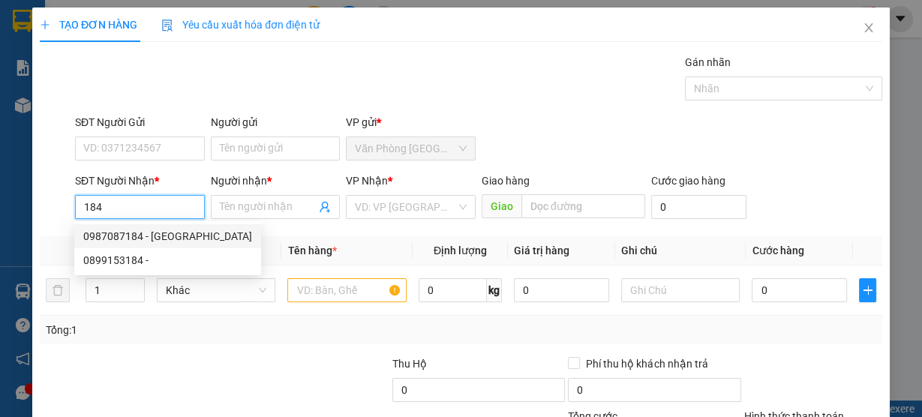
click at [169, 230] on div "0987087184 - [GEOGRAPHIC_DATA]" at bounding box center [167, 236] width 169 height 17
type input "0987087184"
type input "đức"
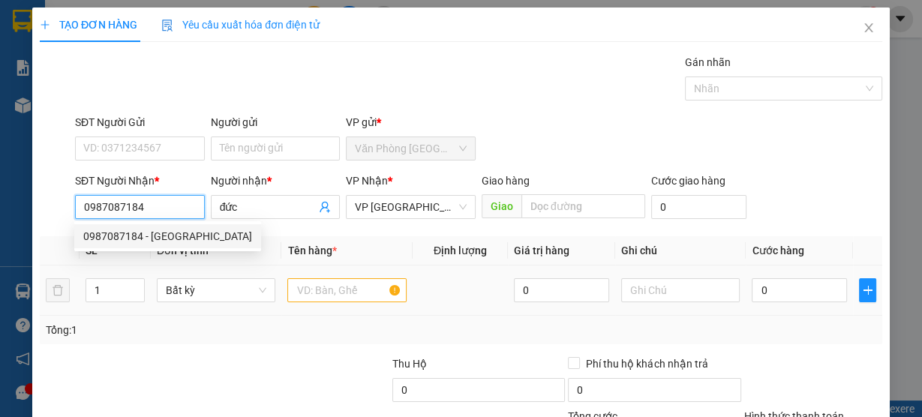
type input "0987087184"
click at [336, 294] on input "text" at bounding box center [346, 290] width 119 height 24
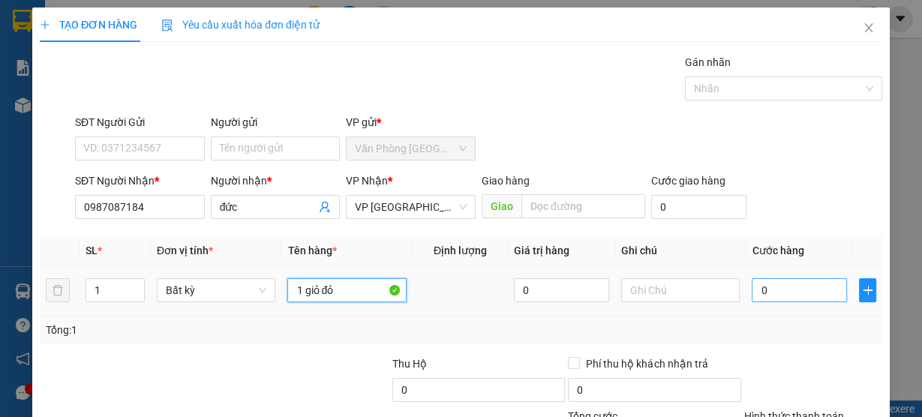
type input "1 giỏ đỏ"
click at [767, 278] on input "0" at bounding box center [799, 290] width 95 height 24
type input "3"
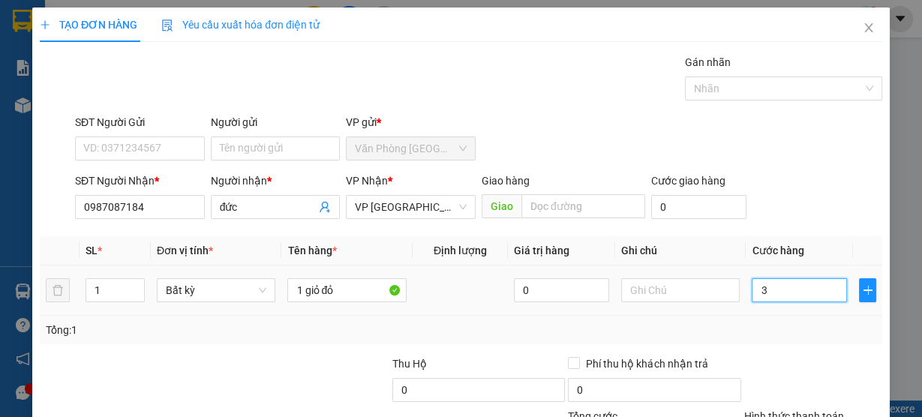
type input "30"
type input "30.000"
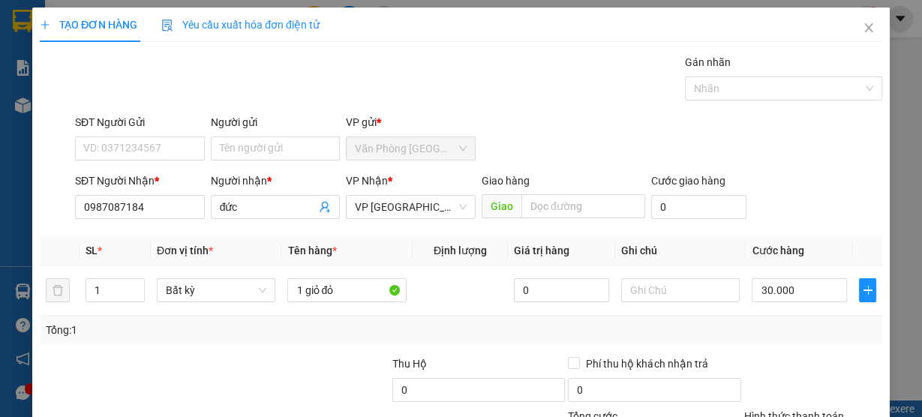
drag, startPoint x: 790, startPoint y: 301, endPoint x: 778, endPoint y: 331, distance: 32.6
drag, startPoint x: 774, startPoint y: 339, endPoint x: 759, endPoint y: 327, distance: 19.2
type input "0"
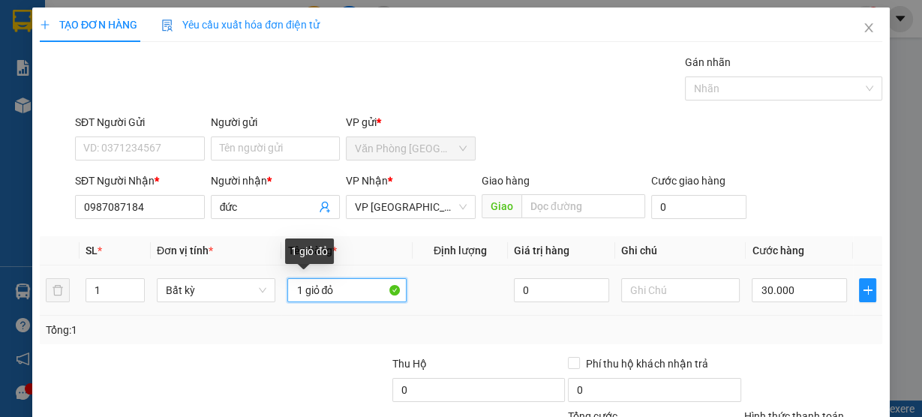
click at [316, 278] on input "1 giỏ đỏ" at bounding box center [346, 290] width 119 height 24
type input "1 giỏ đỏ"
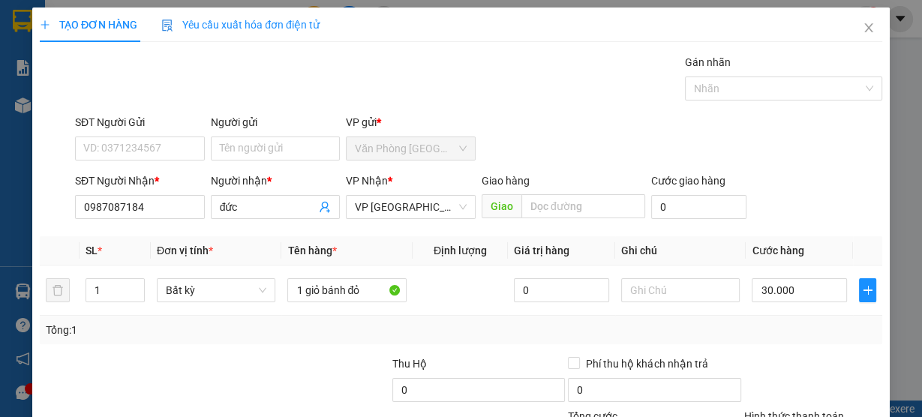
drag, startPoint x: 824, startPoint y: 373, endPoint x: 781, endPoint y: 191, distance: 187.3
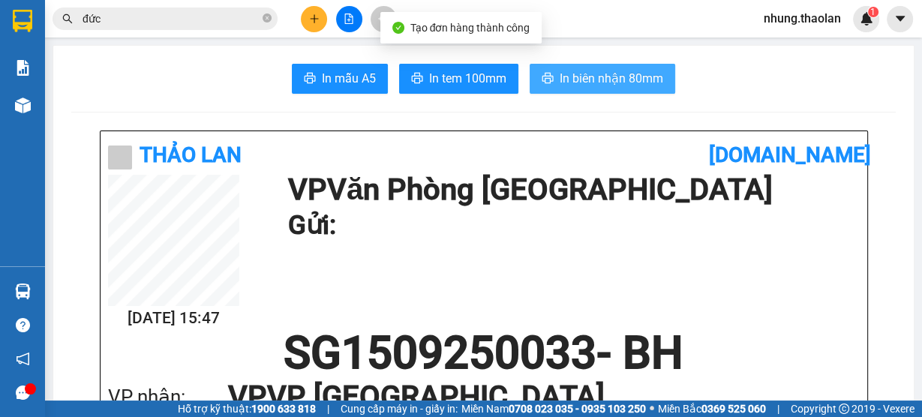
click at [646, 86] on span "In biên nhận 80mm" at bounding box center [612, 78] width 104 height 19
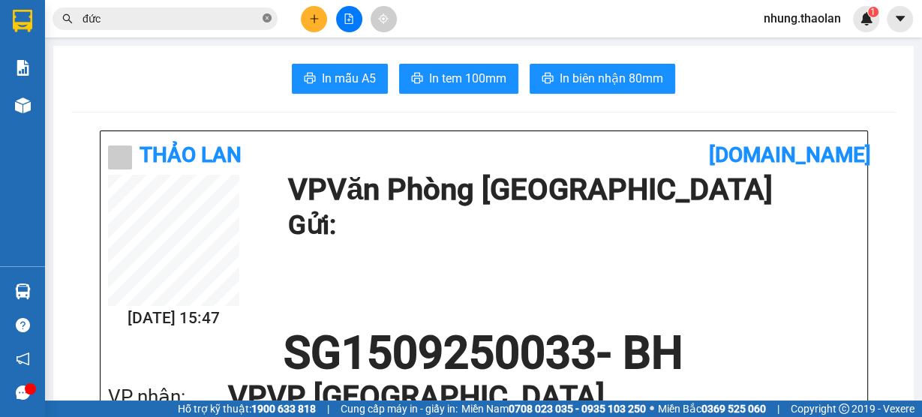
click at [269, 21] on icon "close-circle" at bounding box center [267, 18] width 9 height 9
click at [234, 19] on input "text" at bounding box center [171, 19] width 177 height 17
click at [192, 29] on span at bounding box center [165, 19] width 225 height 23
click at [193, 18] on input "text" at bounding box center [171, 19] width 177 height 17
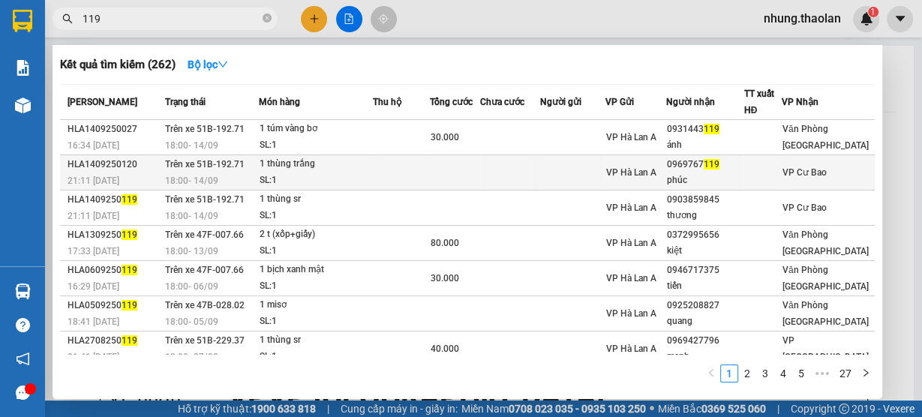
type input "119"
click at [472, 167] on td at bounding box center [454, 172] width 50 height 35
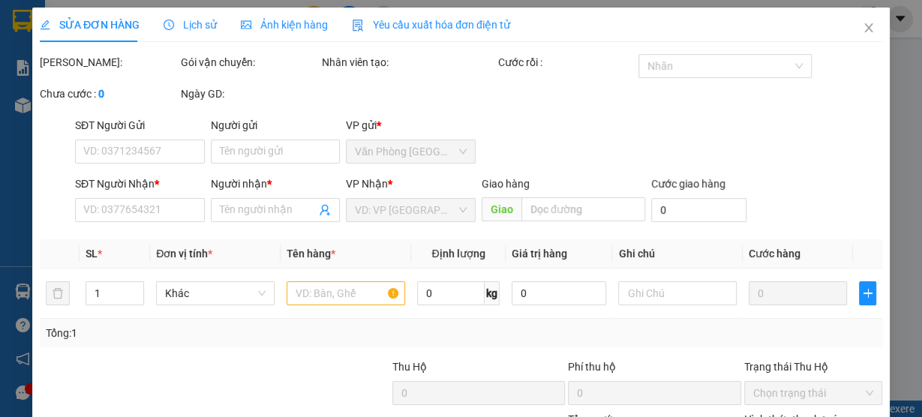
type input "0969767119"
type input "phúc"
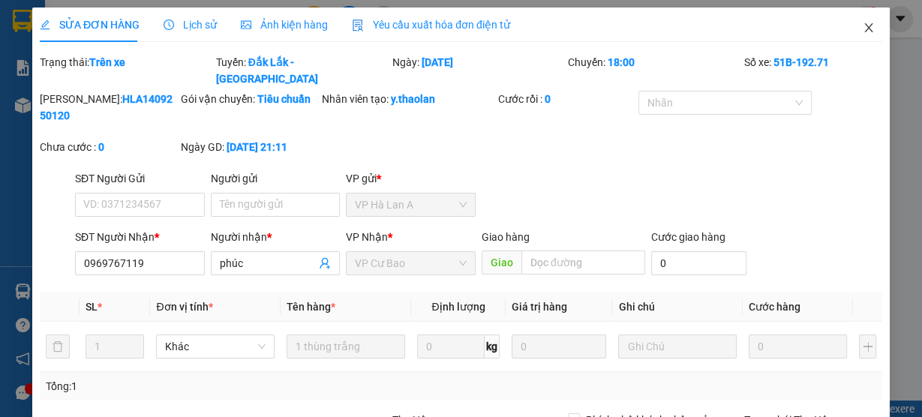
click at [870, 26] on span "Close" at bounding box center [869, 29] width 42 height 42
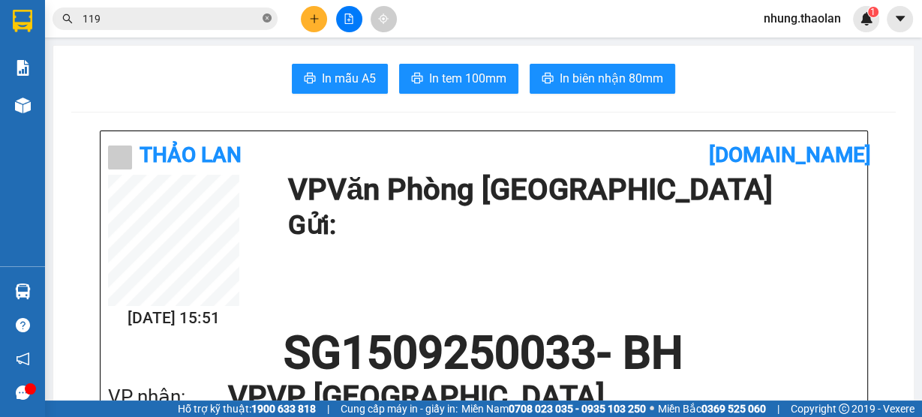
click at [270, 22] on icon "close-circle" at bounding box center [267, 18] width 9 height 9
click at [318, 26] on button at bounding box center [314, 19] width 26 height 26
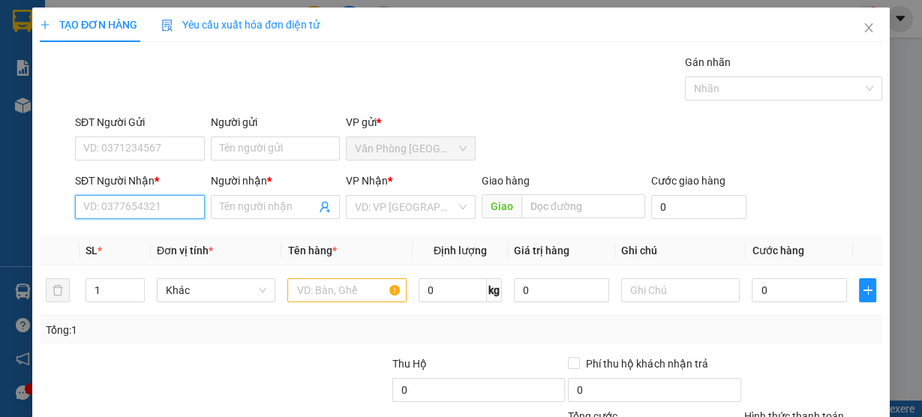
click at [129, 201] on input "SĐT Người Nhận *" at bounding box center [140, 207] width 130 height 24
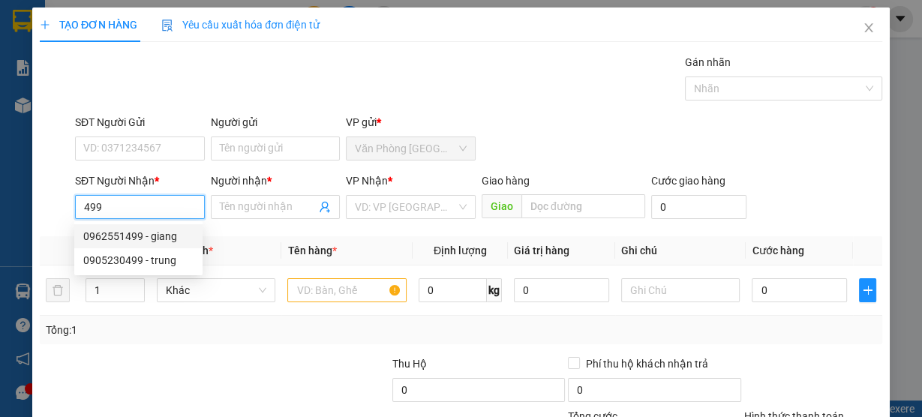
click at [169, 238] on div "0962551499 - giang" at bounding box center [138, 236] width 110 height 17
type input "0962551499"
type input "giang"
type input "0962551499"
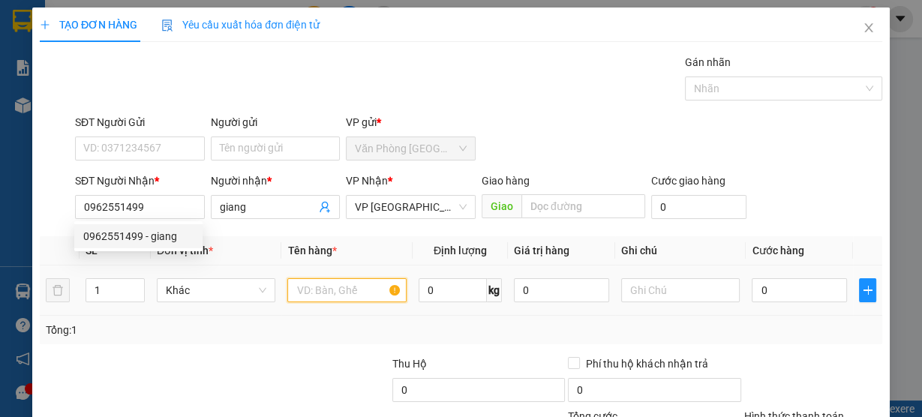
click at [323, 296] on input "text" at bounding box center [346, 290] width 119 height 24
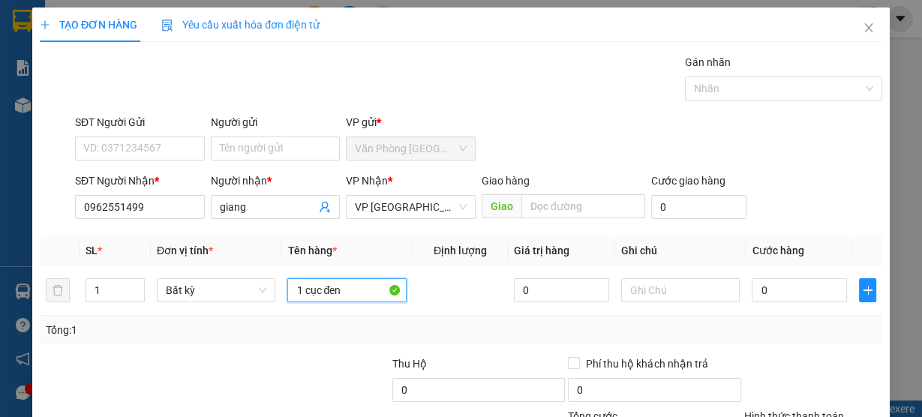
type input "1 cục đen"
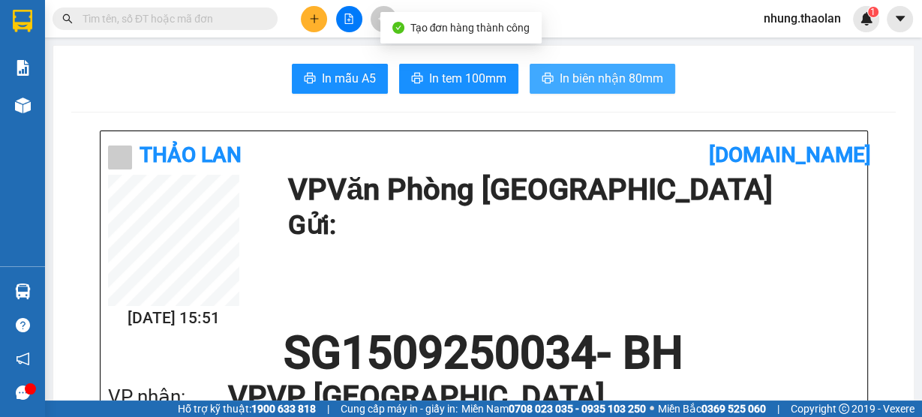
click at [571, 66] on button "In biên nhận 80mm" at bounding box center [603, 79] width 146 height 30
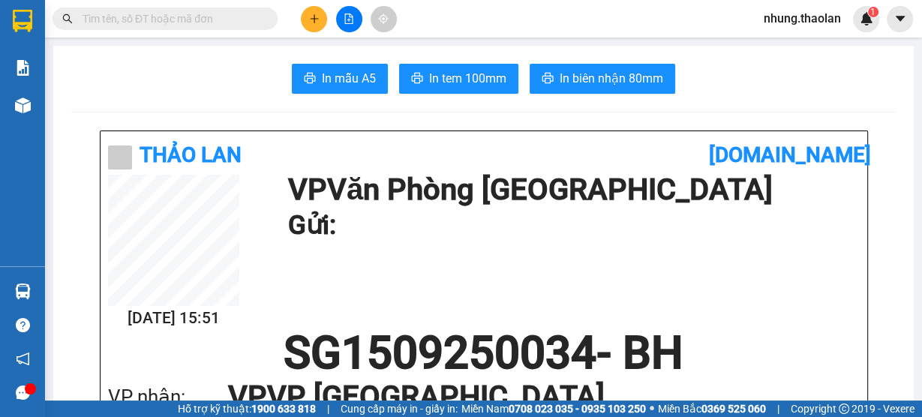
click at [199, 23] on input "text" at bounding box center [171, 19] width 177 height 17
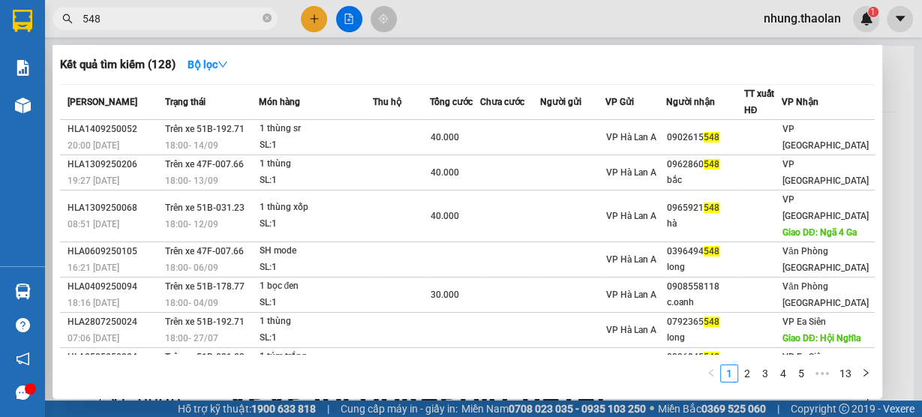
type input "548"
click at [531, 17] on div at bounding box center [461, 208] width 922 height 417
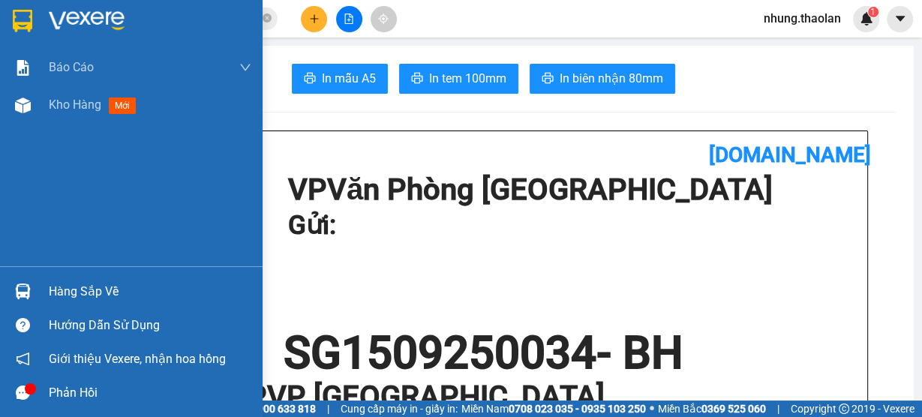
drag, startPoint x: 85, startPoint y: 106, endPoint x: 139, endPoint y: 132, distance: 60.1
click at [85, 106] on span "Kho hàng" at bounding box center [75, 105] width 53 height 14
